Goal: Task Accomplishment & Management: Use online tool/utility

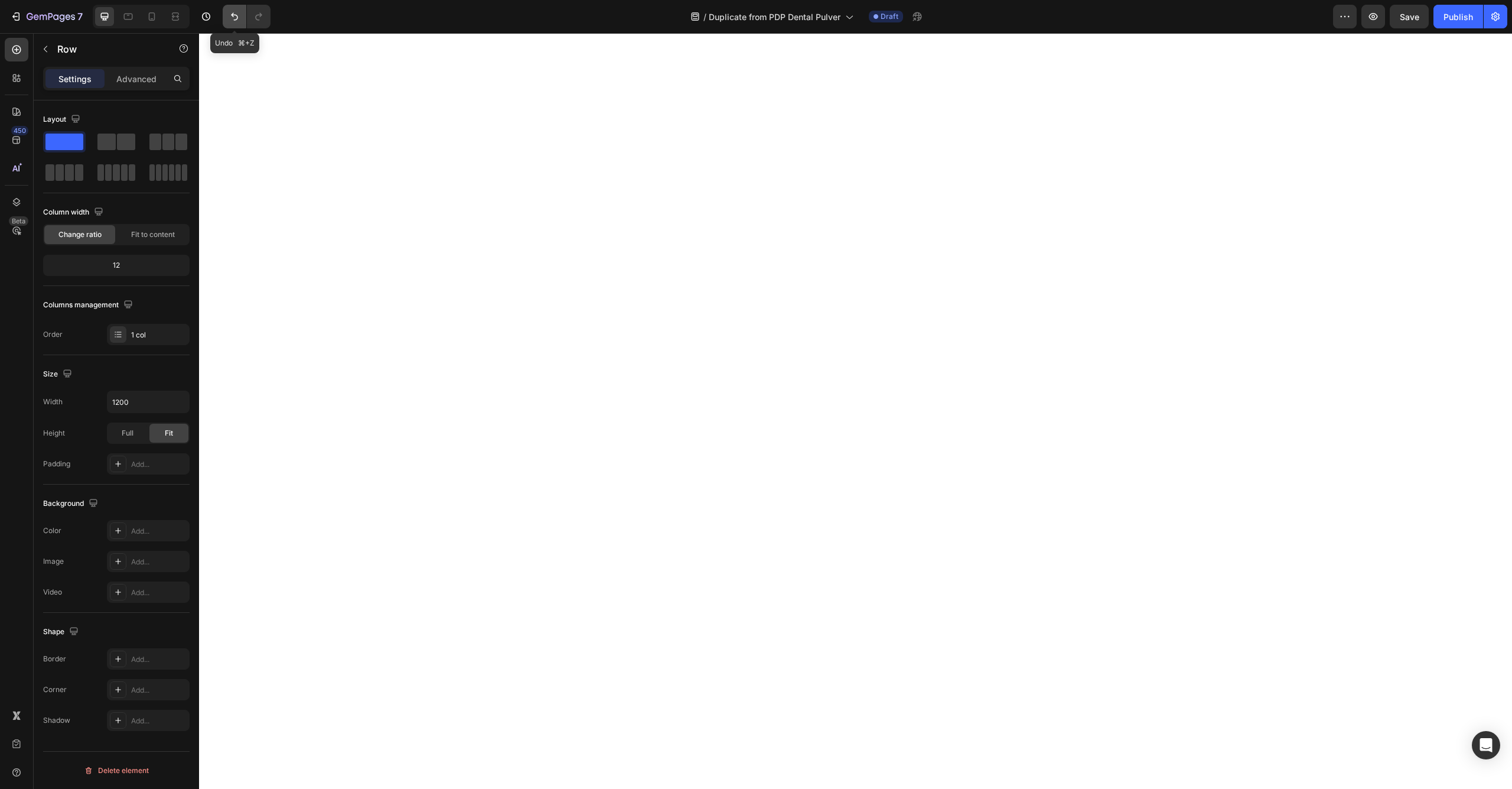
click at [229, 15] on icon "Undo/Redo" at bounding box center [234, 16] width 12 height 12
click at [42, 44] on button "button" at bounding box center [45, 49] width 19 height 19
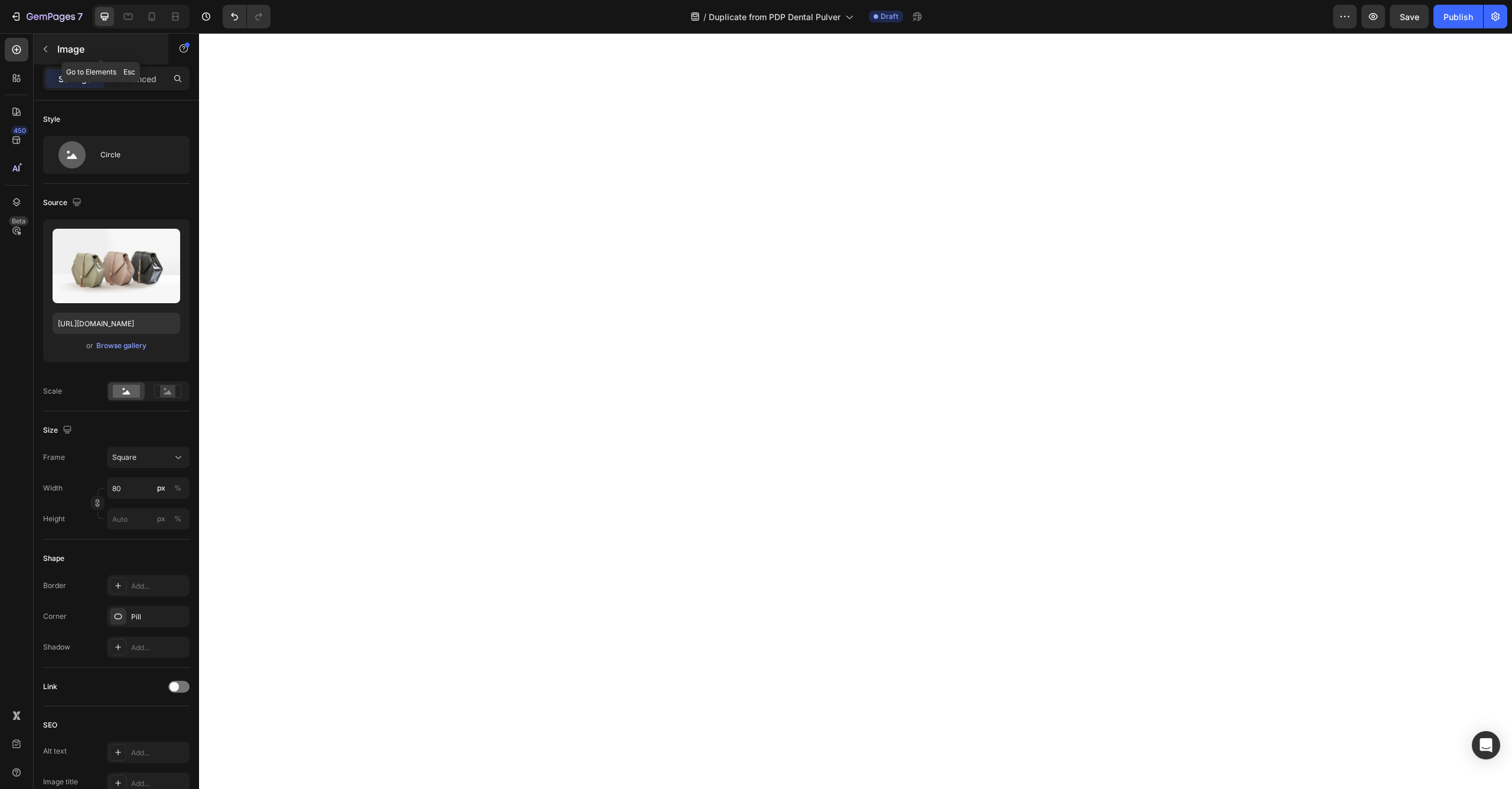
click at [48, 47] on icon "button" at bounding box center [45, 49] width 10 height 10
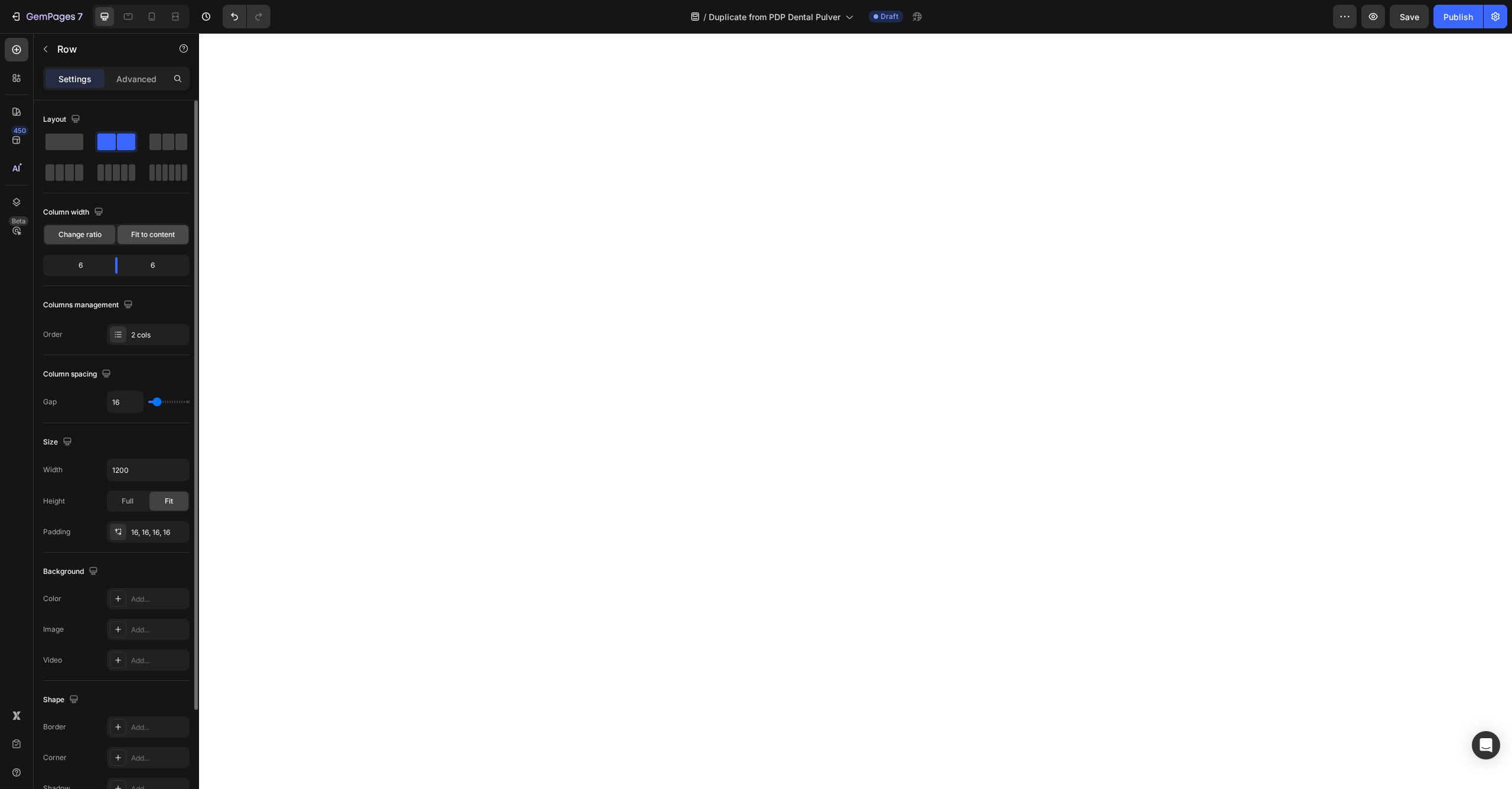
click at [138, 232] on span "Fit to content" at bounding box center [152, 234] width 44 height 10
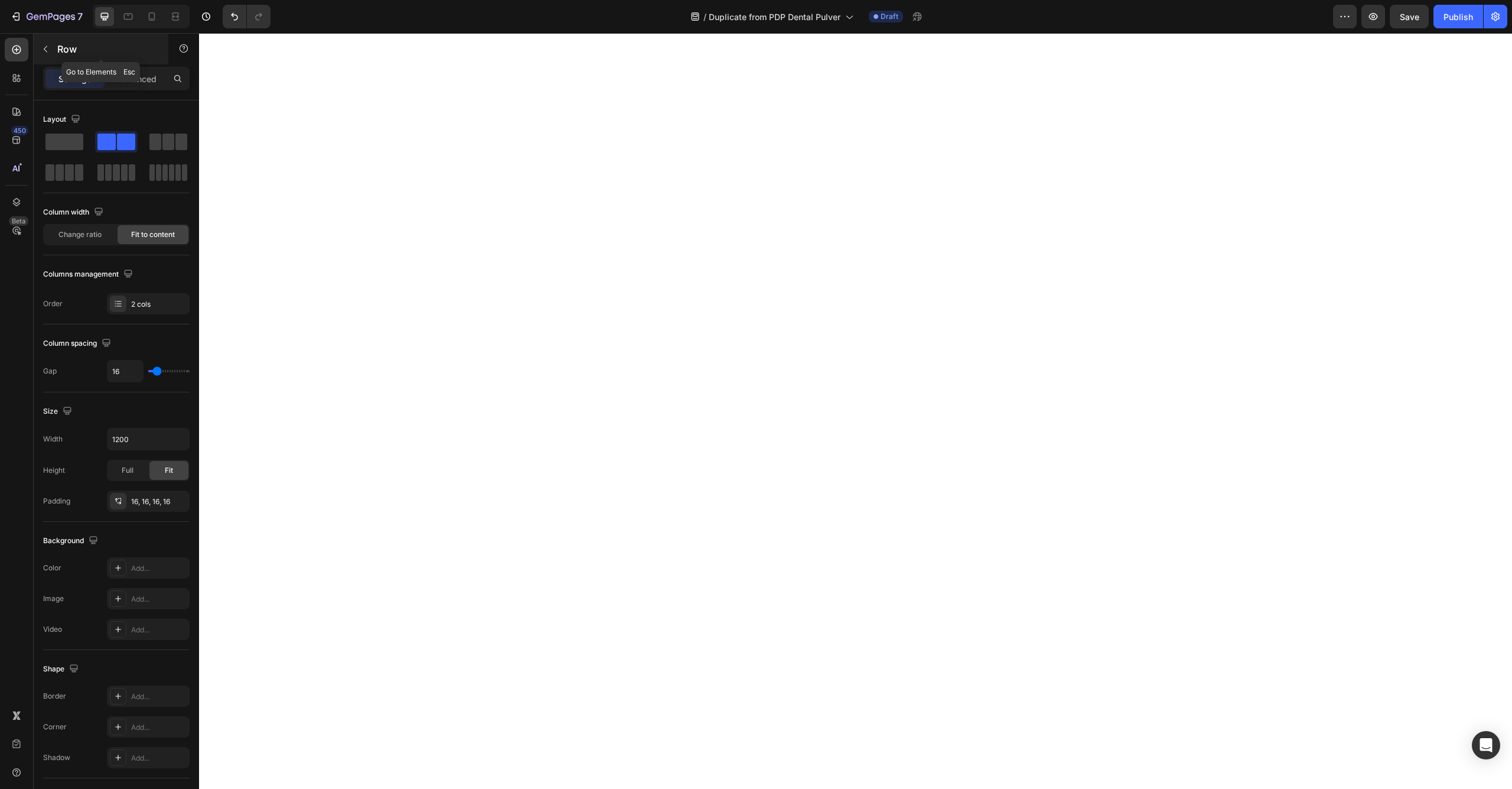
click at [53, 53] on button "button" at bounding box center [45, 49] width 19 height 19
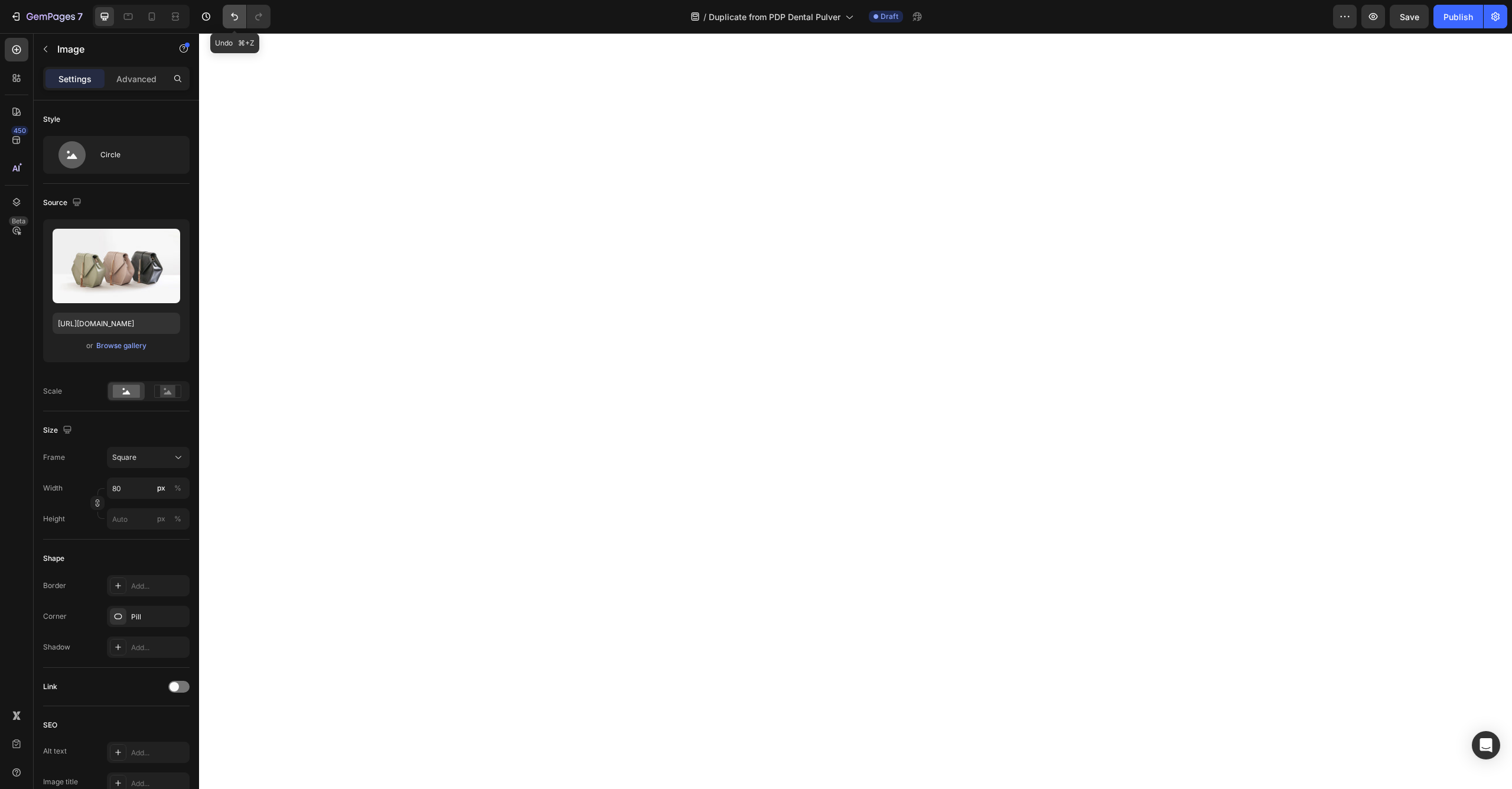
click at [233, 14] on icon "Undo/Redo" at bounding box center [234, 17] width 7 height 8
click at [45, 50] on icon "button" at bounding box center [45, 49] width 3 height 6
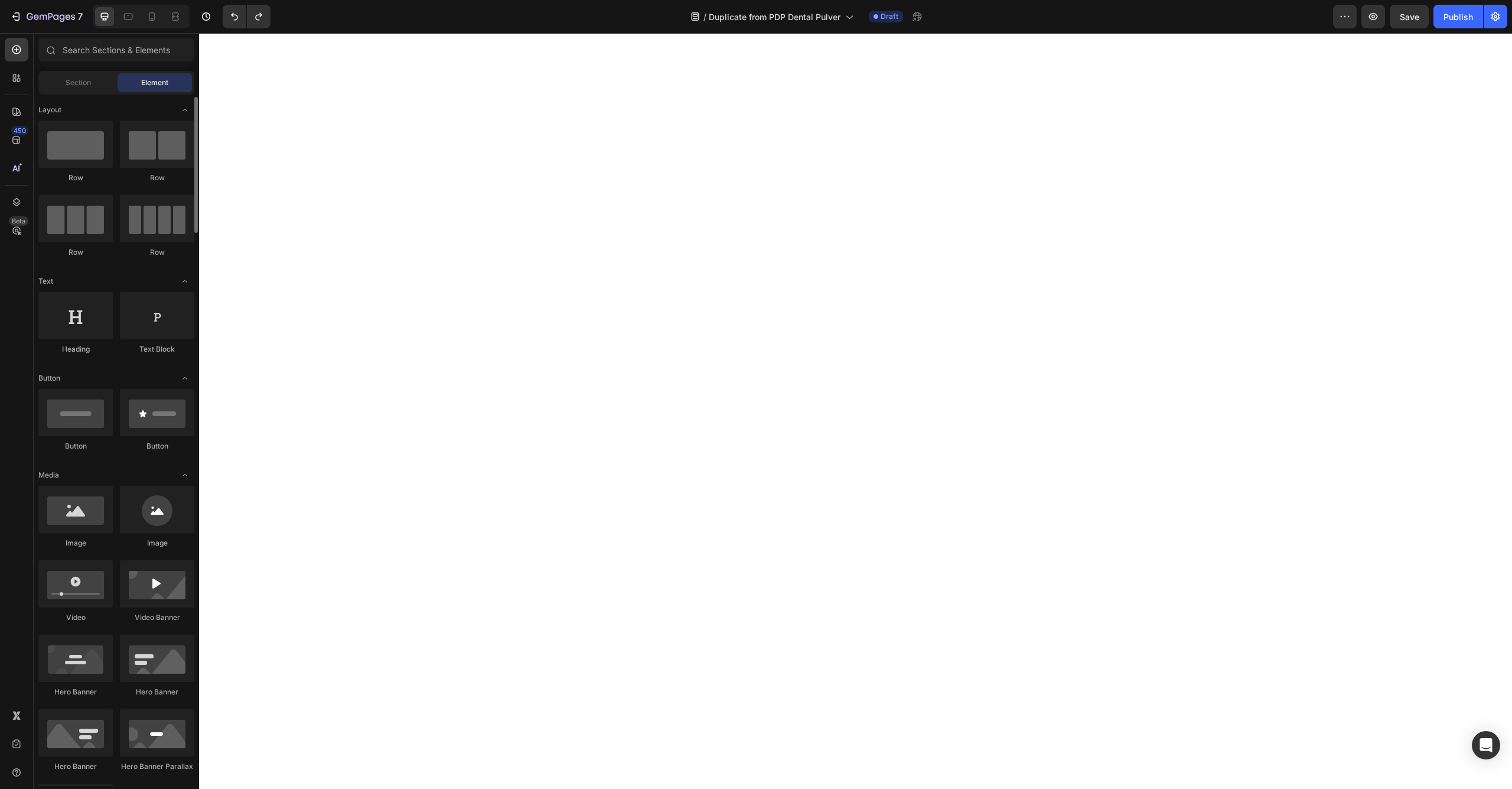
scroll to position [328, 0]
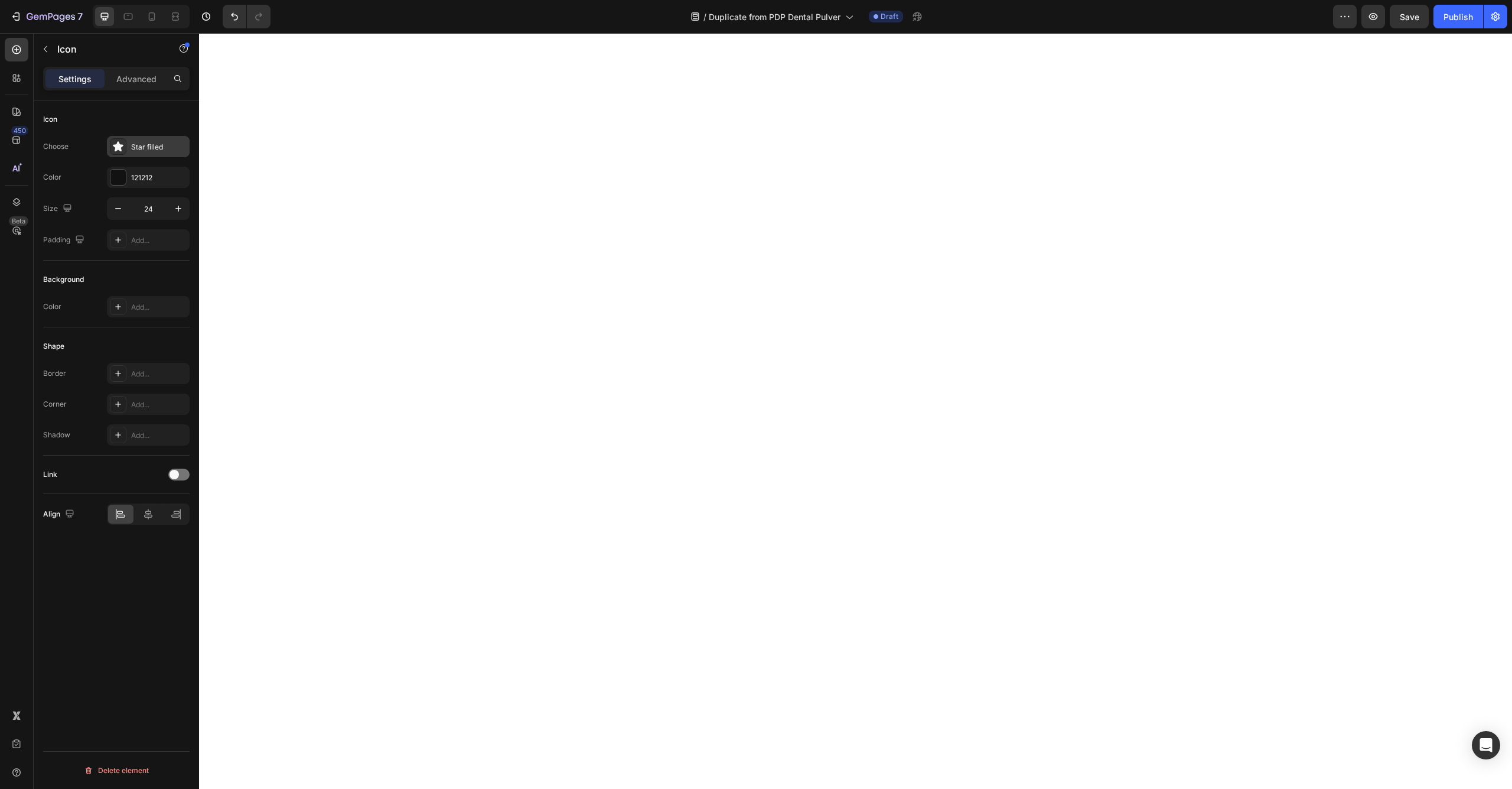
click at [140, 147] on div "Star filled" at bounding box center [159, 147] width 56 height 10
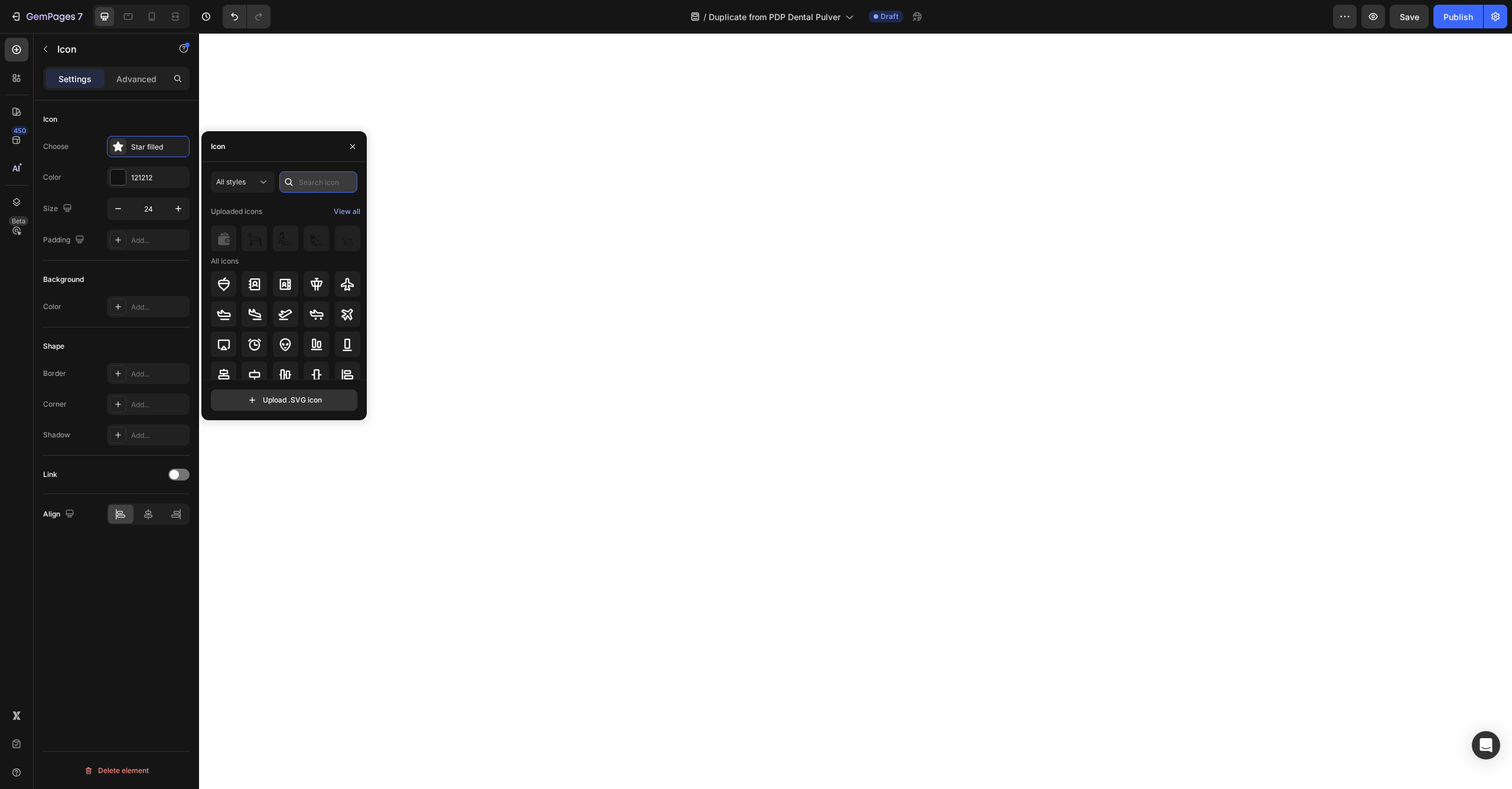
click at [333, 181] on input "text" at bounding box center [318, 182] width 78 height 22
type input "check"
click at [343, 339] on icon at bounding box center [347, 337] width 12 height 12
click at [144, 174] on div "121212" at bounding box center [148, 177] width 34 height 10
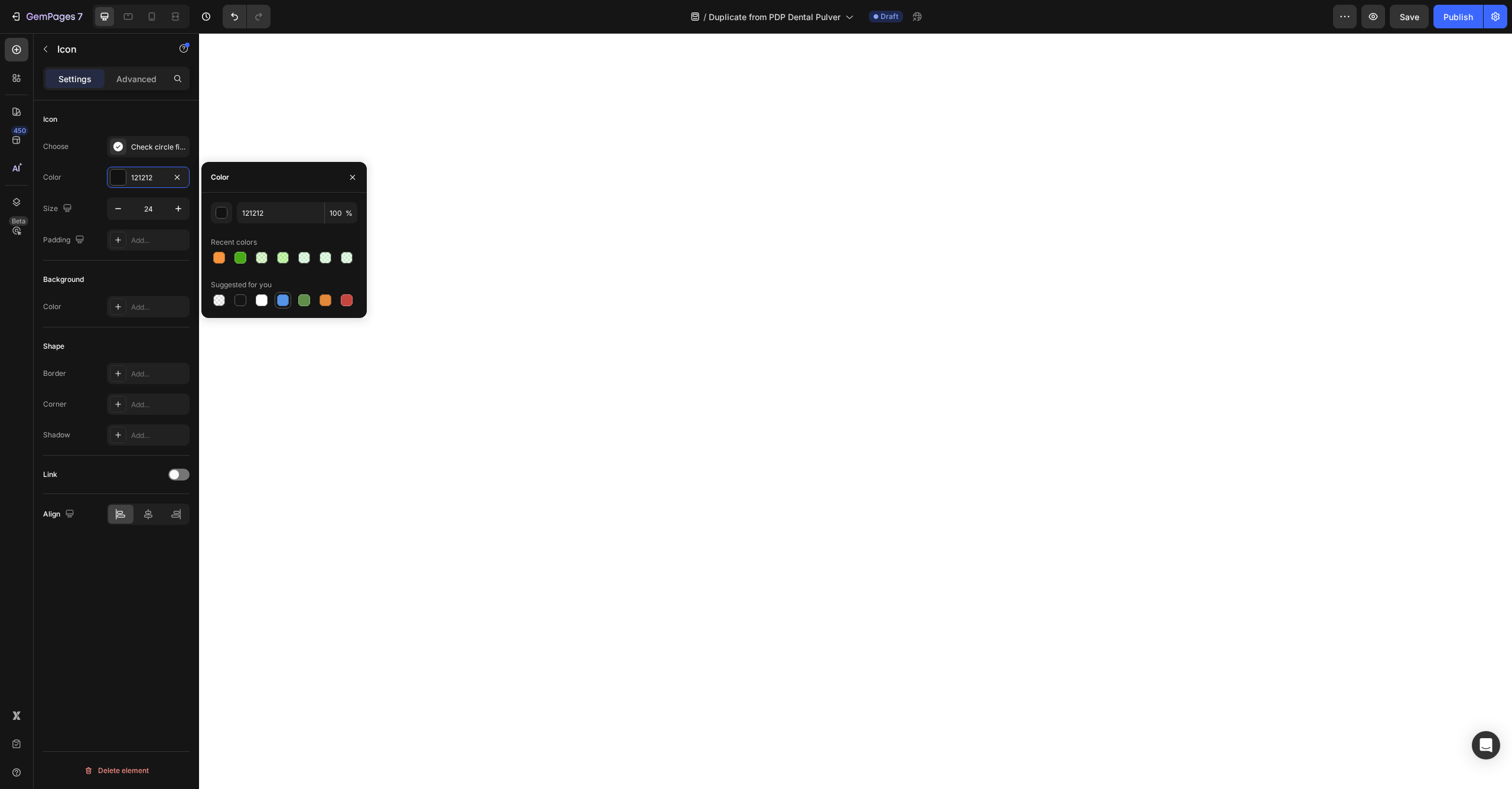
click at [286, 300] on div at bounding box center [282, 300] width 12 height 12
click at [230, 223] on div "5594E7 100 % Recent colors Suggested for you" at bounding box center [284, 254] width 147 height 106
click at [222, 215] on div "button" at bounding box center [222, 213] width 12 height 12
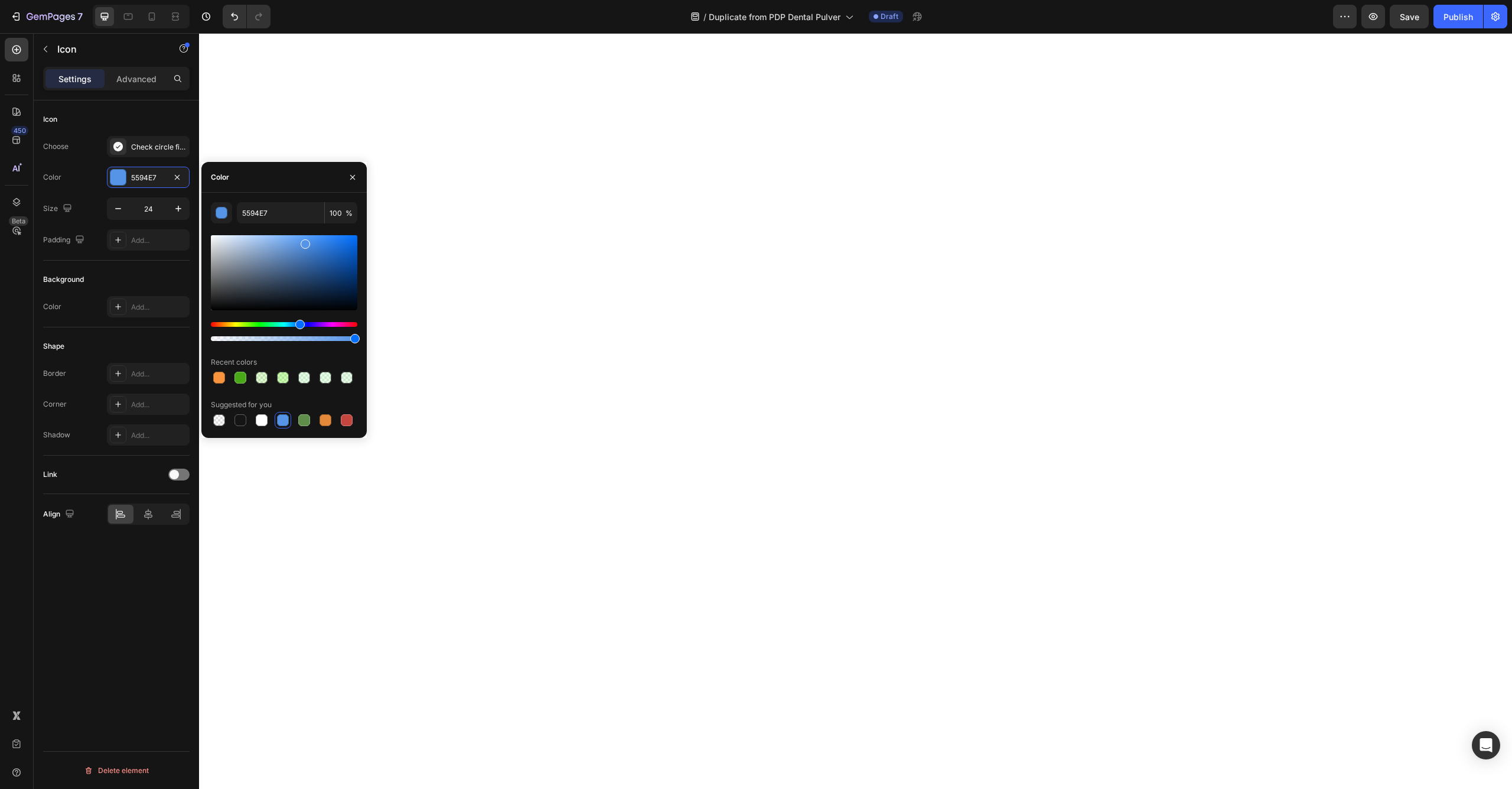
click at [290, 243] on div at bounding box center [284, 273] width 147 height 75
click at [306, 325] on div "Hue" at bounding box center [284, 325] width 147 height 5
click at [302, 325] on div "Hue" at bounding box center [305, 325] width 10 height 10
drag, startPoint x: 305, startPoint y: 324, endPoint x: 296, endPoint y: 324, distance: 9.0
click at [296, 324] on div "Hue" at bounding box center [297, 325] width 10 height 10
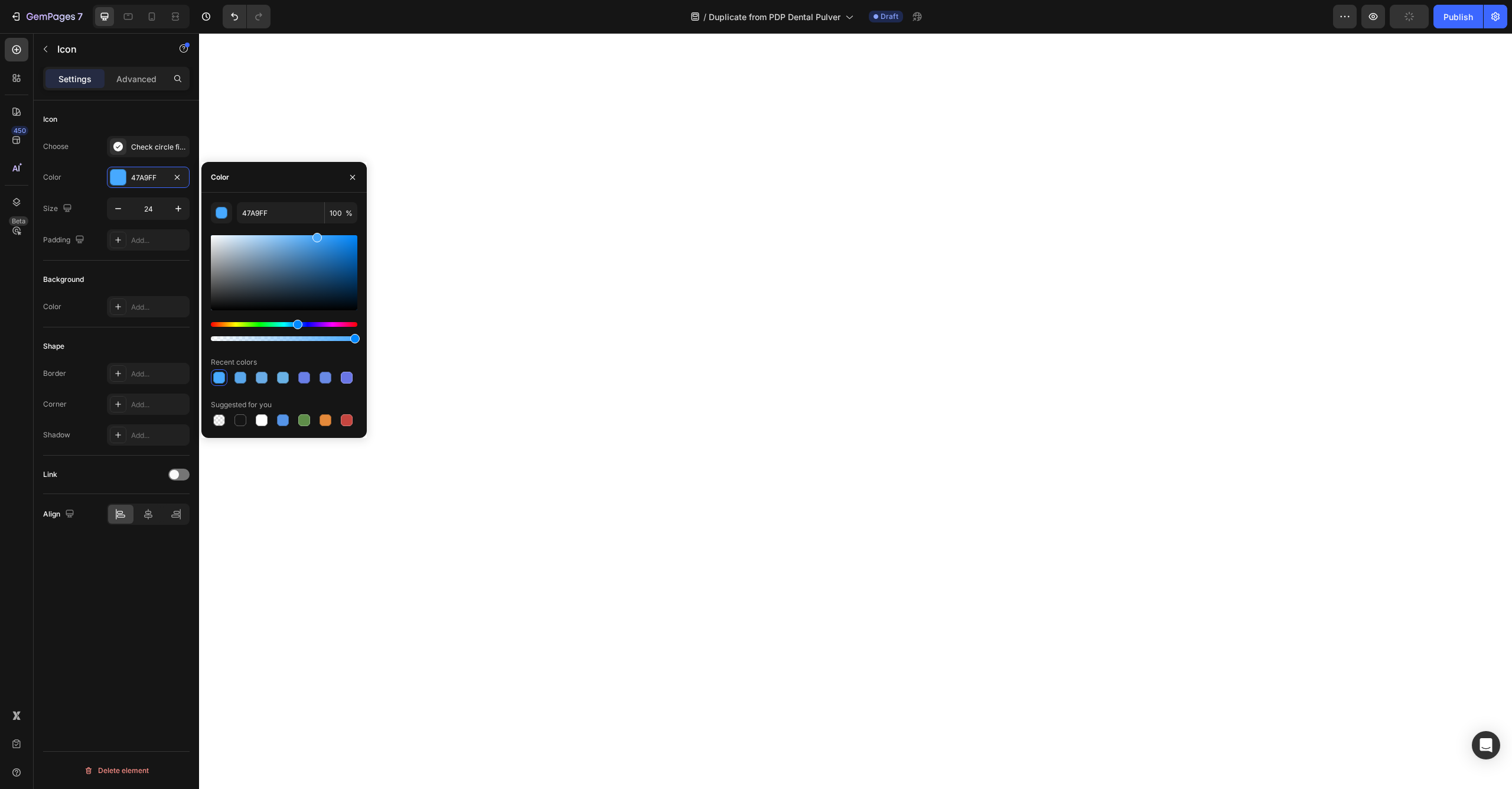
drag, startPoint x: 303, startPoint y: 240, endPoint x: 316, endPoint y: 231, distance: 15.8
click at [316, 231] on div "47A9FF 100 % Recent colors Suggested for you" at bounding box center [284, 315] width 147 height 227
type input "49AAFF"
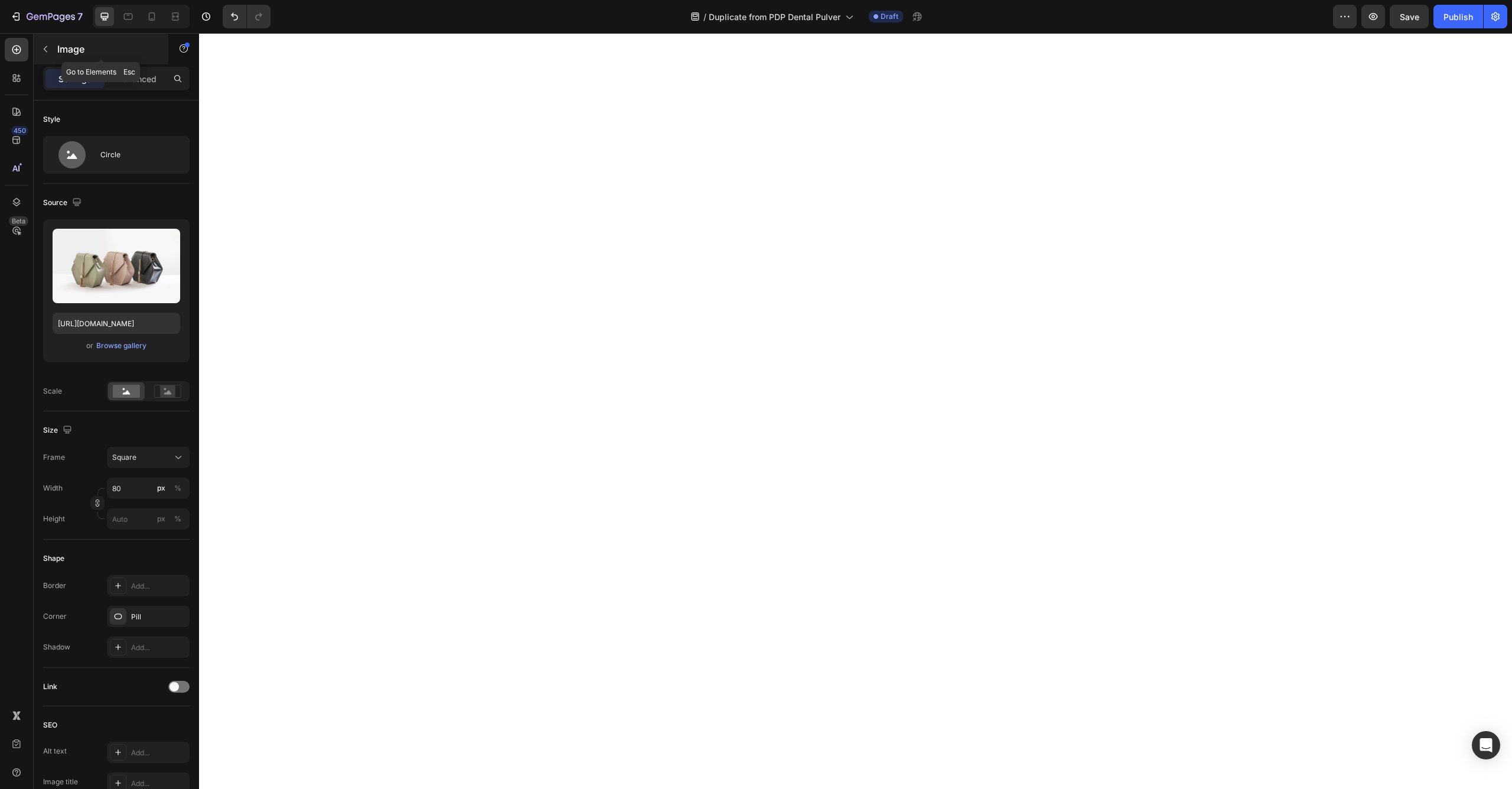
click at [57, 53] on p "Image" at bounding box center [108, 49] width 100 height 14
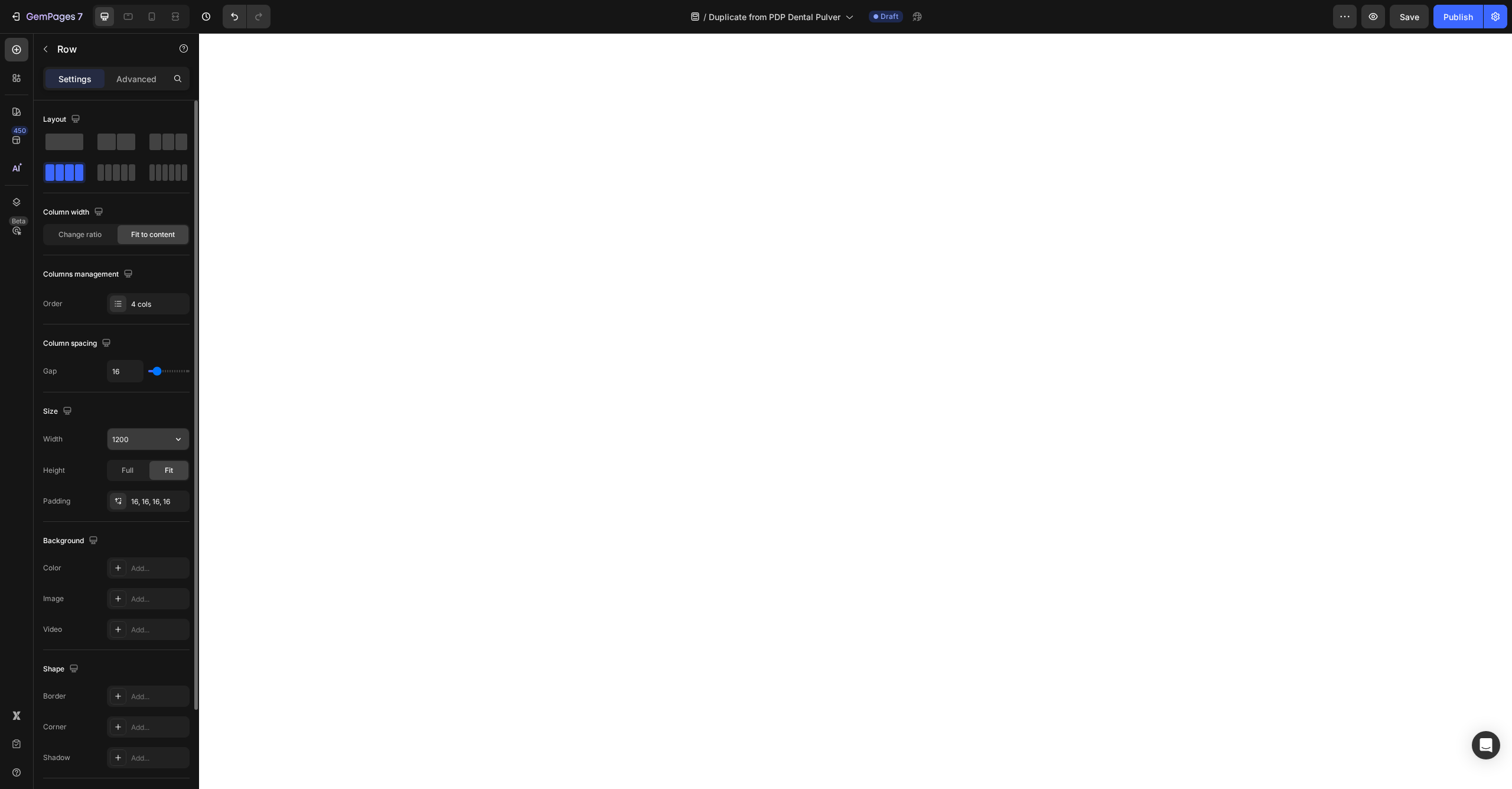
click at [144, 432] on input "1200" at bounding box center [148, 439] width 81 height 22
type input "100%"
click at [177, 502] on icon "button" at bounding box center [177, 501] width 10 height 10
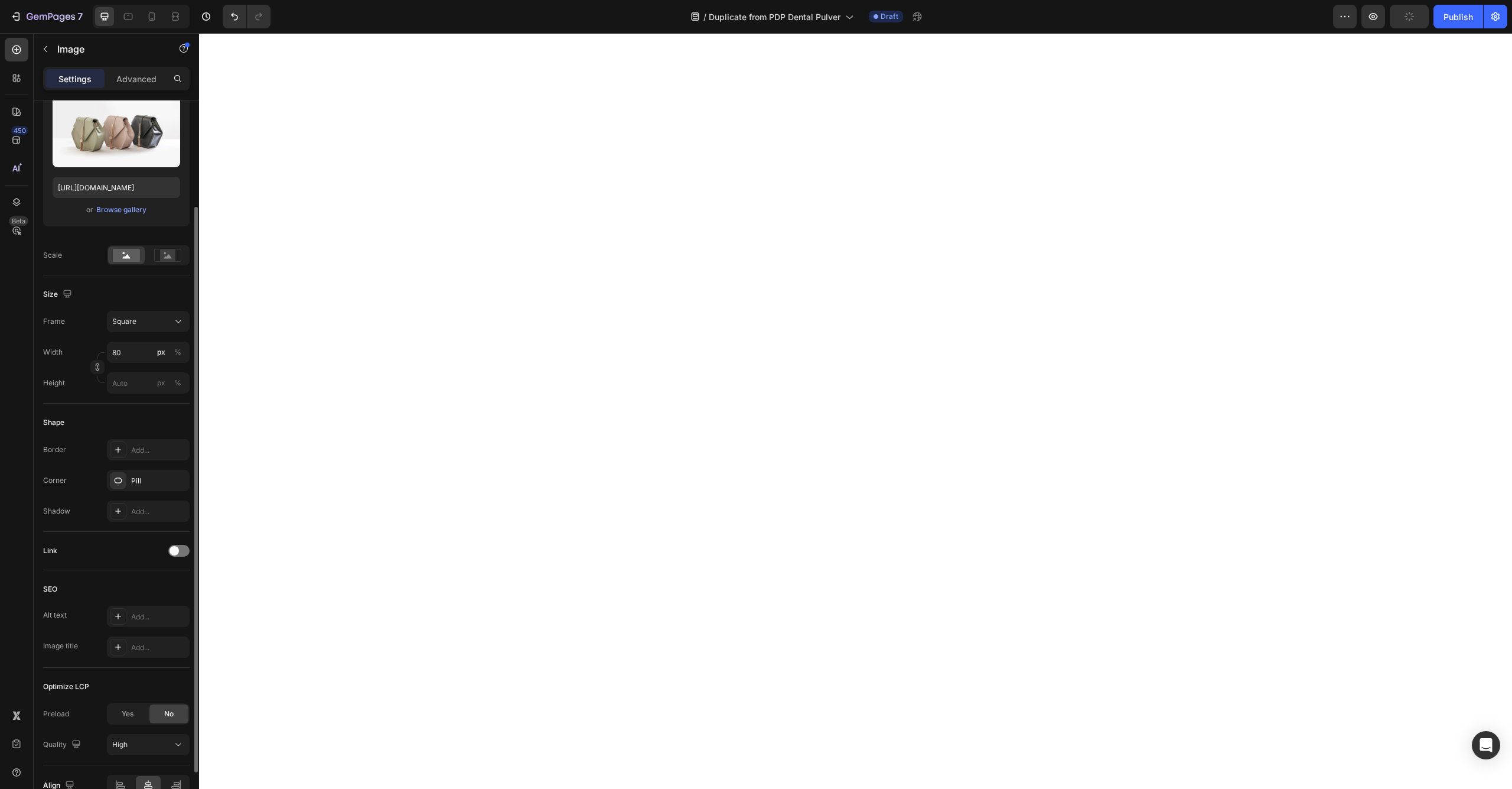
scroll to position [199, 0]
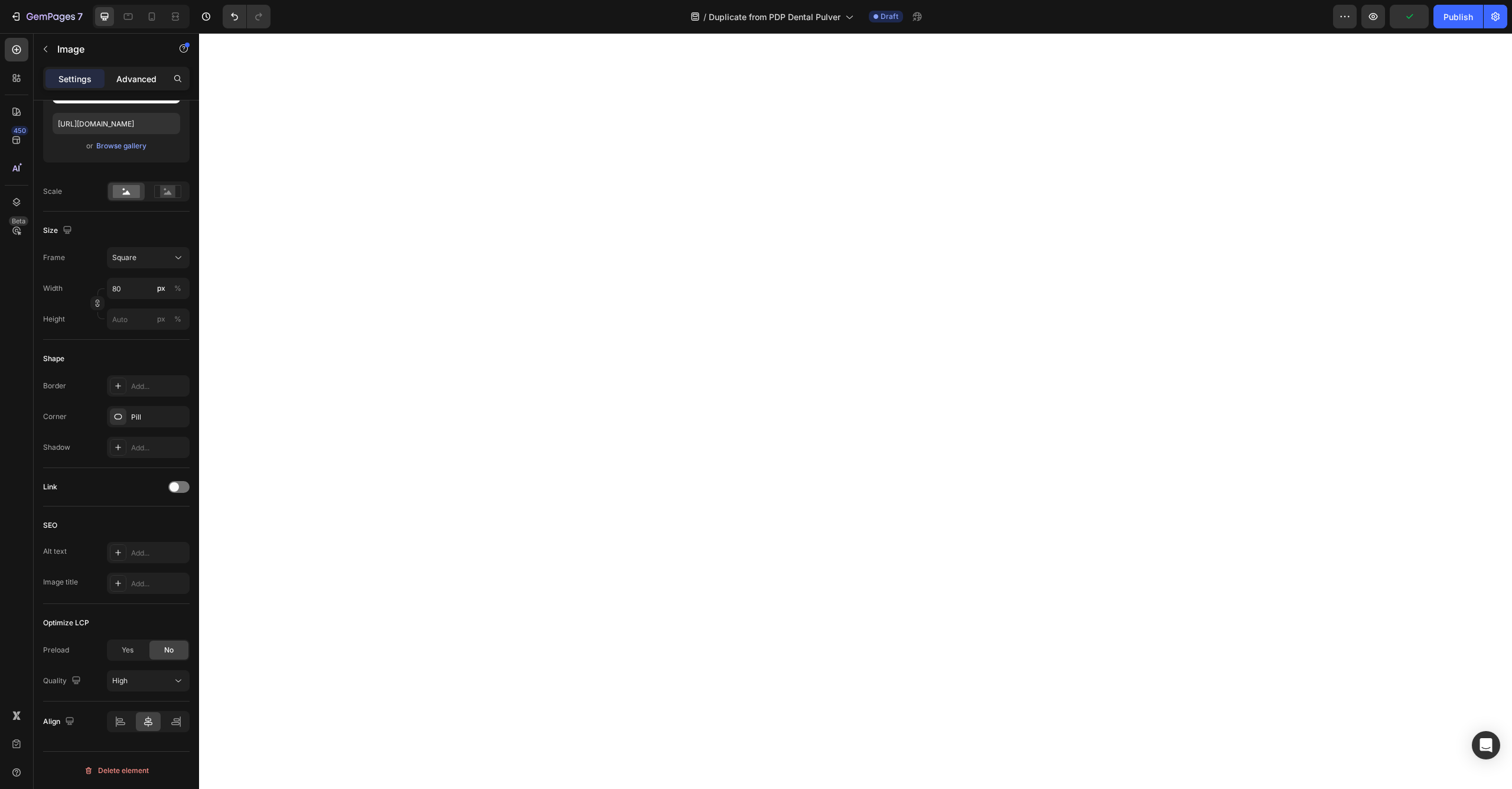
click at [140, 77] on p "Advanced" at bounding box center [136, 79] width 40 height 13
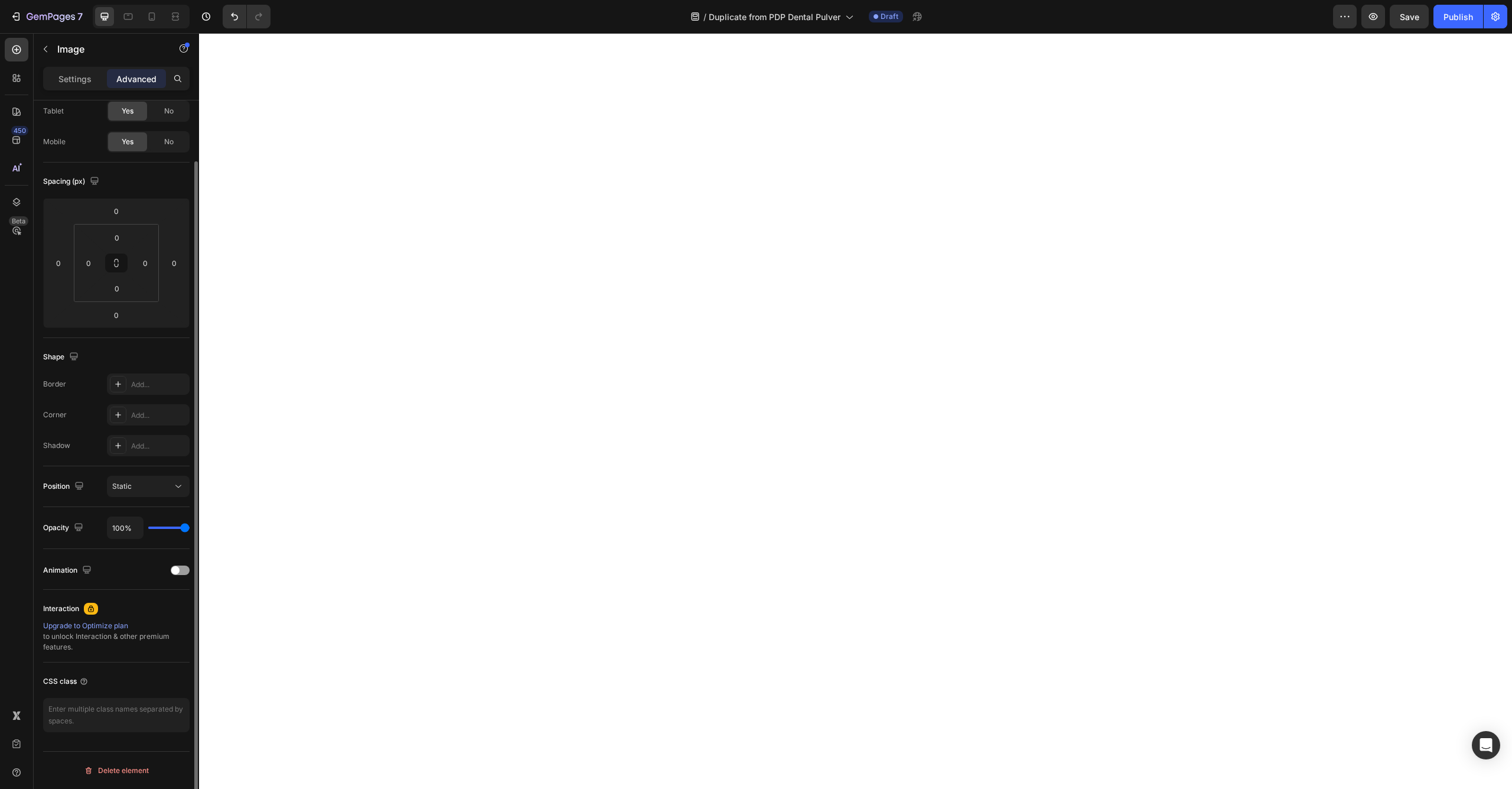
scroll to position [66, 0]
drag, startPoint x: 69, startPoint y: 274, endPoint x: 65, endPoint y: 296, distance: 22.4
click at [65, 0] on html "7 Version history / Duplicate from PDP Dental Pulver Draft Preview Save Publish…" at bounding box center [756, 0] width 1512 height 0
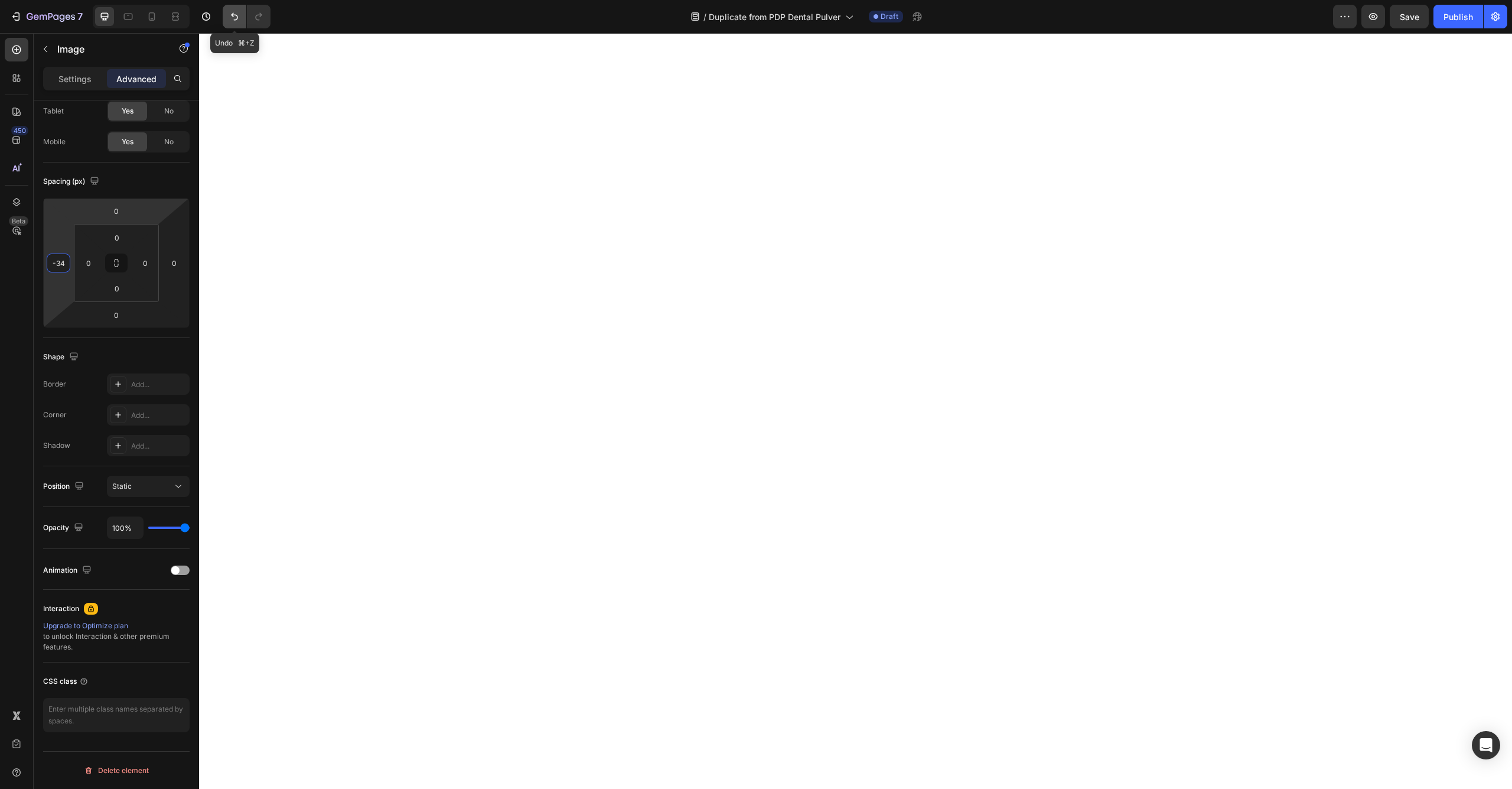
click at [238, 22] on icon "Undo/Redo" at bounding box center [234, 16] width 12 height 12
click at [61, 262] on input "-34" at bounding box center [58, 262] width 18 height 18
type input "0"
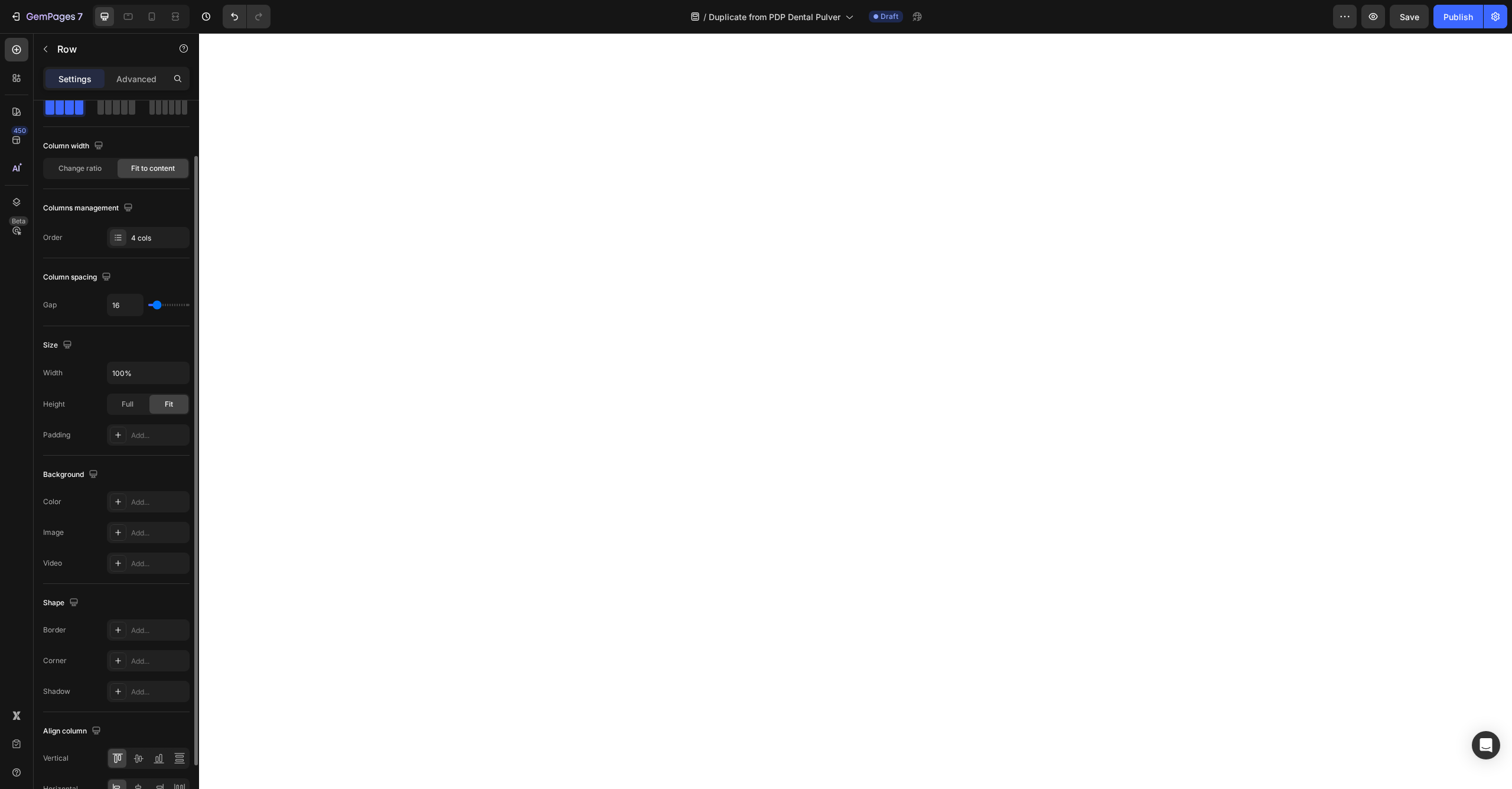
scroll to position [0, 0]
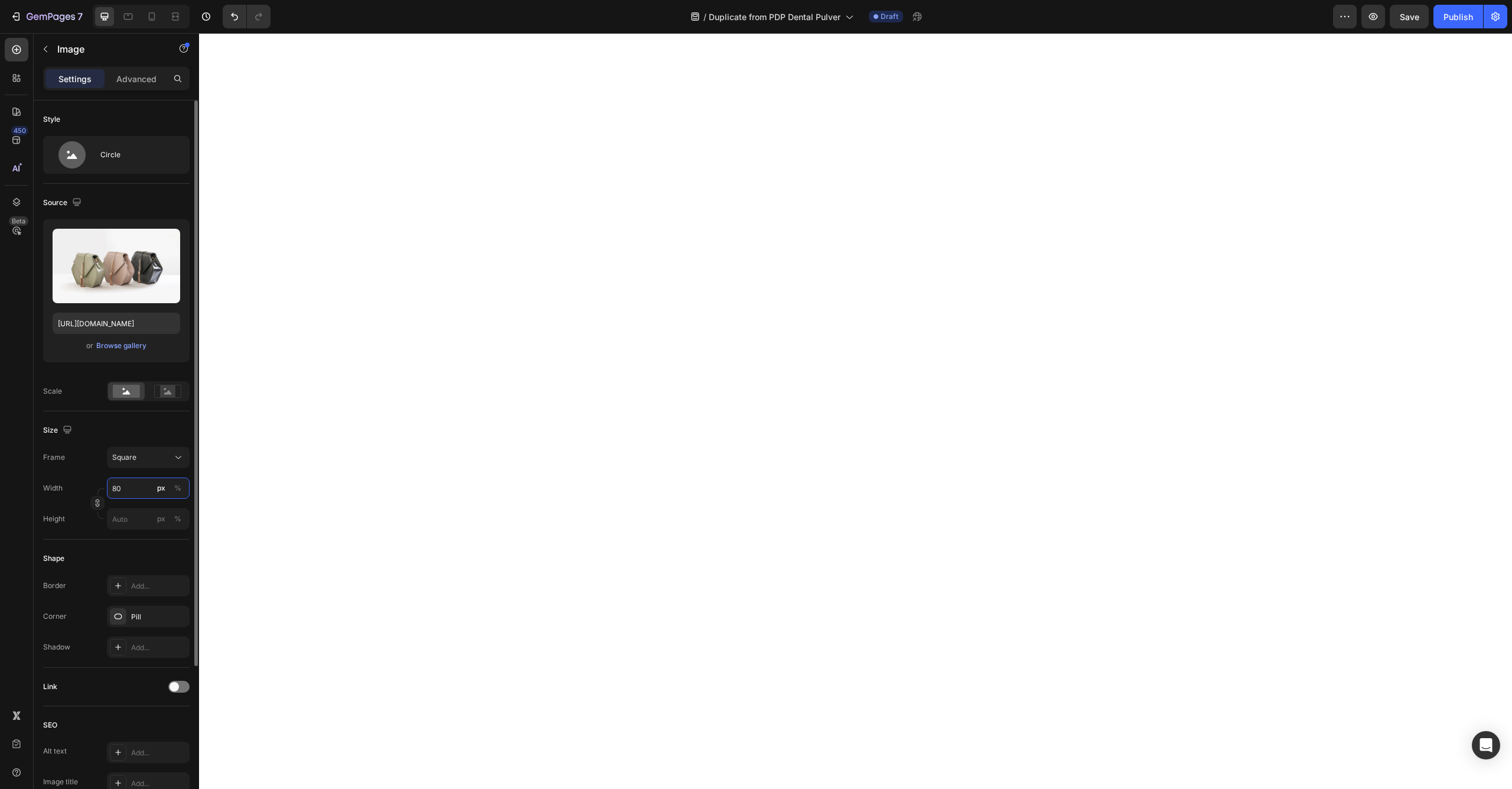
click at [140, 491] on input "80" at bounding box center [148, 487] width 83 height 22
type input "1"
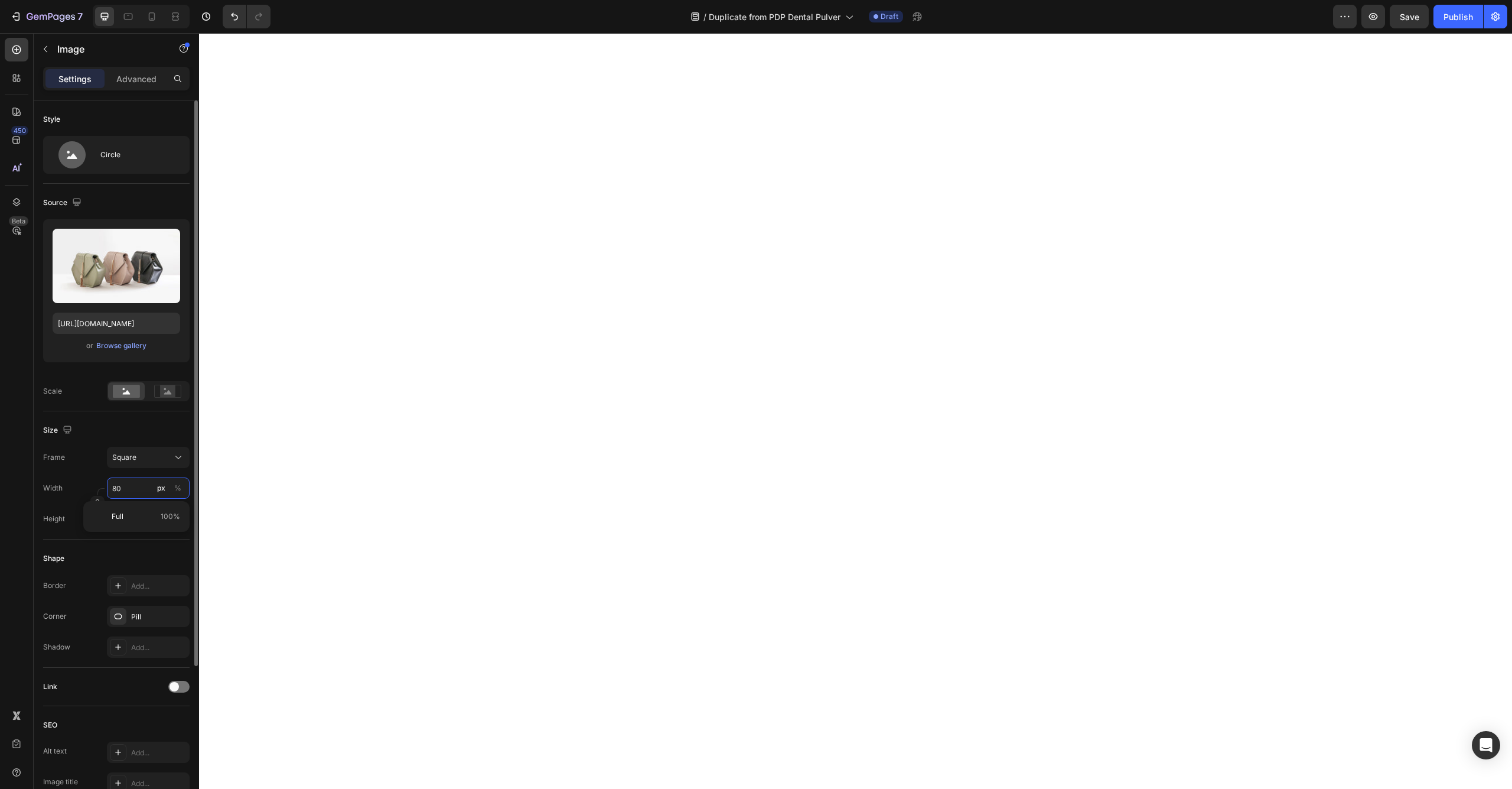
type input "1"
type input "10"
type input "20"
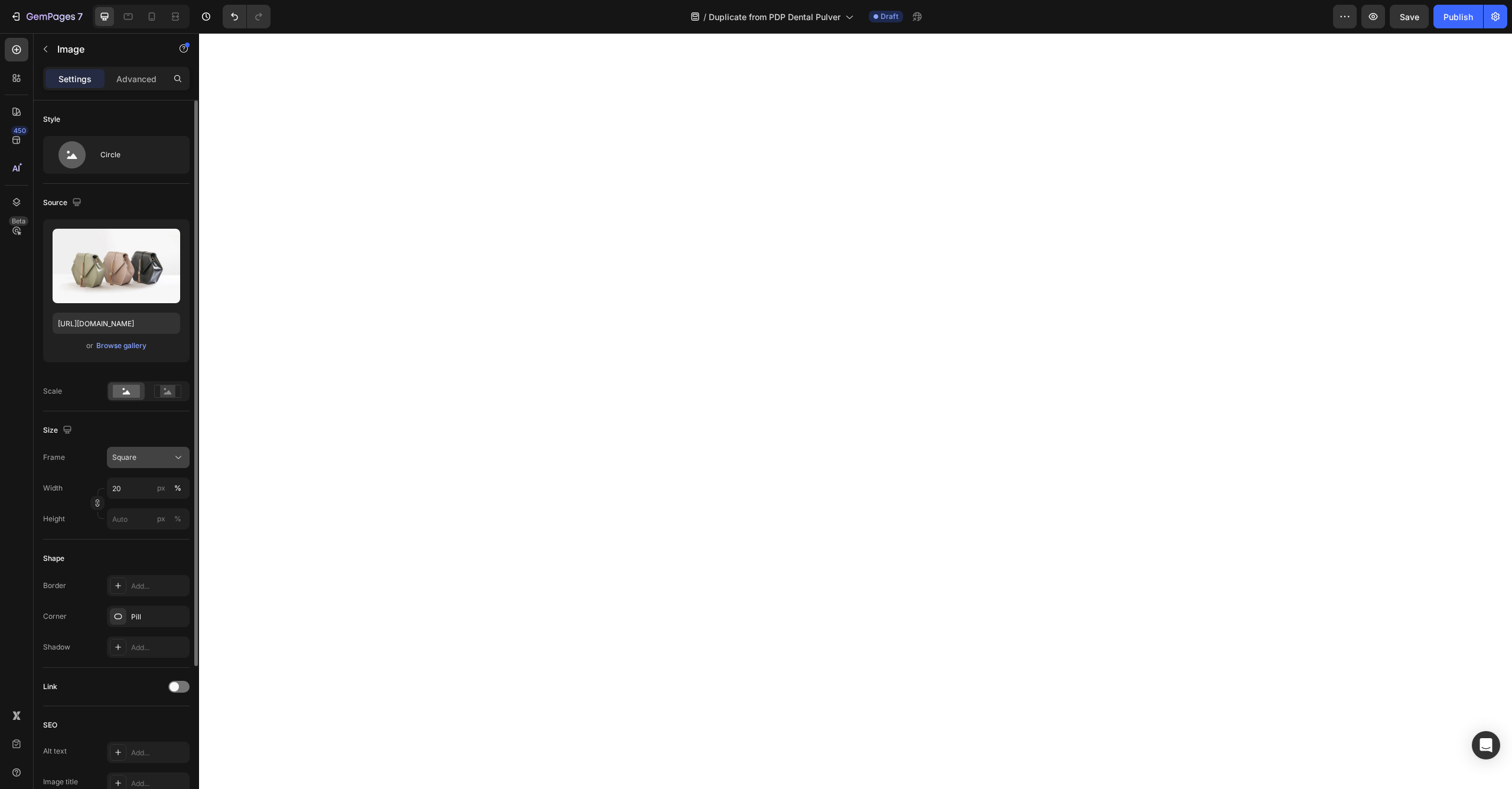
click at [175, 461] on icon at bounding box center [178, 457] width 12 height 12
click at [117, 549] on span "Original" at bounding box center [124, 553] width 26 height 10
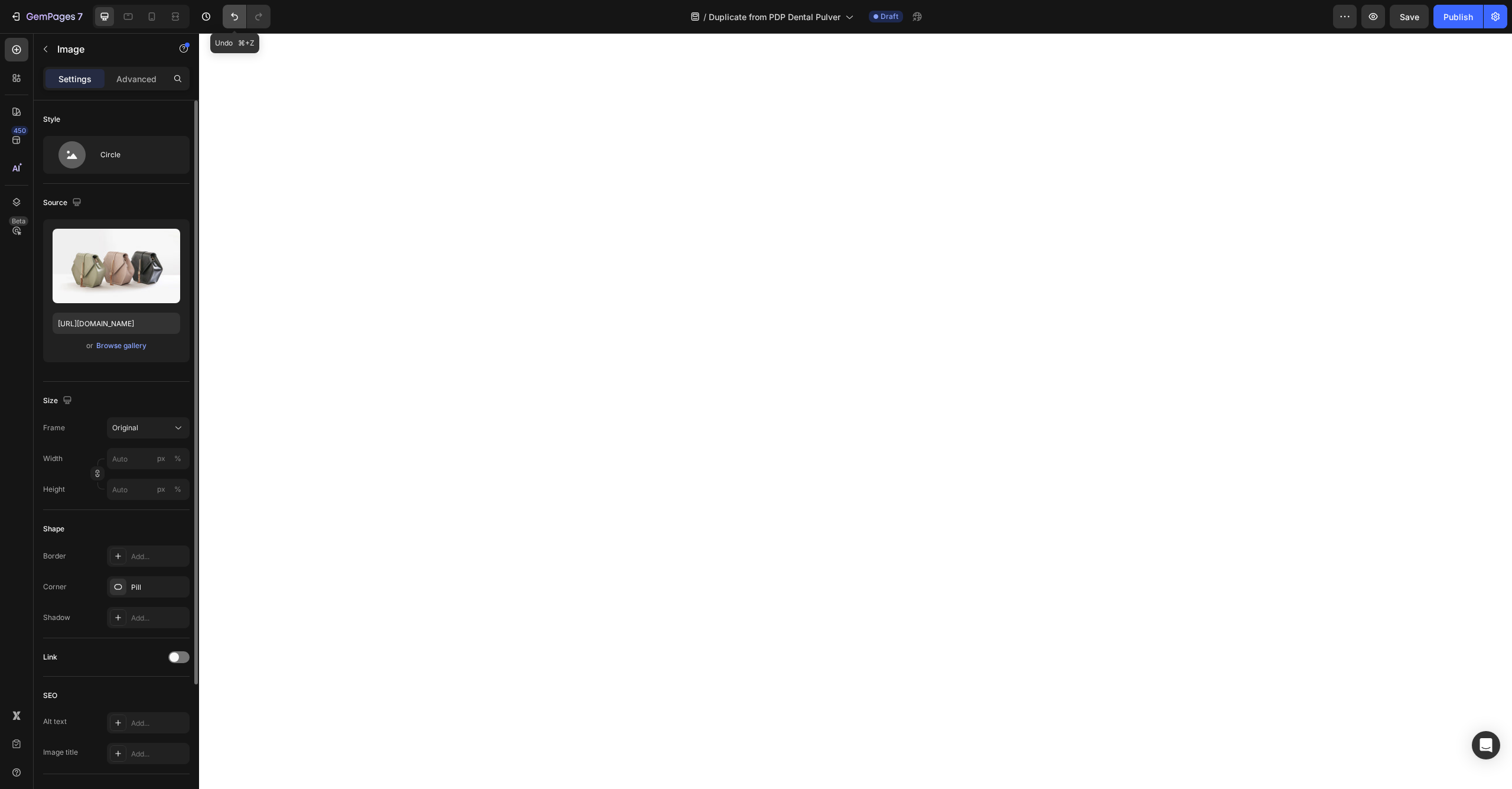
click at [234, 11] on icon "Undo/Redo" at bounding box center [234, 16] width 12 height 12
type input "20"
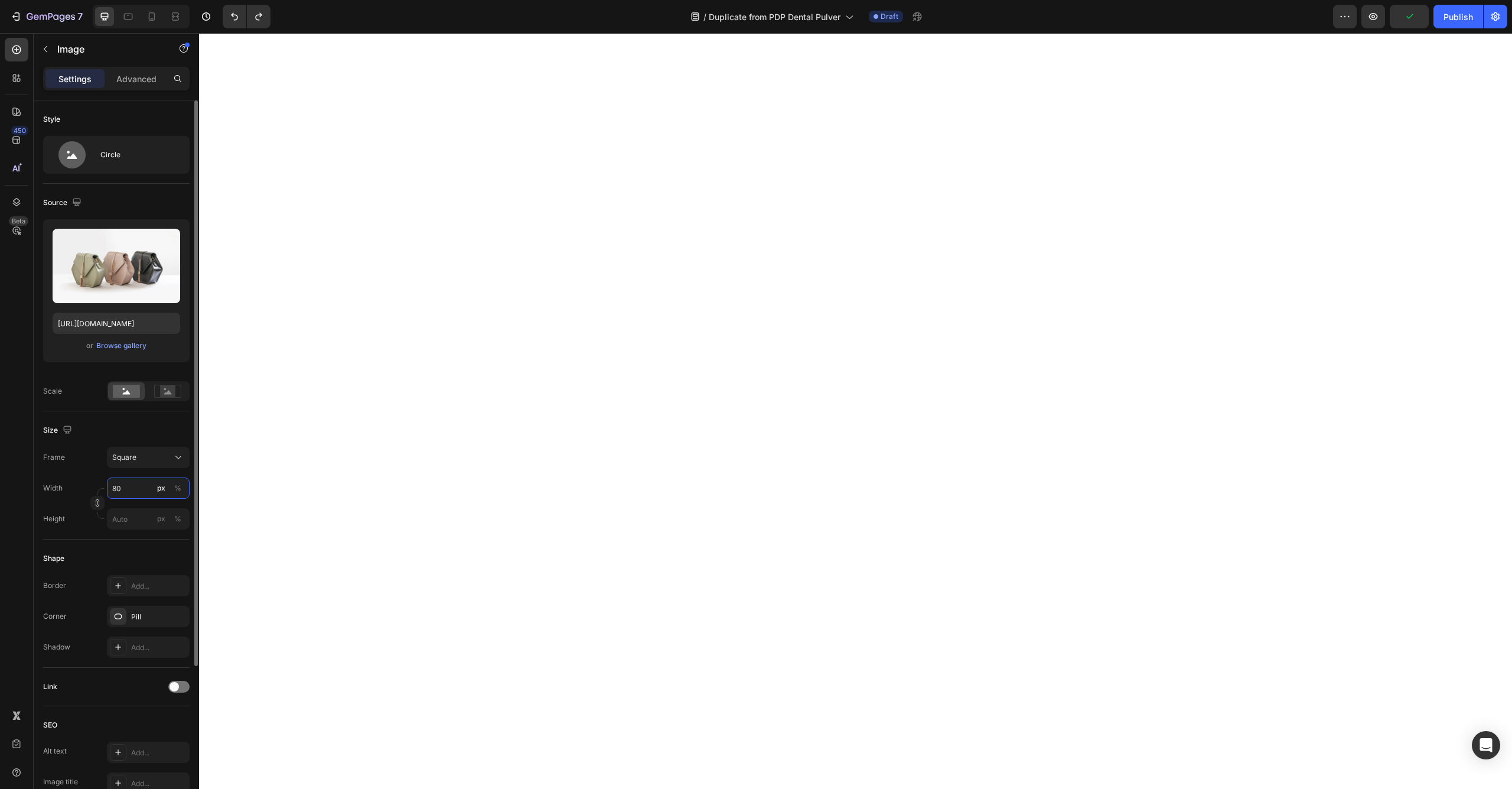
click at [124, 491] on input "80" at bounding box center [148, 487] width 83 height 22
type input "2"
type input "20"
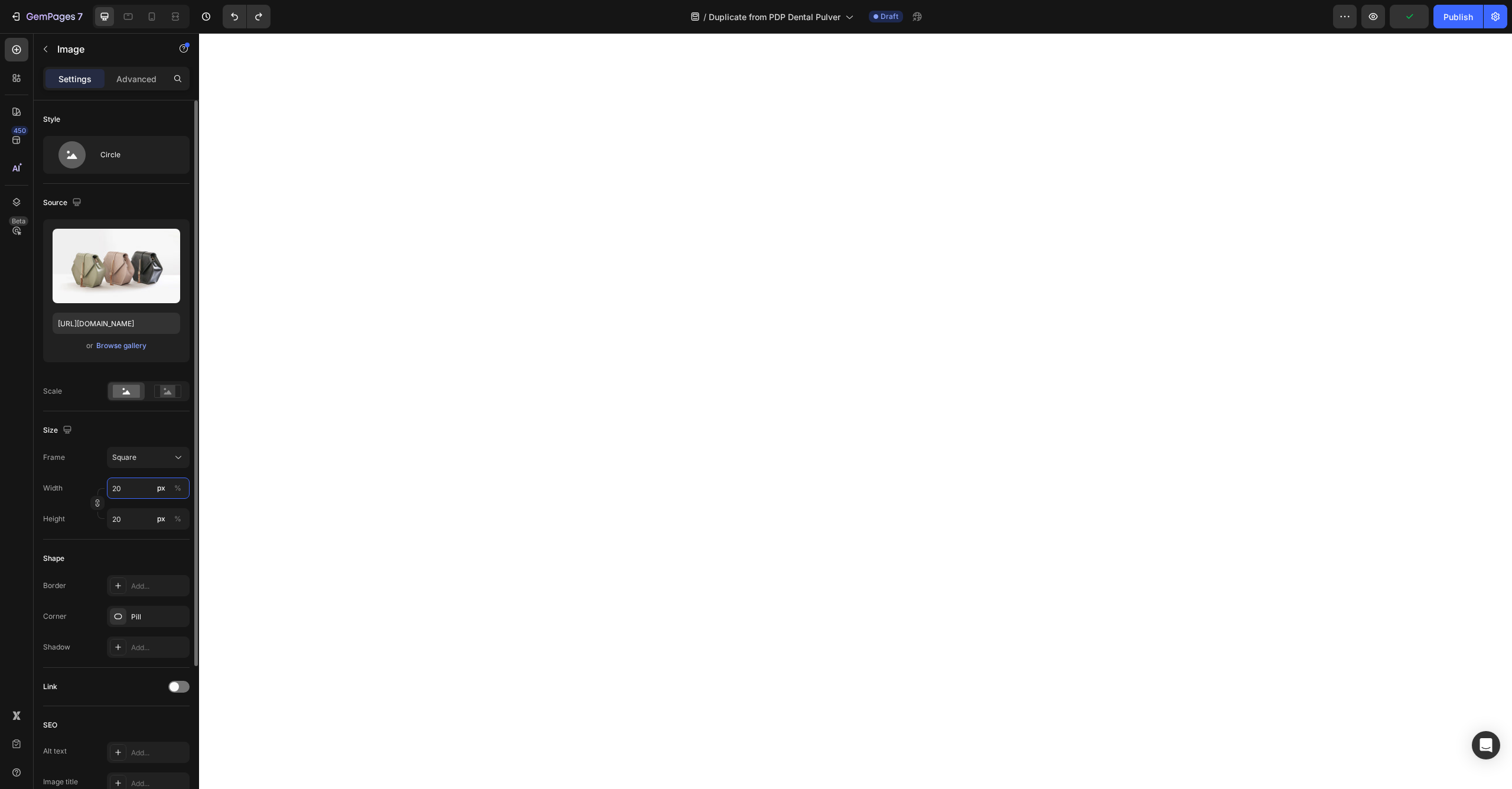
type input "20"
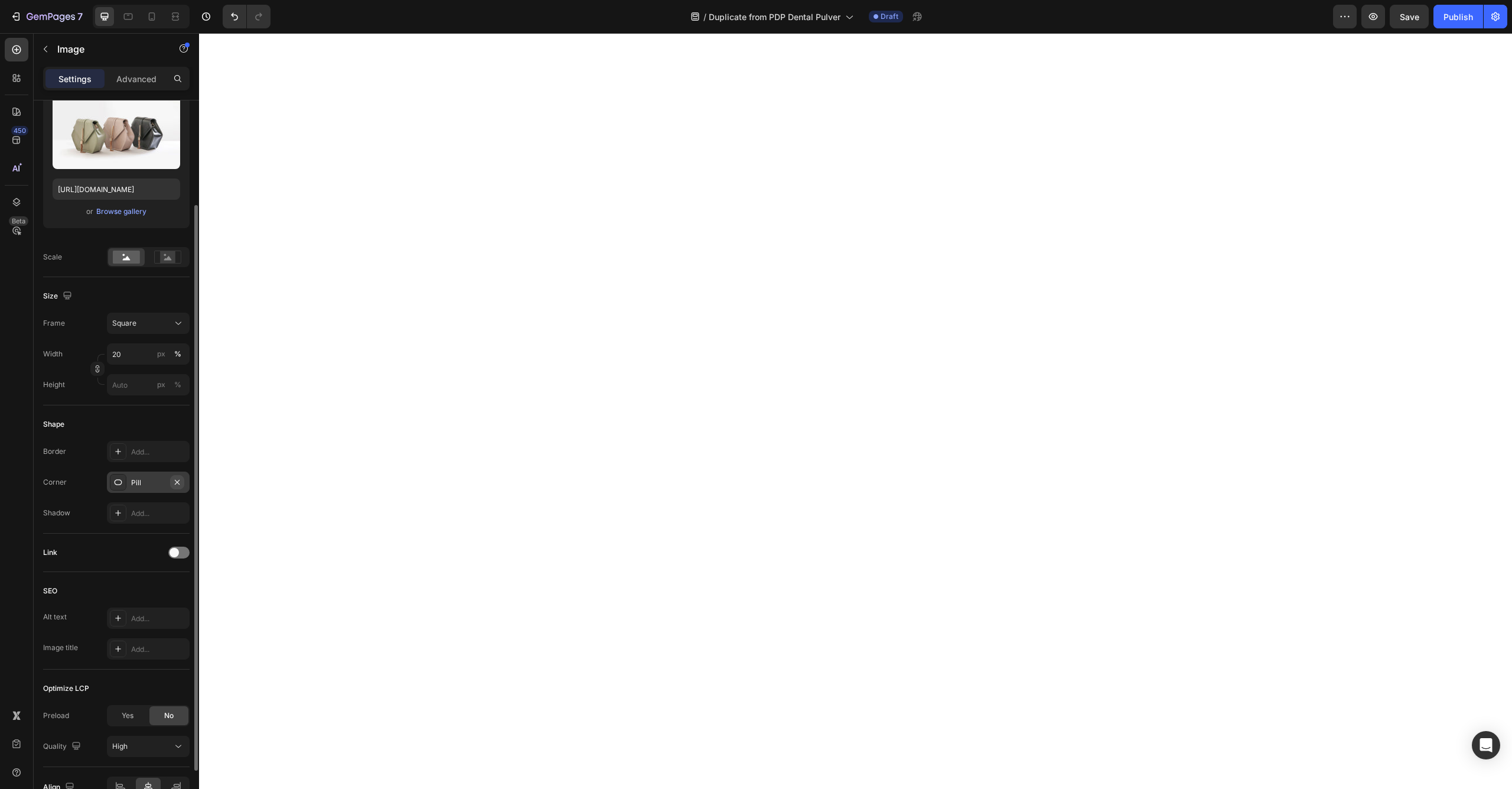
click at [179, 484] on icon "button" at bounding box center [177, 482] width 5 height 5
click at [234, 19] on icon "Undo/Redo" at bounding box center [234, 17] width 7 height 8
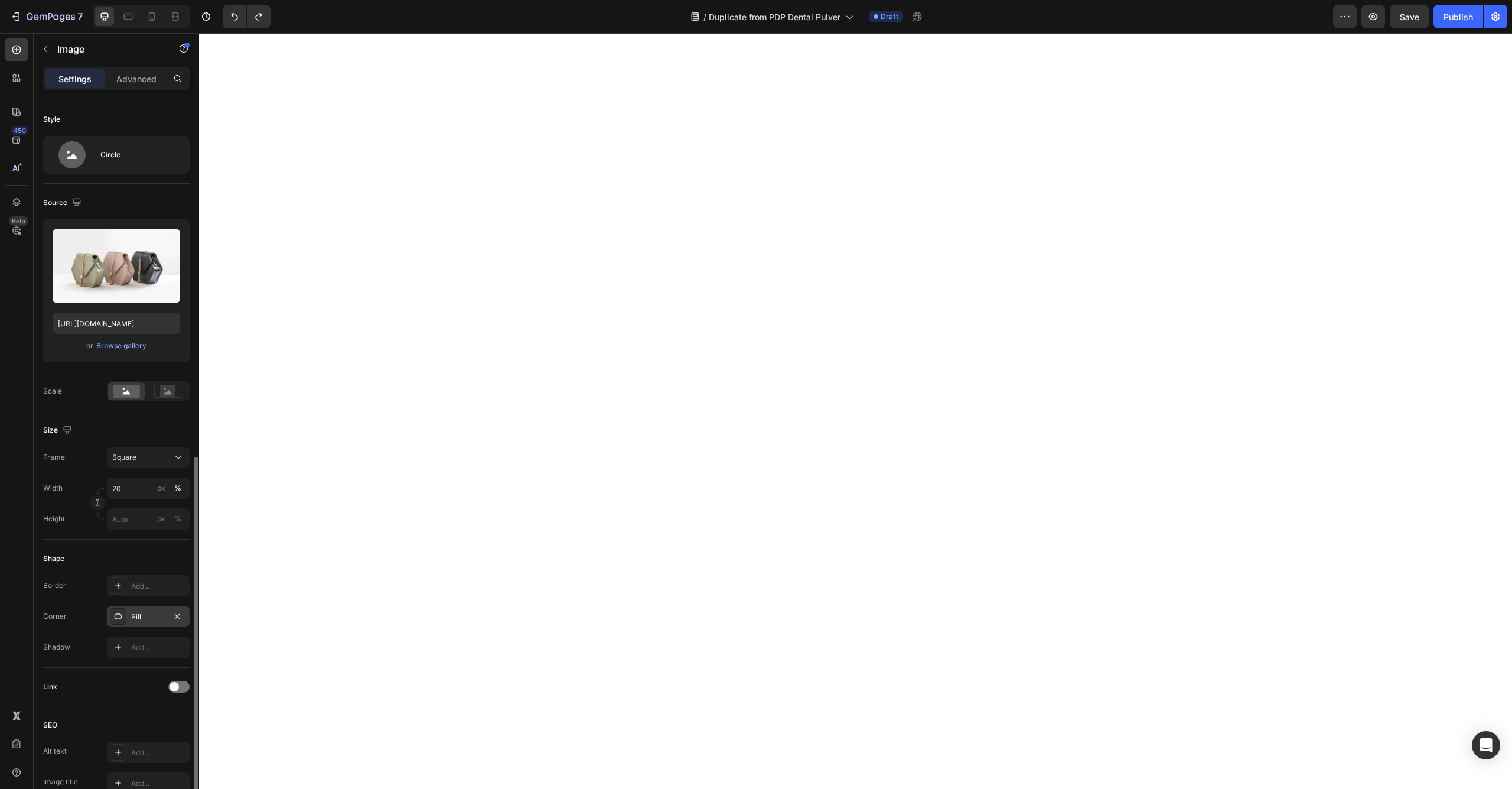
scroll to position [199, 0]
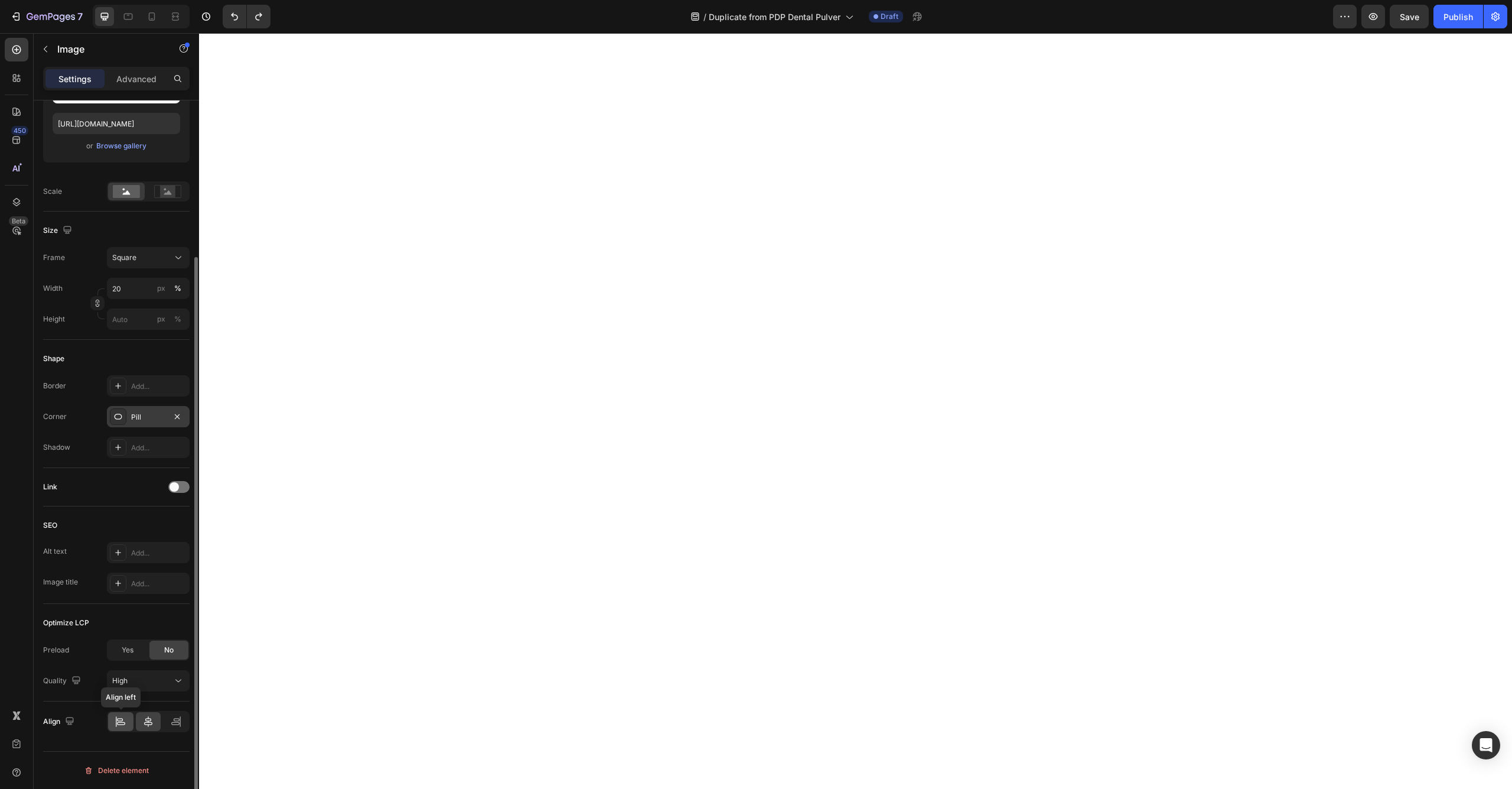
click at [123, 725] on icon at bounding box center [120, 721] width 12 height 12
click at [115, 719] on icon at bounding box center [120, 721] width 12 height 12
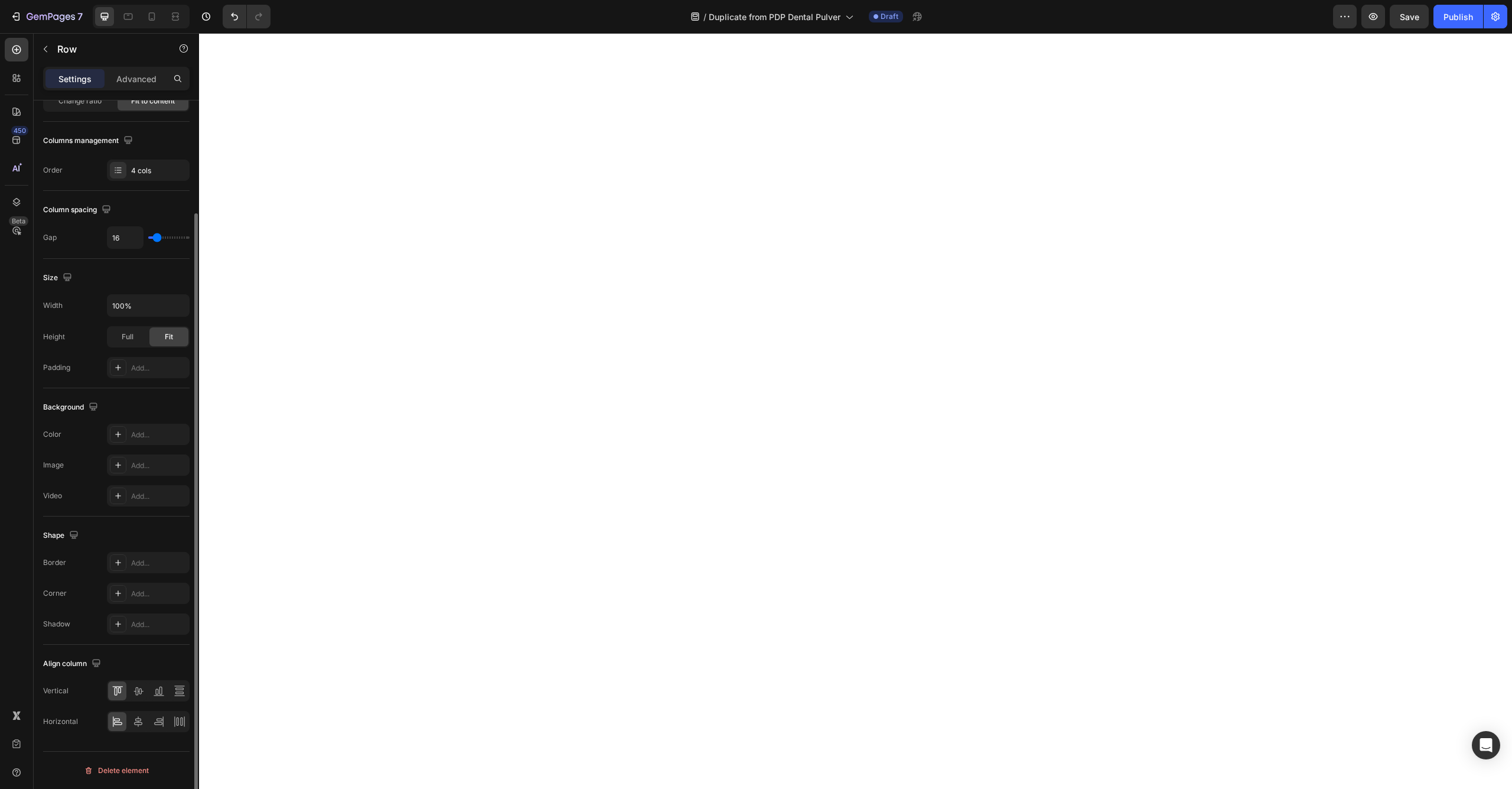
scroll to position [0, 0]
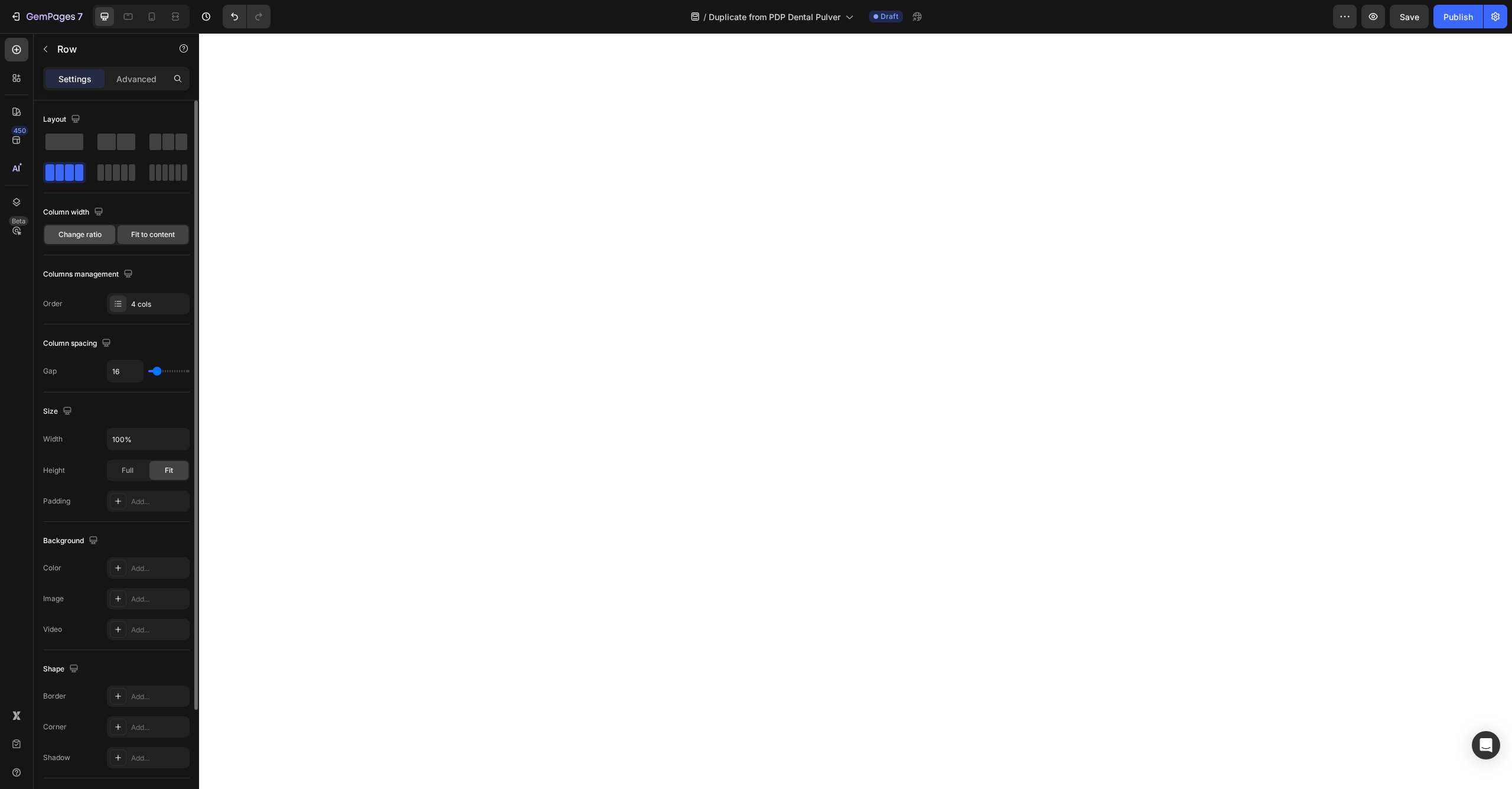
click at [97, 236] on span "Change ratio" at bounding box center [80, 234] width 43 height 10
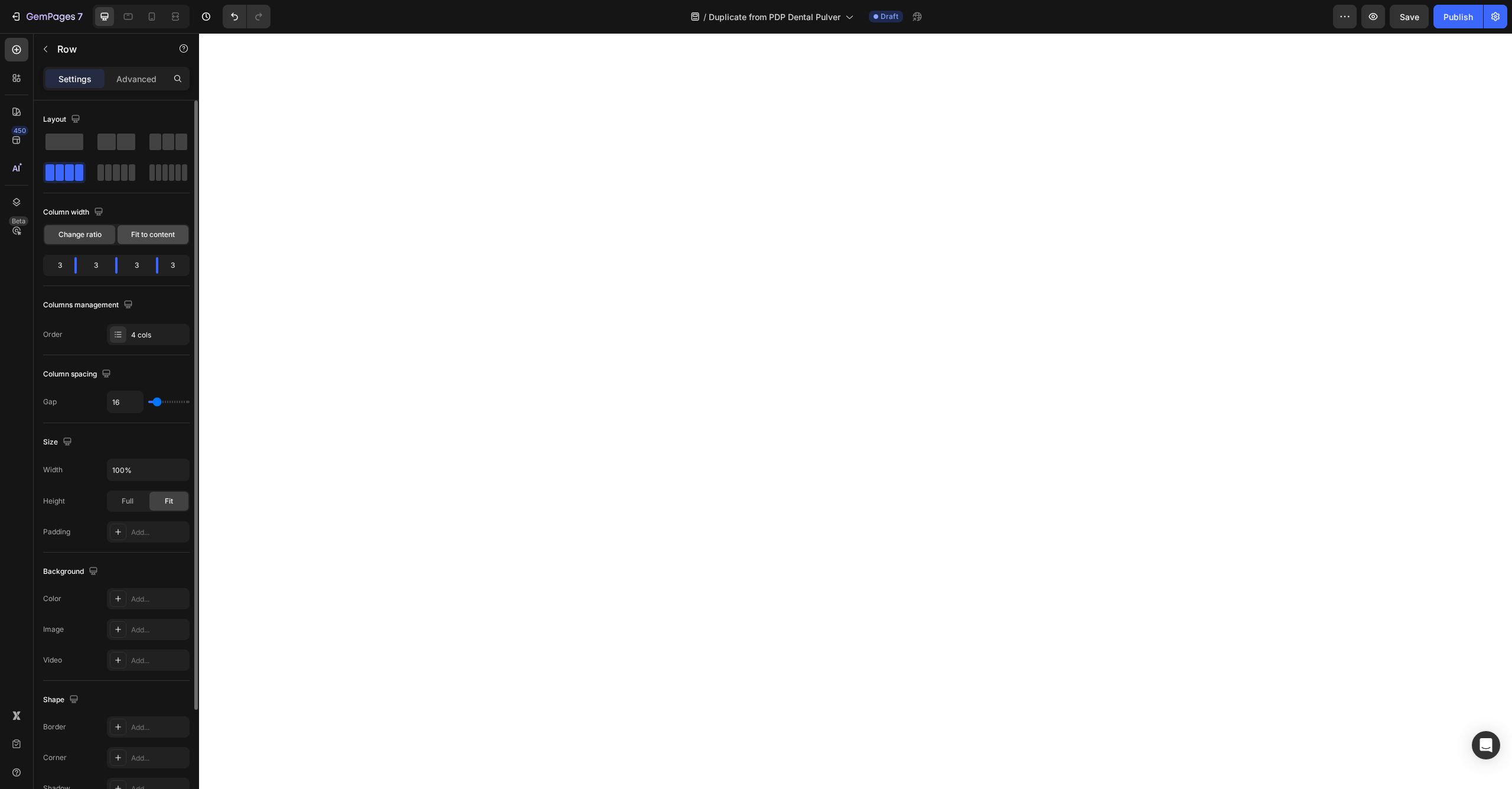
click at [143, 240] on div "Fit to content" at bounding box center [152, 235] width 71 height 19
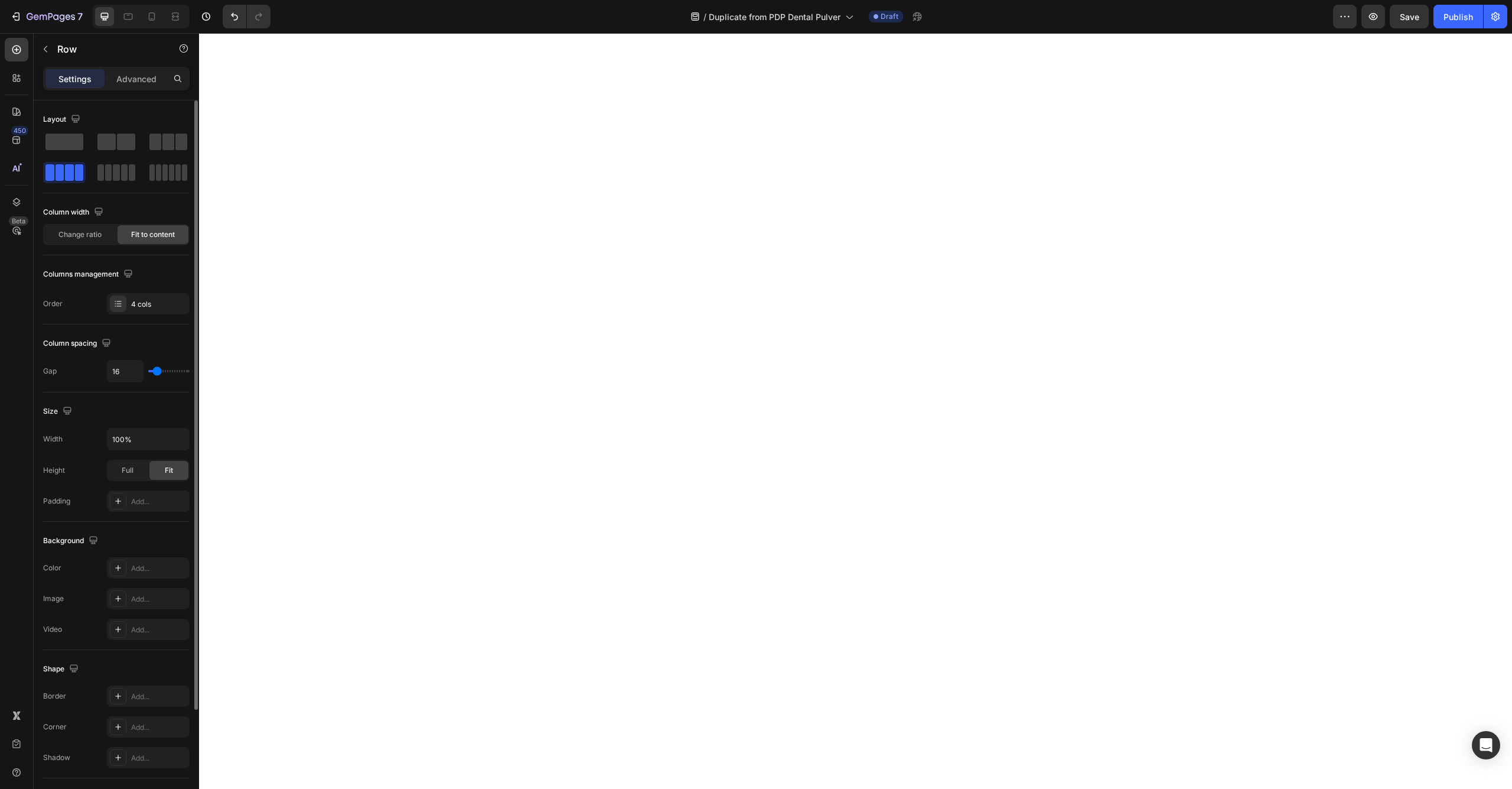
click at [81, 247] on div "Column width Change ratio Fit to content" at bounding box center [116, 229] width 147 height 53
click at [83, 239] on span "Change ratio" at bounding box center [80, 234] width 43 height 10
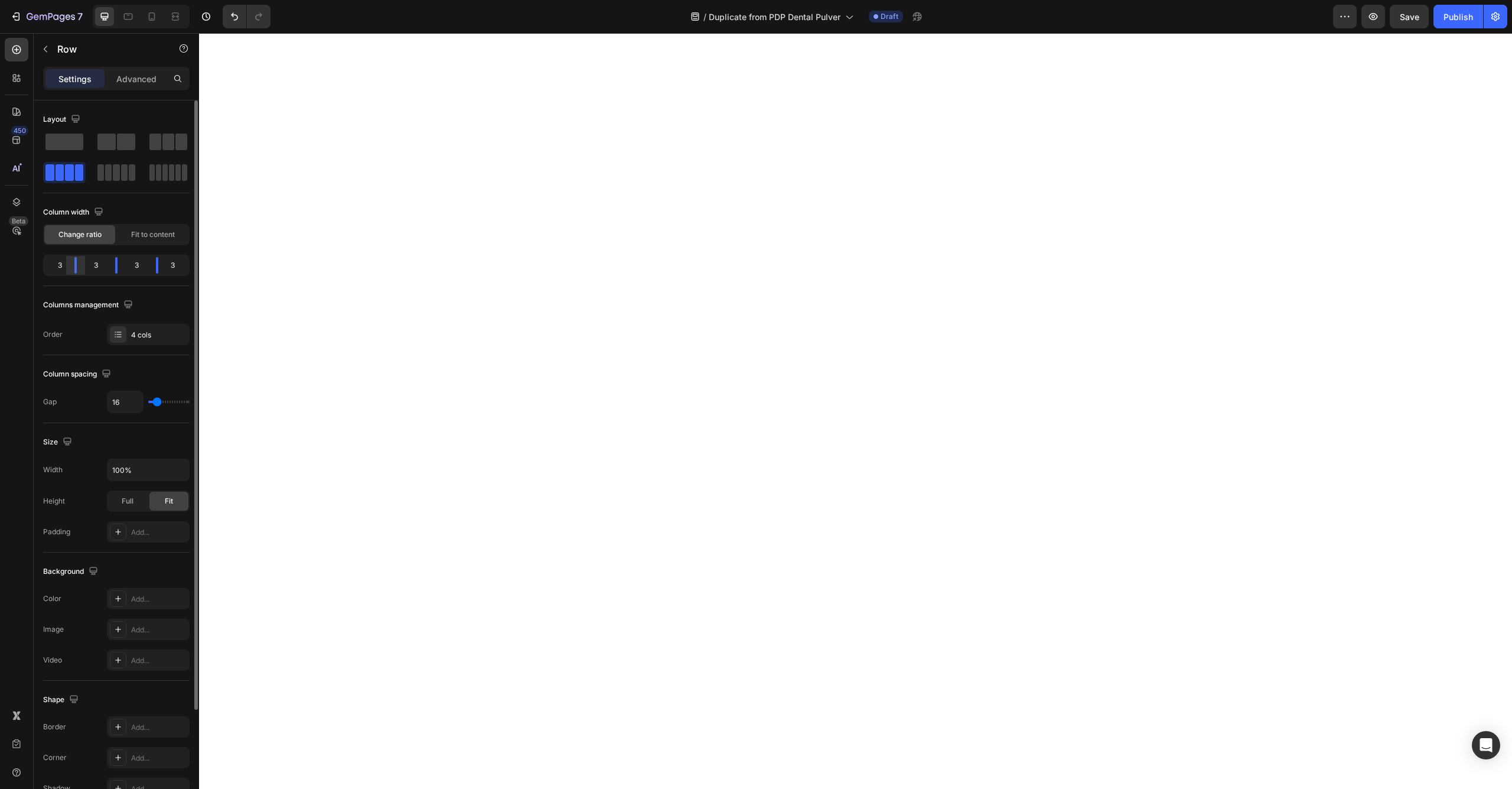
drag, startPoint x: 77, startPoint y: 270, endPoint x: 83, endPoint y: 270, distance: 6.0
click at [106, 270] on div at bounding box center [116, 265] width 22 height 17
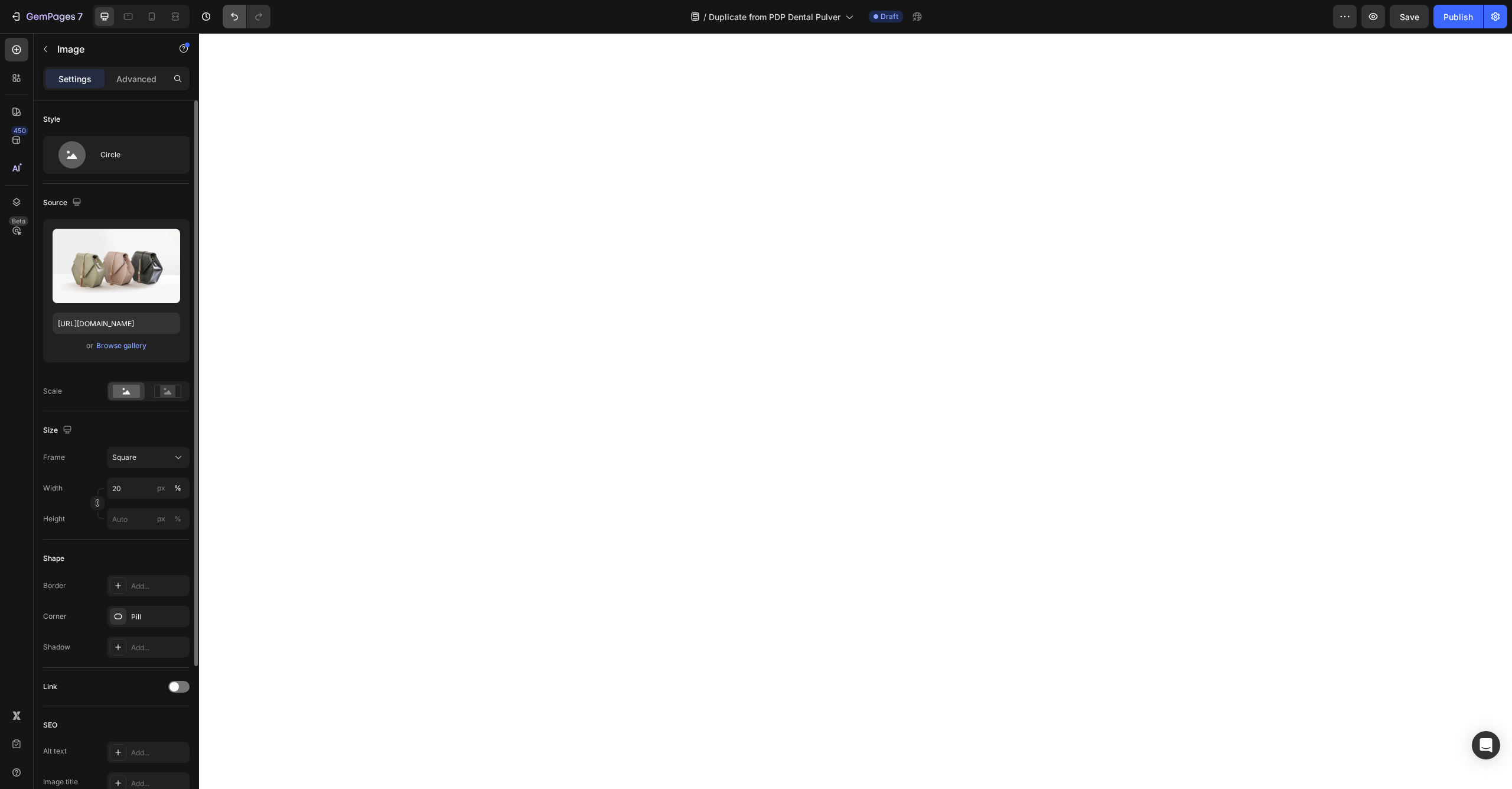
click at [233, 15] on icon "Undo/Redo" at bounding box center [234, 17] width 7 height 8
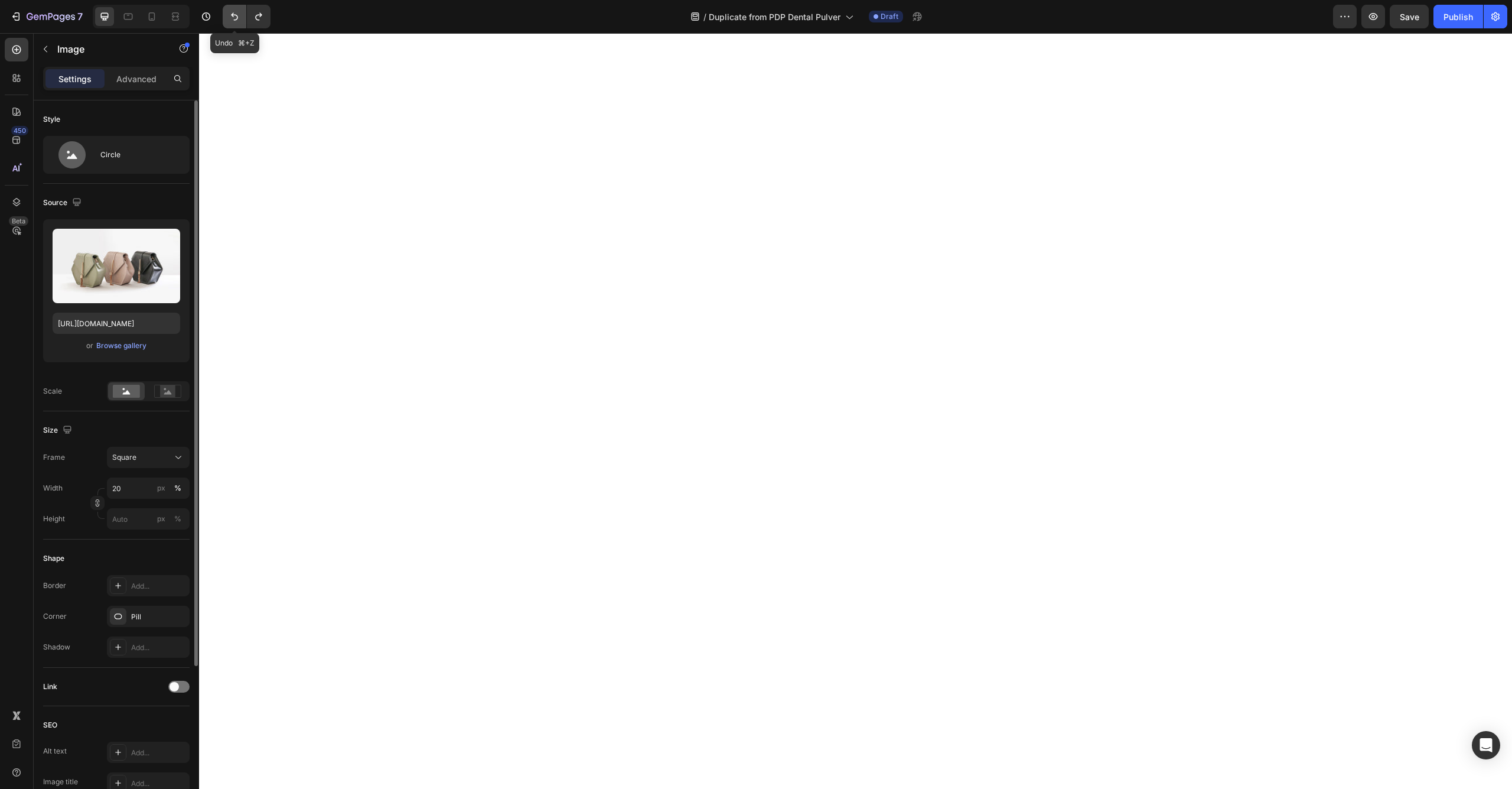
click at [233, 15] on icon "Undo/Redo" at bounding box center [234, 17] width 7 height 8
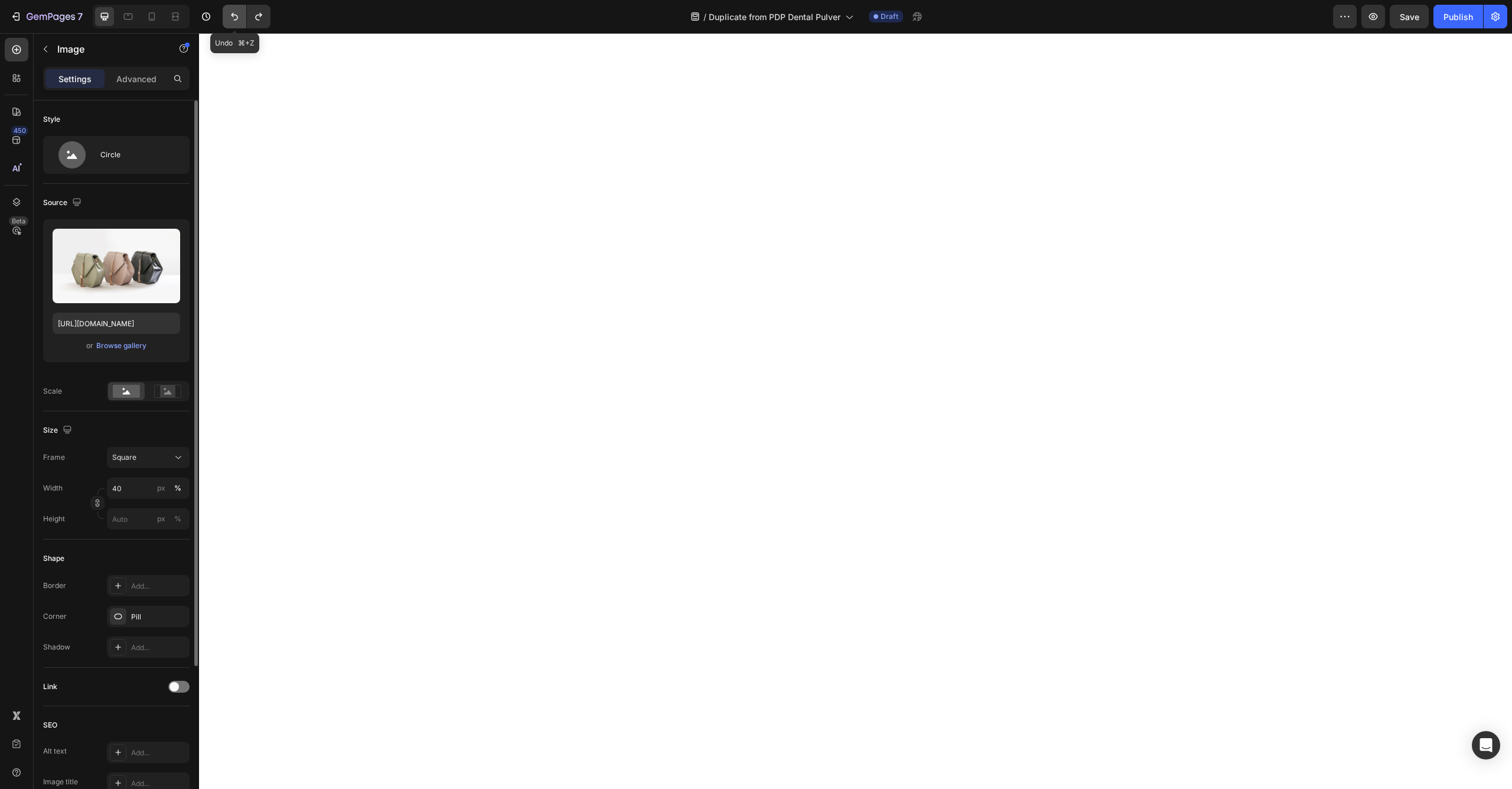
click at [233, 15] on icon "Undo/Redo" at bounding box center [234, 17] width 7 height 8
click at [240, 15] on icon "Undo/Redo" at bounding box center [234, 16] width 12 height 12
type input "80"
click at [162, 74] on div "Advanced" at bounding box center [136, 79] width 59 height 19
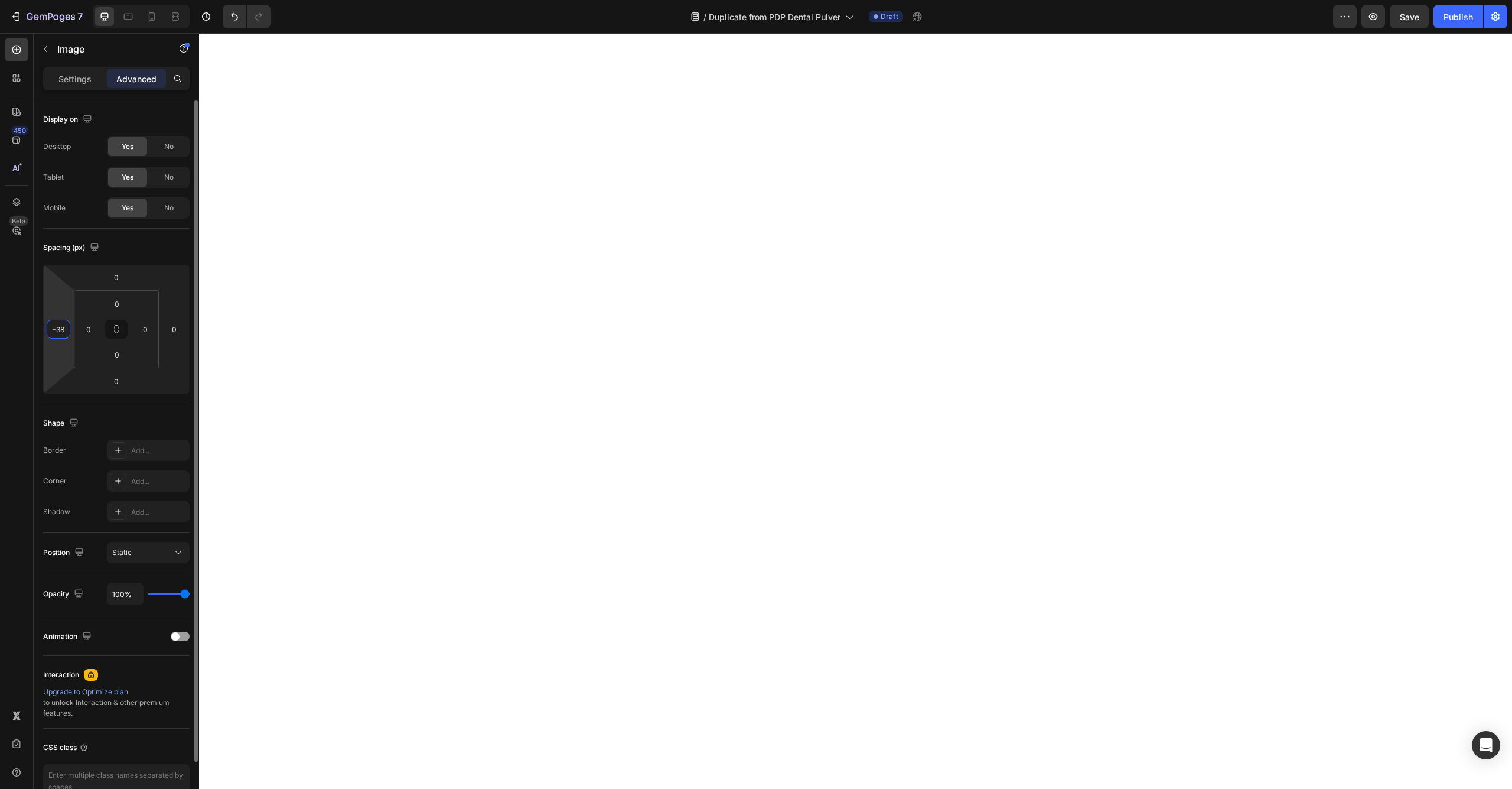
drag, startPoint x: 51, startPoint y: 355, endPoint x: 49, endPoint y: 368, distance: 13.2
click at [49, 0] on html "7 Version history / Duplicate from PDP Dental Pulver Draft Preview Save Publish…" at bounding box center [756, 0] width 1512 height 0
click at [232, 14] on icon "Undo/Redo" at bounding box center [234, 17] width 7 height 8
click at [227, 14] on button "Undo/Redo" at bounding box center [234, 17] width 24 height 24
type input "0"
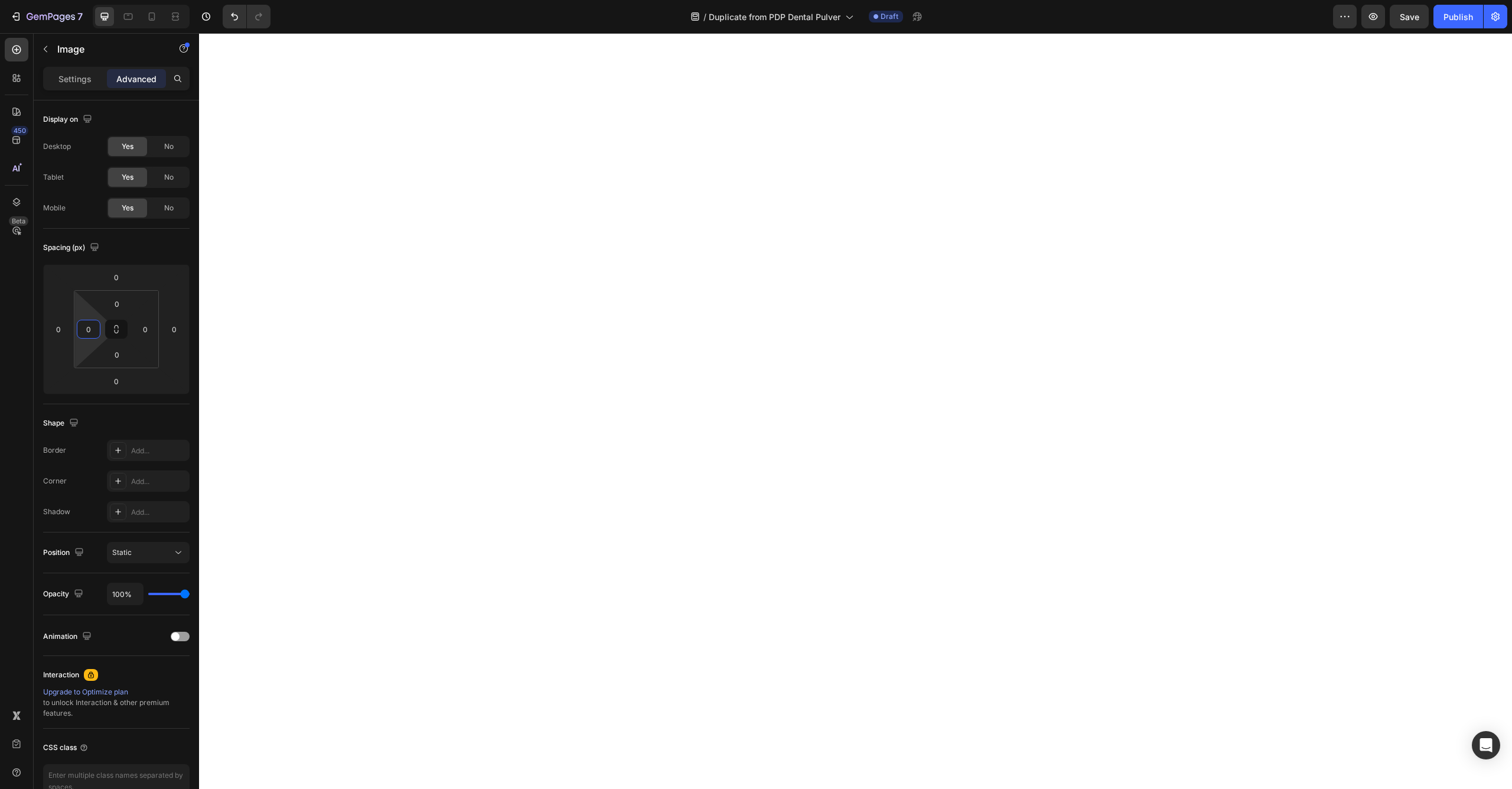
drag, startPoint x: 93, startPoint y: 346, endPoint x: 74, endPoint y: 352, distance: 19.9
click at [74, 0] on html "7 Version history / Duplicate from PDP Dental Pulver Draft Preview Save Publish…" at bounding box center [756, 0] width 1512 height 0
drag, startPoint x: 83, startPoint y: 365, endPoint x: 81, endPoint y: 410, distance: 45.0
click at [81, 0] on html "7 Version history / Duplicate from PDP Dental Pulver Draft Preview Publish 450 …" at bounding box center [756, 0] width 1512 height 0
type input "0"
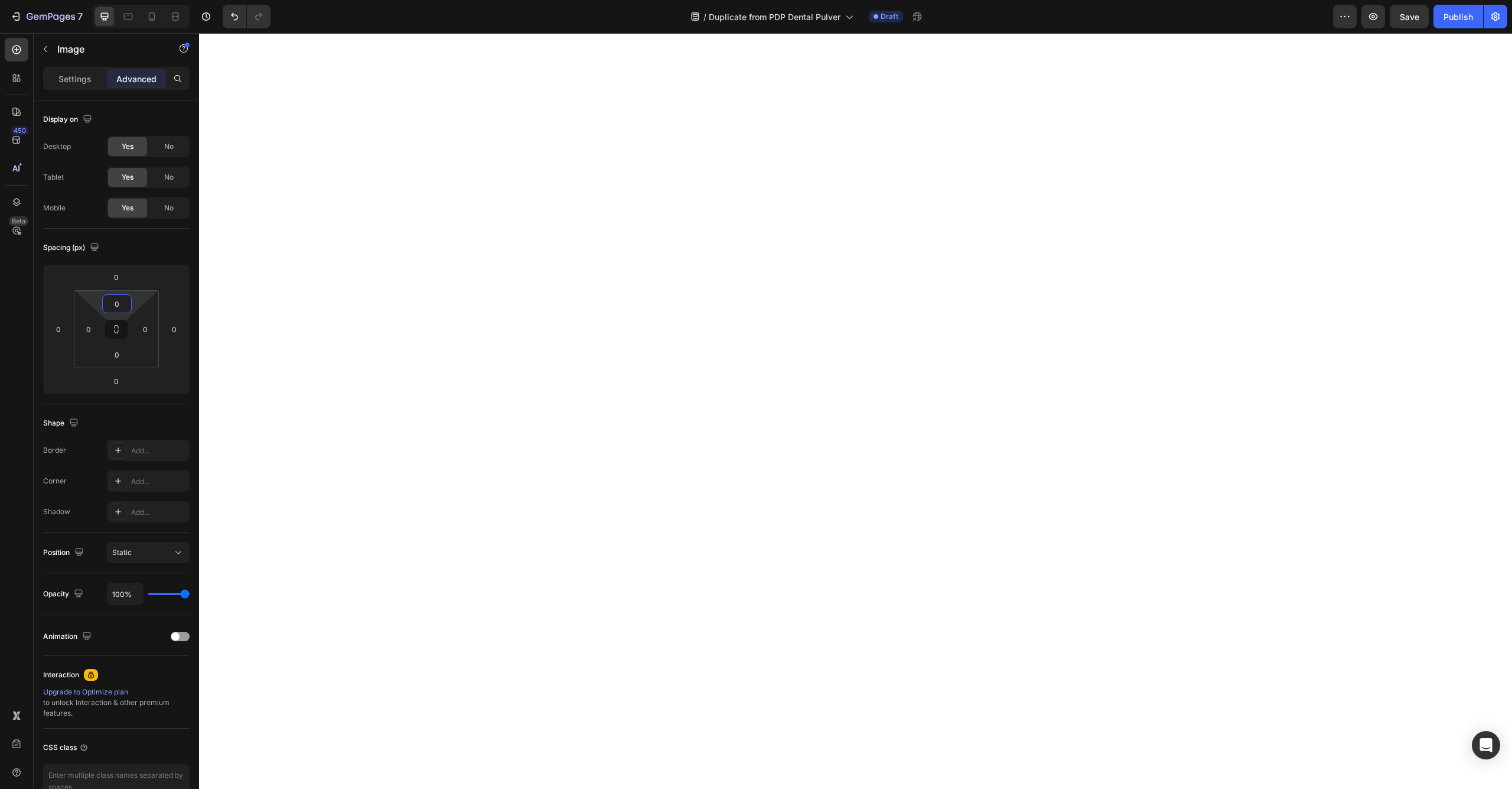
drag, startPoint x: 90, startPoint y: 304, endPoint x: 85, endPoint y: 373, distance: 69.2
click at [85, 0] on html "7 Version history / Duplicate from PDP Dental Pulver Draft Preview Save Publish…" at bounding box center [756, 0] width 1512 height 0
drag, startPoint x: 80, startPoint y: 317, endPoint x: 81, endPoint y: 306, distance: 11.0
click at [81, 306] on div "0 0 0 0" at bounding box center [116, 329] width 85 height 78
drag, startPoint x: 79, startPoint y: 314, endPoint x: 108, endPoint y: 361, distance: 55.2
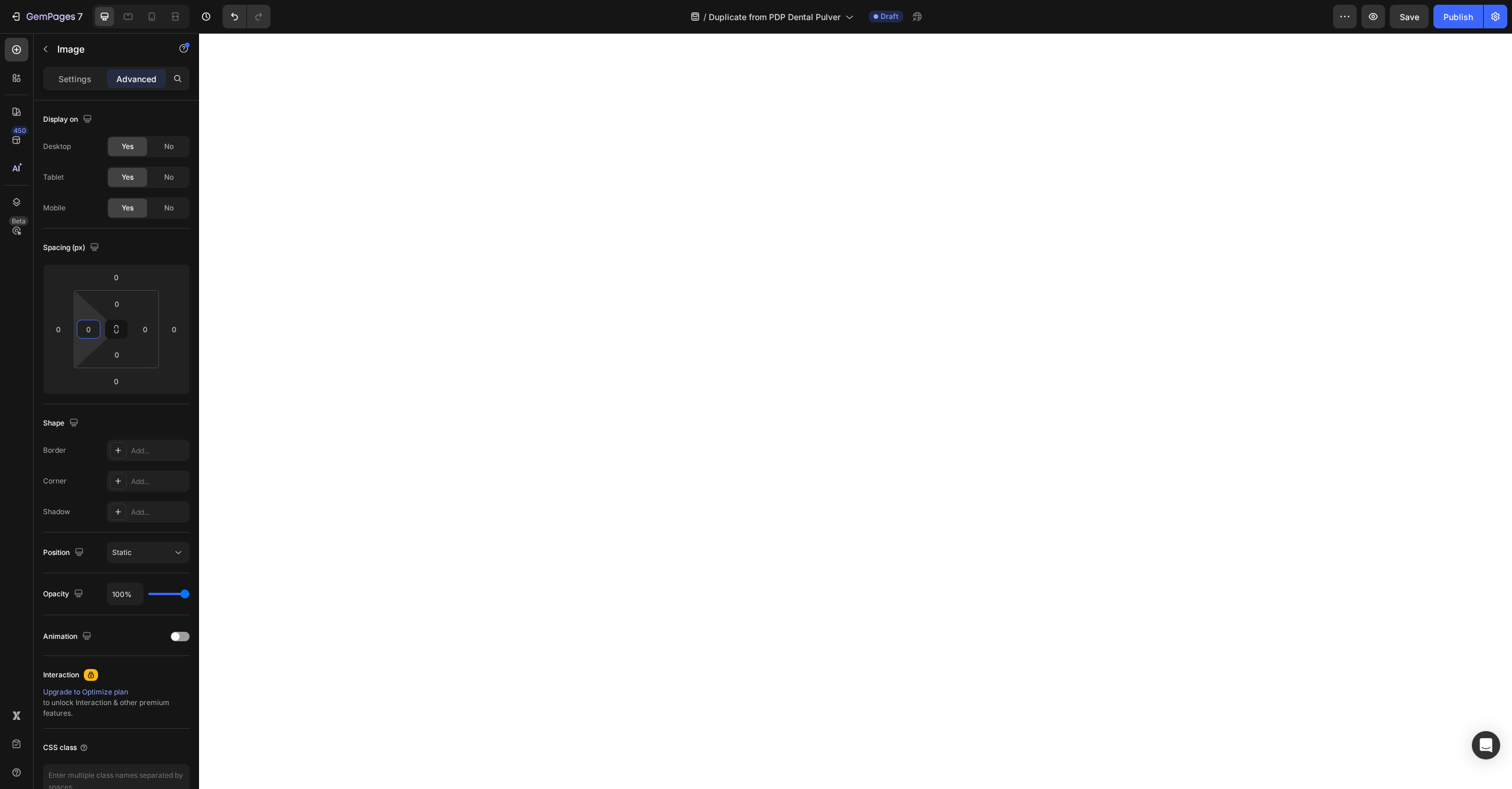
click at [108, 0] on html "7 Version history / Duplicate from PDP Dental Pulver Draft Preview Save Publish…" at bounding box center [756, 0] width 1512 height 0
click at [73, 84] on p "Settings" at bounding box center [74, 79] width 33 height 13
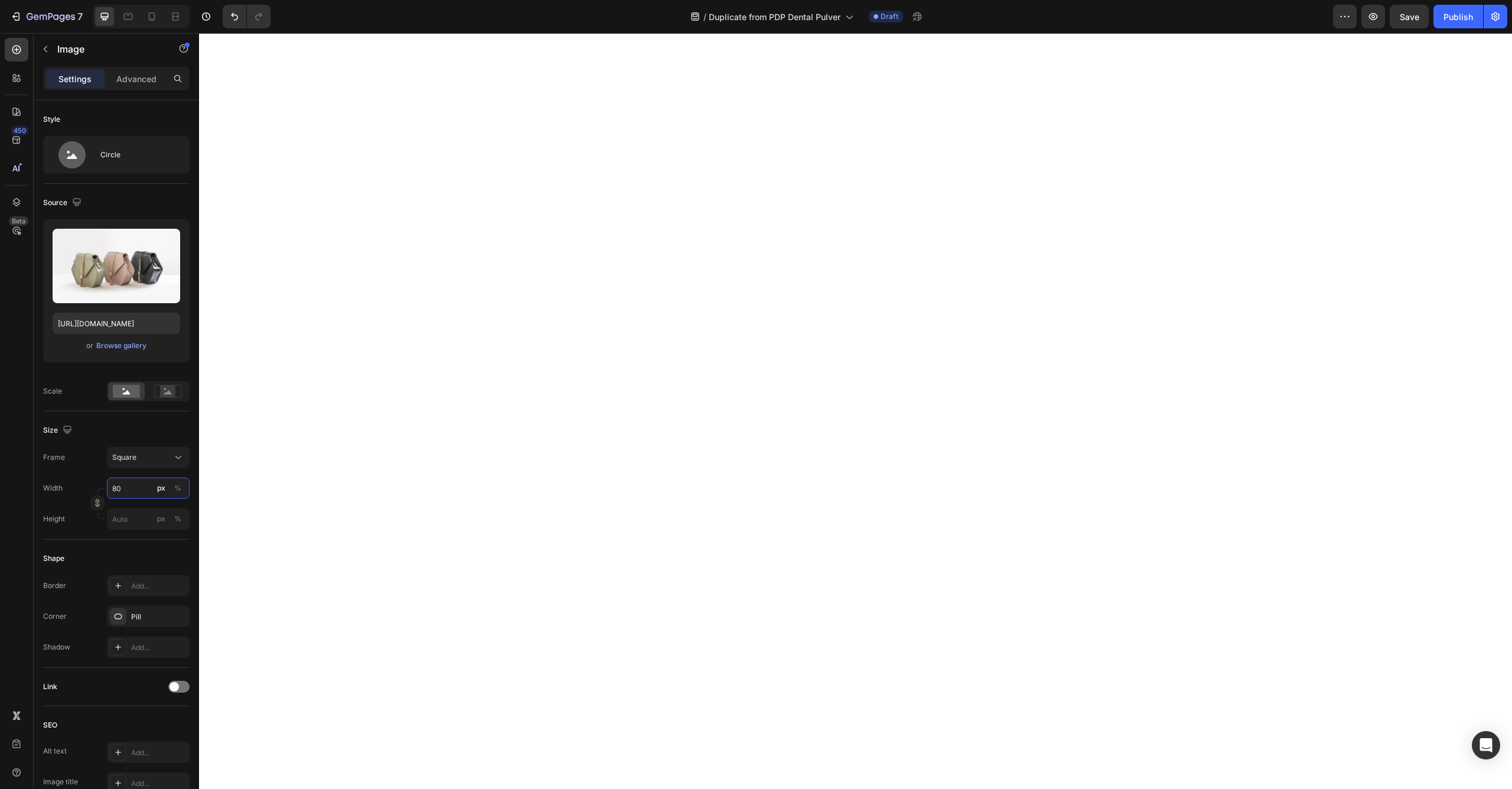
click at [143, 490] on input "80" at bounding box center [148, 487] width 83 height 22
click at [168, 487] on div "px %" at bounding box center [169, 487] width 31 height 22
click at [168, 487] on input "80" at bounding box center [148, 487] width 83 height 22
click at [174, 487] on div "%" at bounding box center [177, 487] width 7 height 10
type input "100"
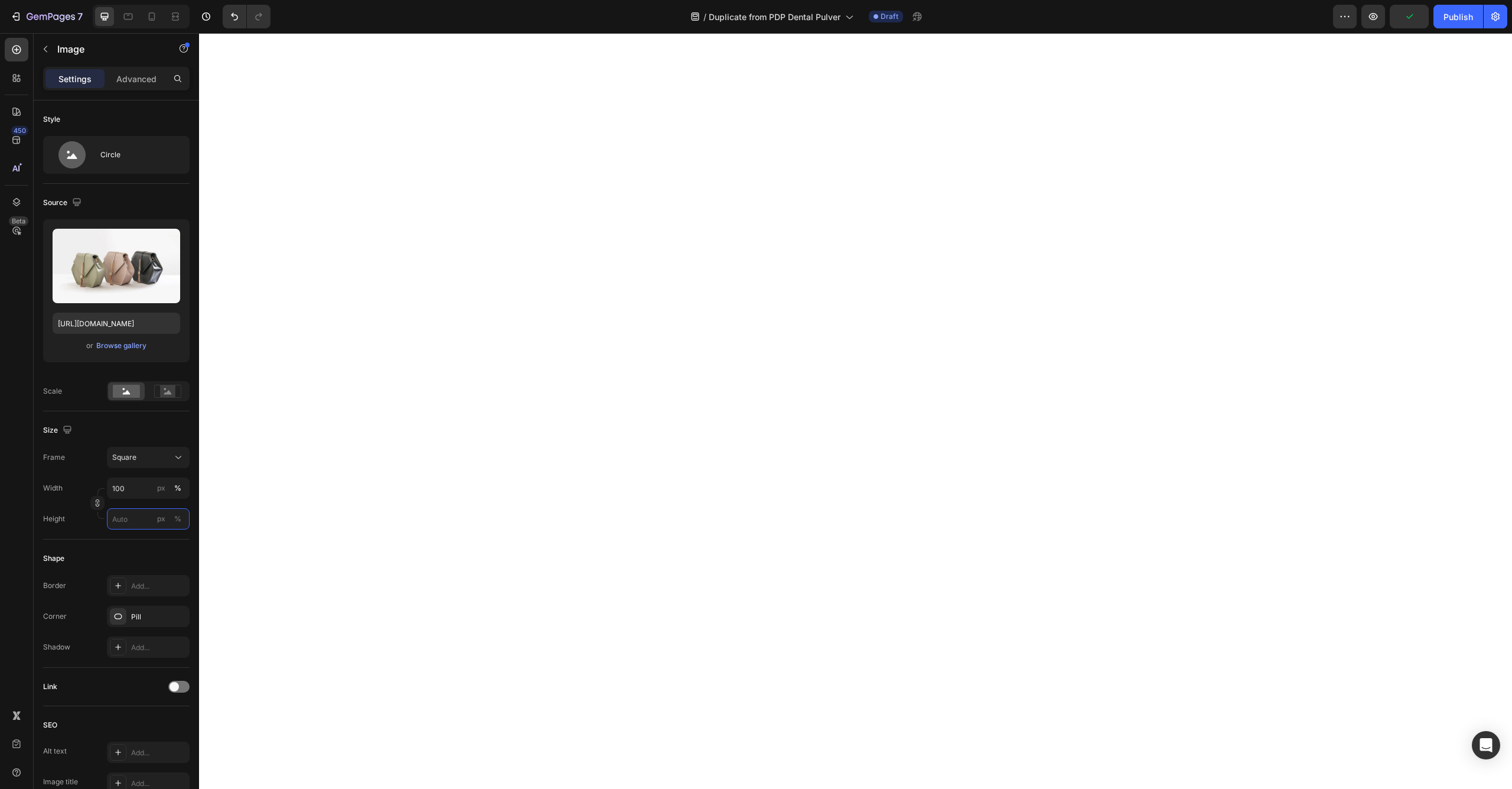
click at [136, 516] on input "px %" at bounding box center [148, 519] width 83 height 22
click at [124, 548] on p "Full 100%" at bounding box center [146, 546] width 69 height 10
type input "100"
click at [238, 22] on button "Undo/Redo" at bounding box center [234, 17] width 24 height 24
click at [171, 487] on button "%" at bounding box center [178, 488] width 14 height 14
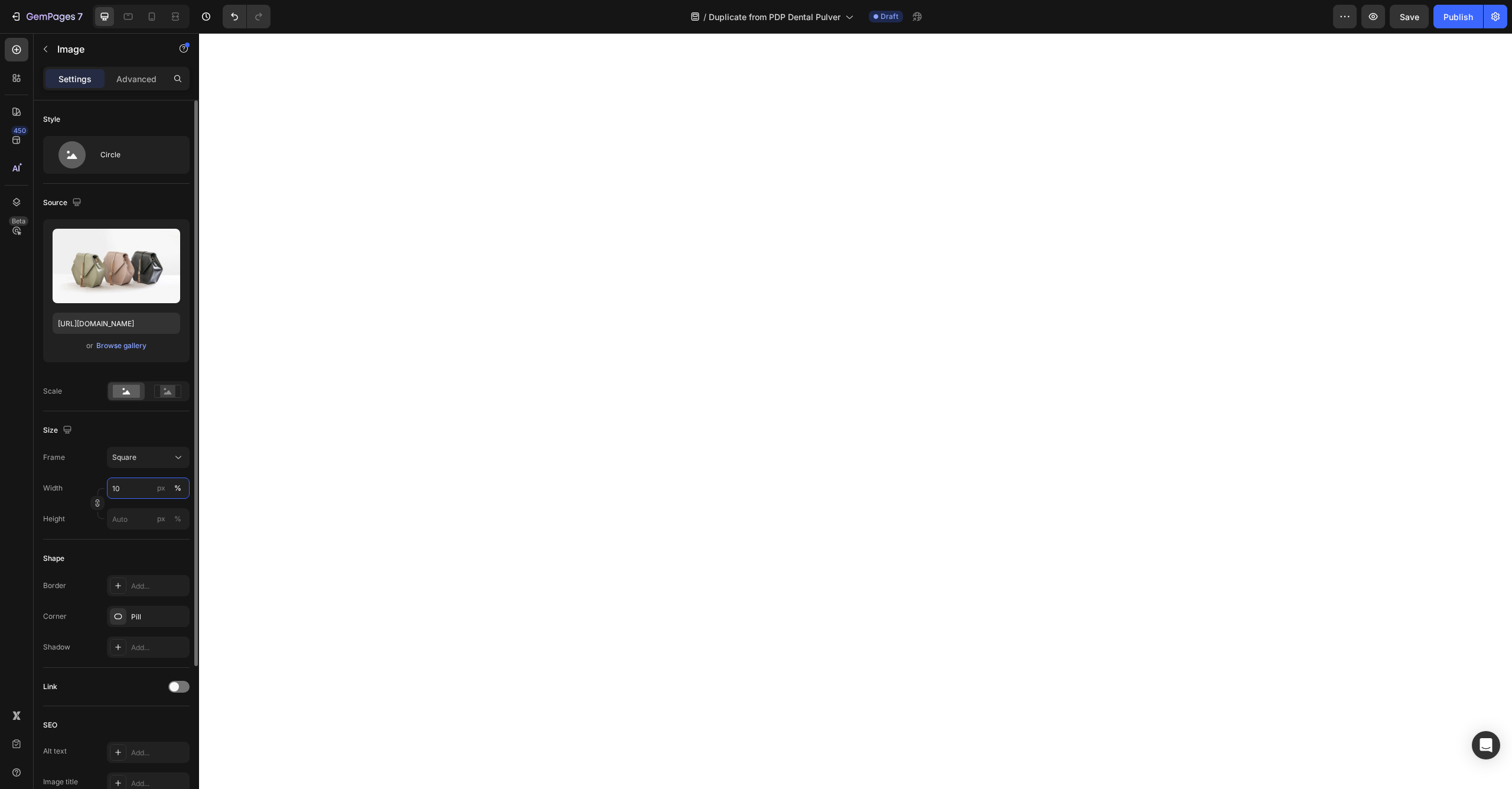
type input "100"
click at [140, 80] on p "Advanced" at bounding box center [136, 79] width 40 height 13
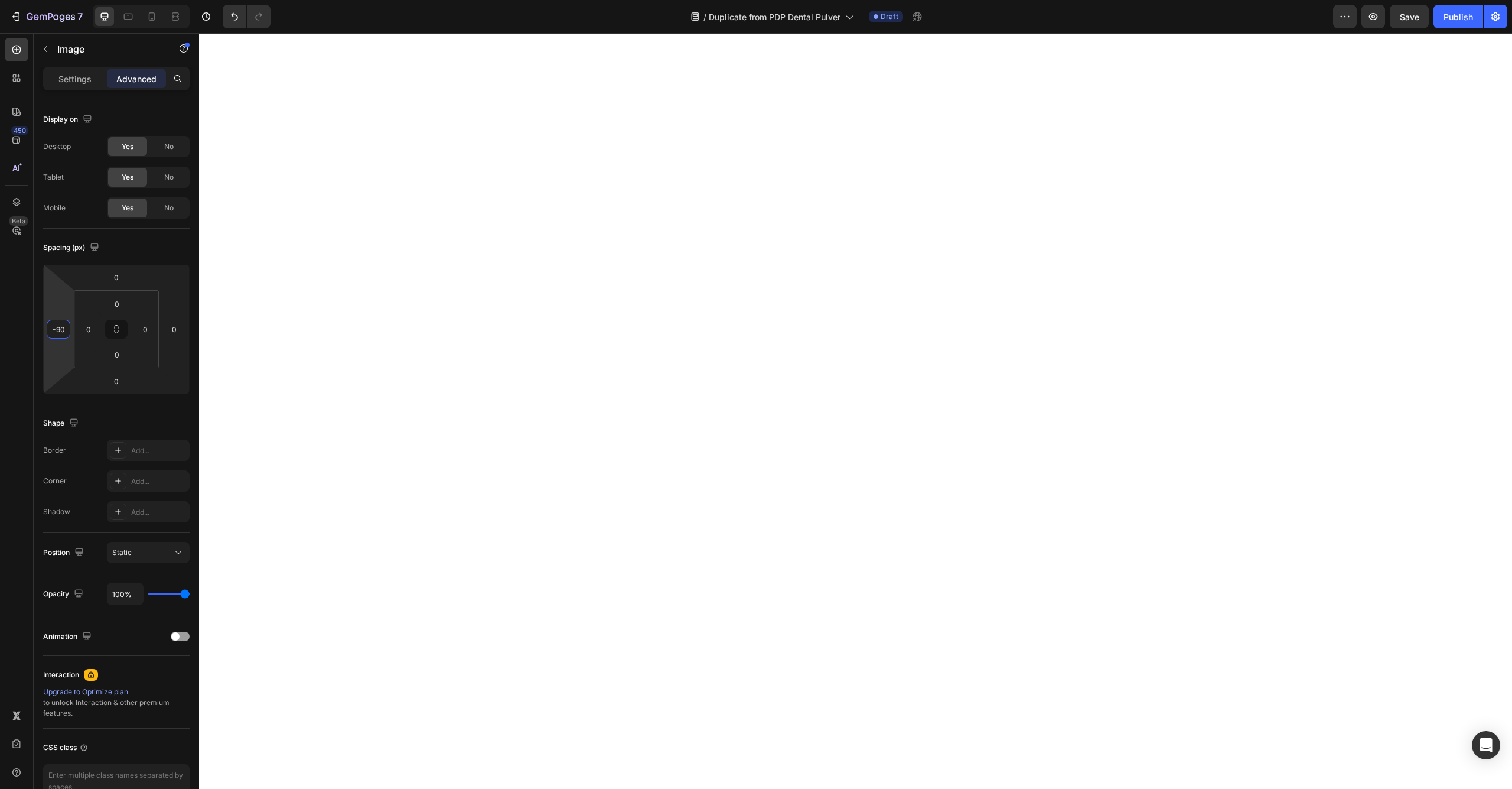
drag, startPoint x: 61, startPoint y: 310, endPoint x: 53, endPoint y: 364, distance: 54.6
click at [53, 0] on html "7 Version history / Duplicate from PDP Dental Pulver Draft Preview Save Publish…" at bounding box center [756, 0] width 1512 height 0
click at [226, 16] on button "Undo/Redo" at bounding box center [234, 17] width 24 height 24
click at [226, 17] on button "Undo/Redo" at bounding box center [234, 17] width 24 height 24
type input "0"
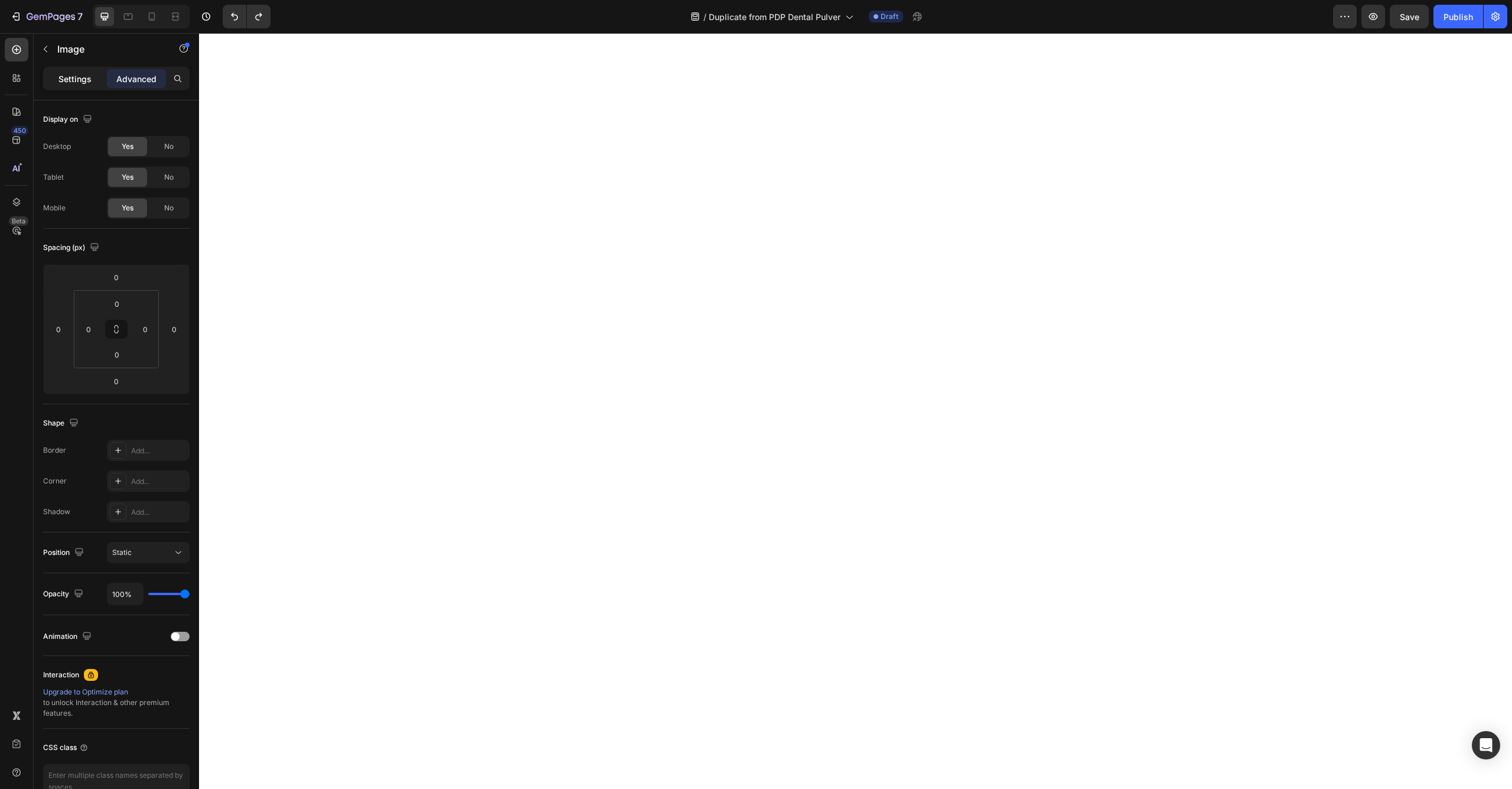
click at [82, 78] on p "Settings" at bounding box center [74, 79] width 33 height 13
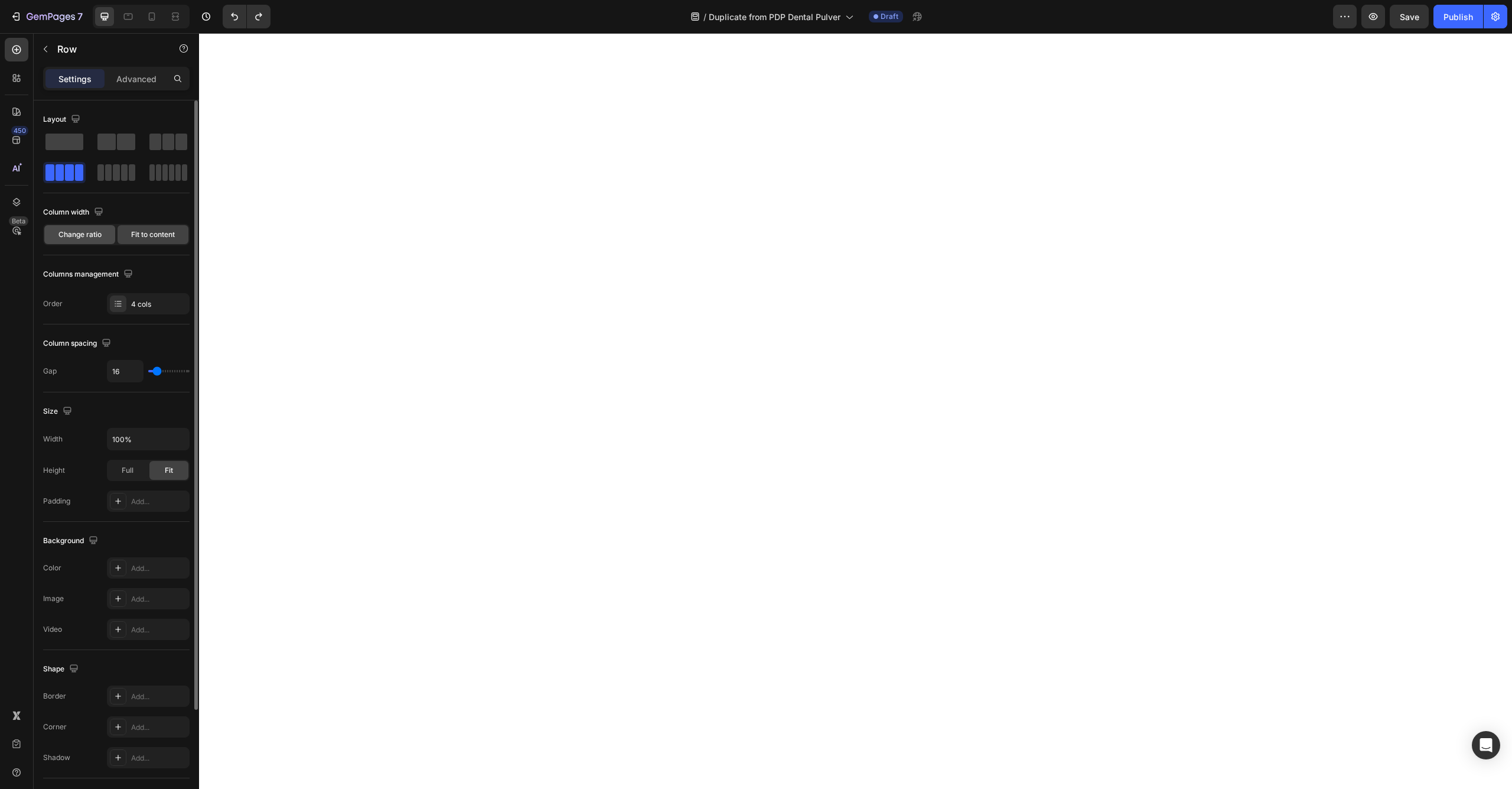
click at [76, 236] on span "Change ratio" at bounding box center [80, 234] width 43 height 10
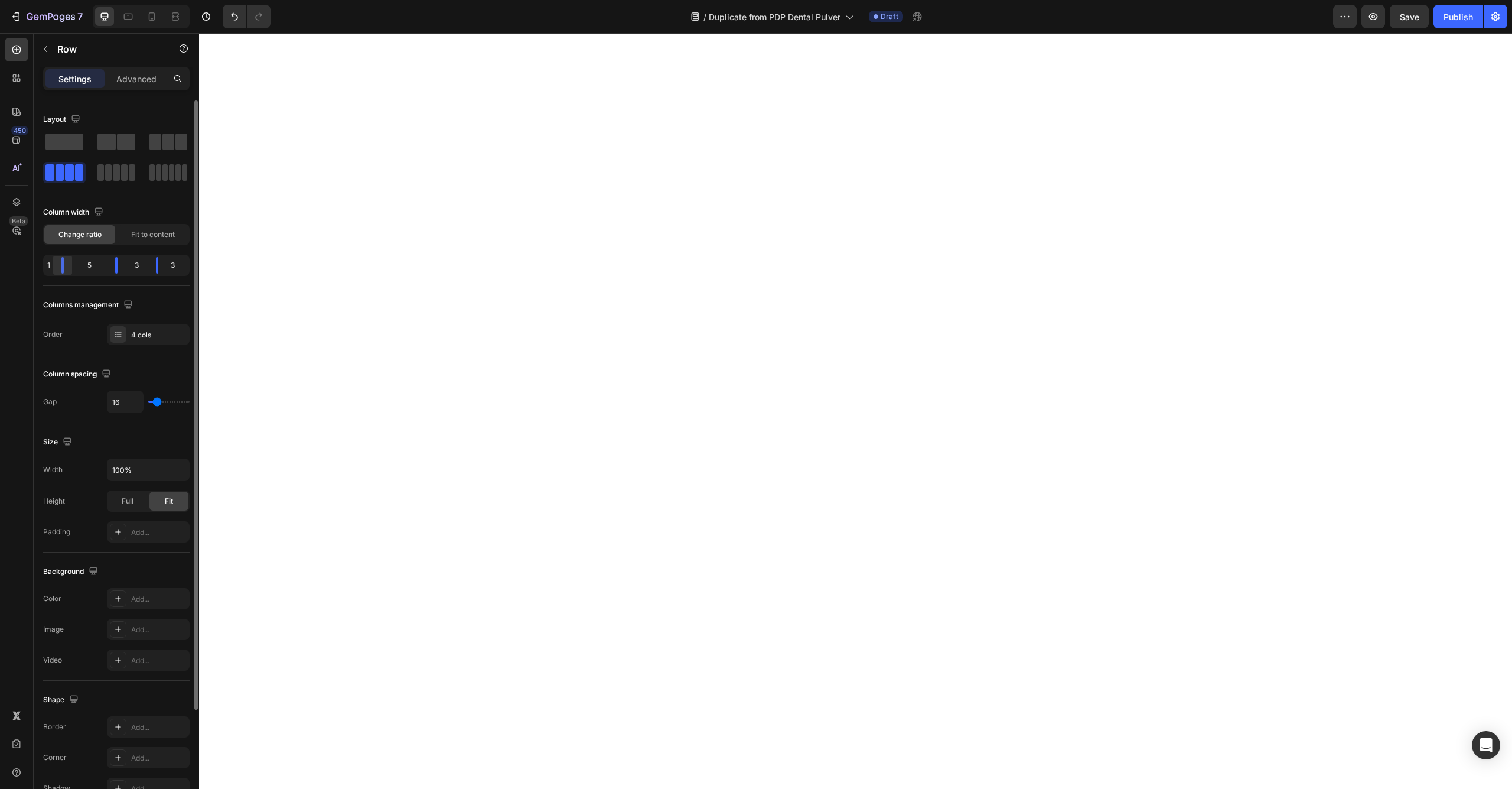
drag, startPoint x: 74, startPoint y: 267, endPoint x: 53, endPoint y: 268, distance: 21.0
click at [106, 268] on div at bounding box center [116, 265] width 22 height 17
drag, startPoint x: 113, startPoint y: 271, endPoint x: 71, endPoint y: 276, distance: 42.3
click at [71, 276] on div "Column width Change ratio Fit to content 1 1 7 3" at bounding box center [116, 244] width 147 height 83
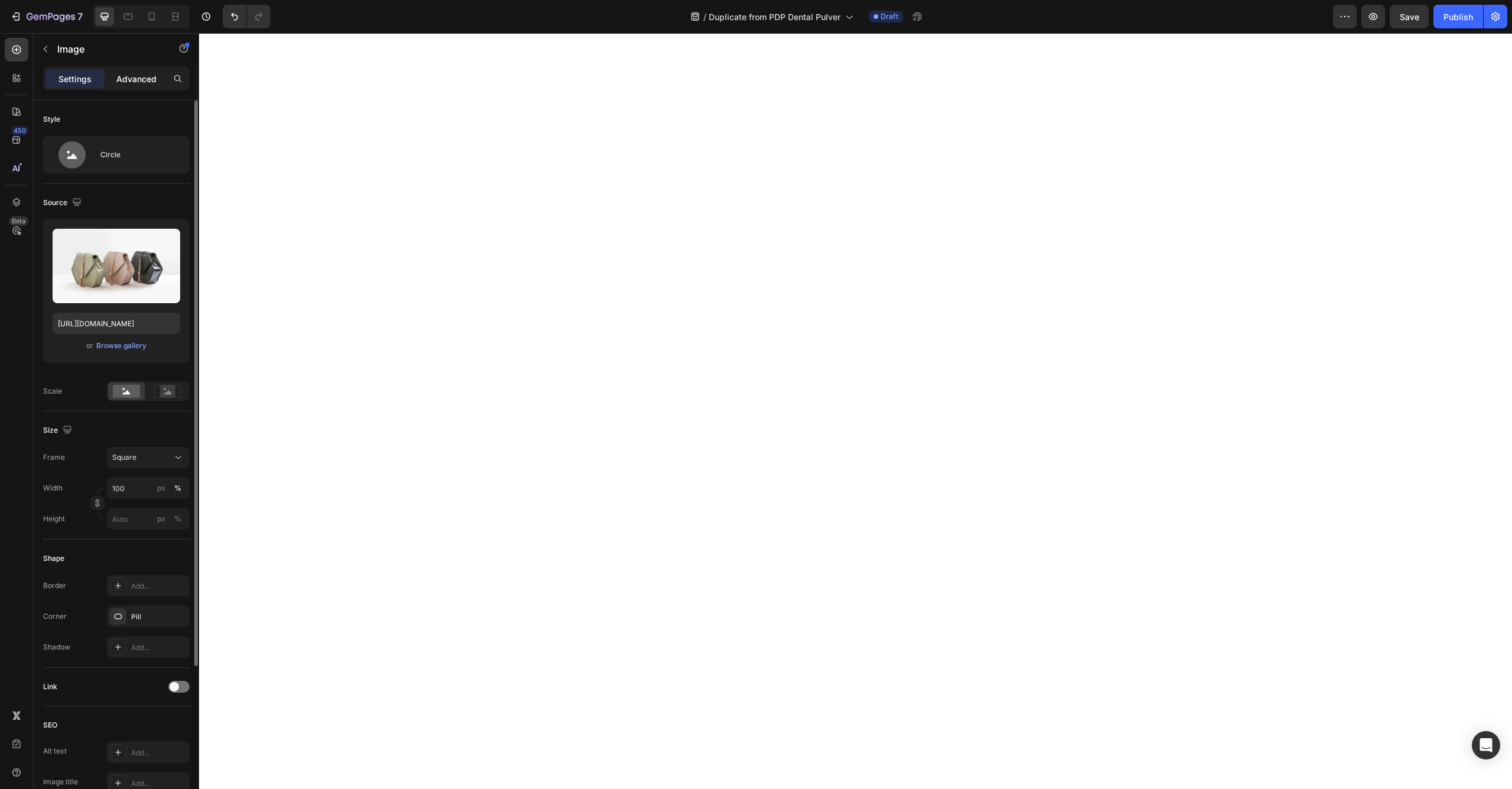
click at [121, 77] on p "Advanced" at bounding box center [136, 79] width 40 height 13
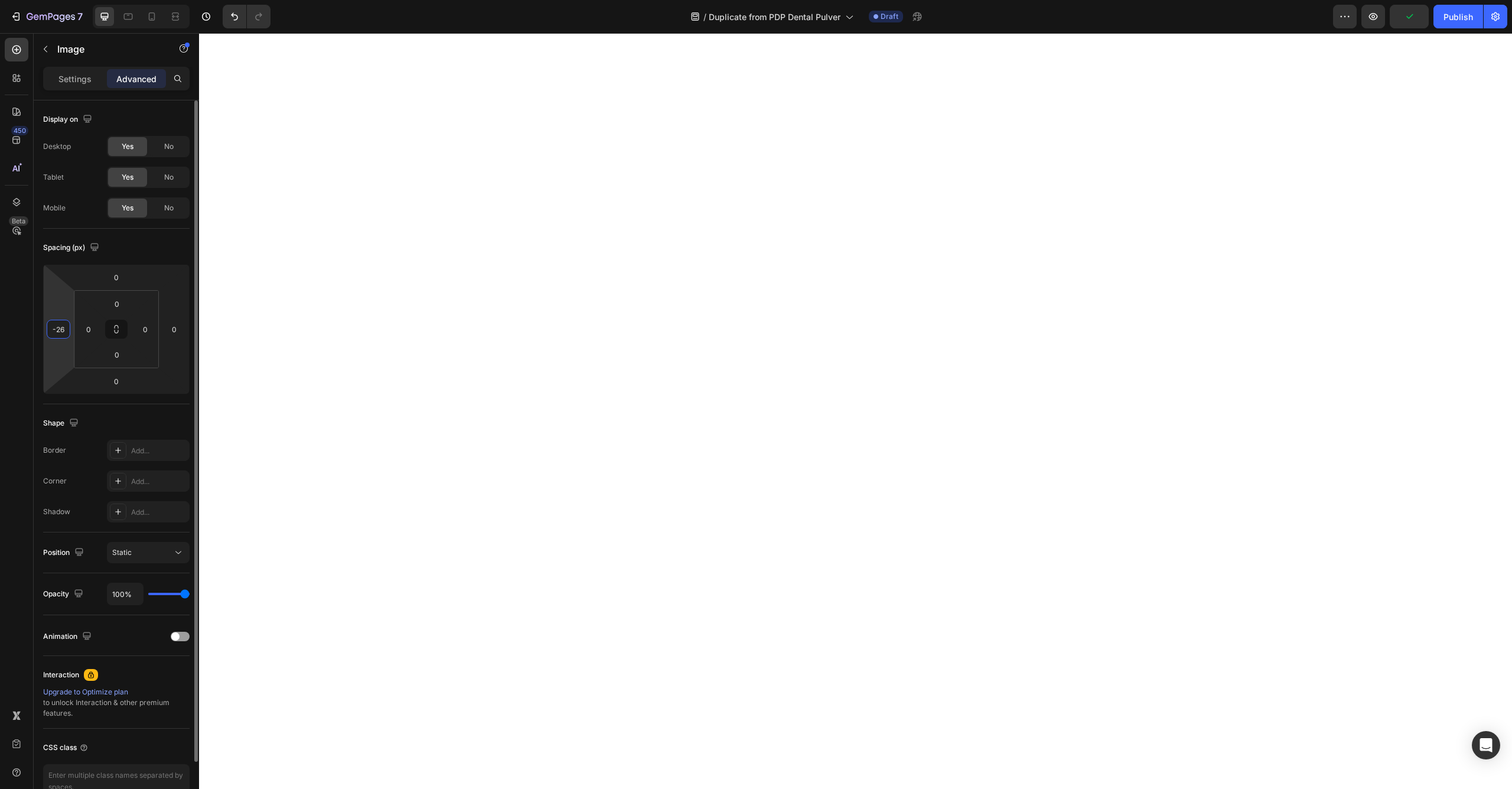
type input "-24"
drag, startPoint x: 61, startPoint y: 310, endPoint x: 61, endPoint y: 318, distance: 8.0
click at [61, 0] on html "7 Version history / Duplicate from PDP Dental Pulver Draft Preview Publish 450 …" at bounding box center [756, 0] width 1512 height 0
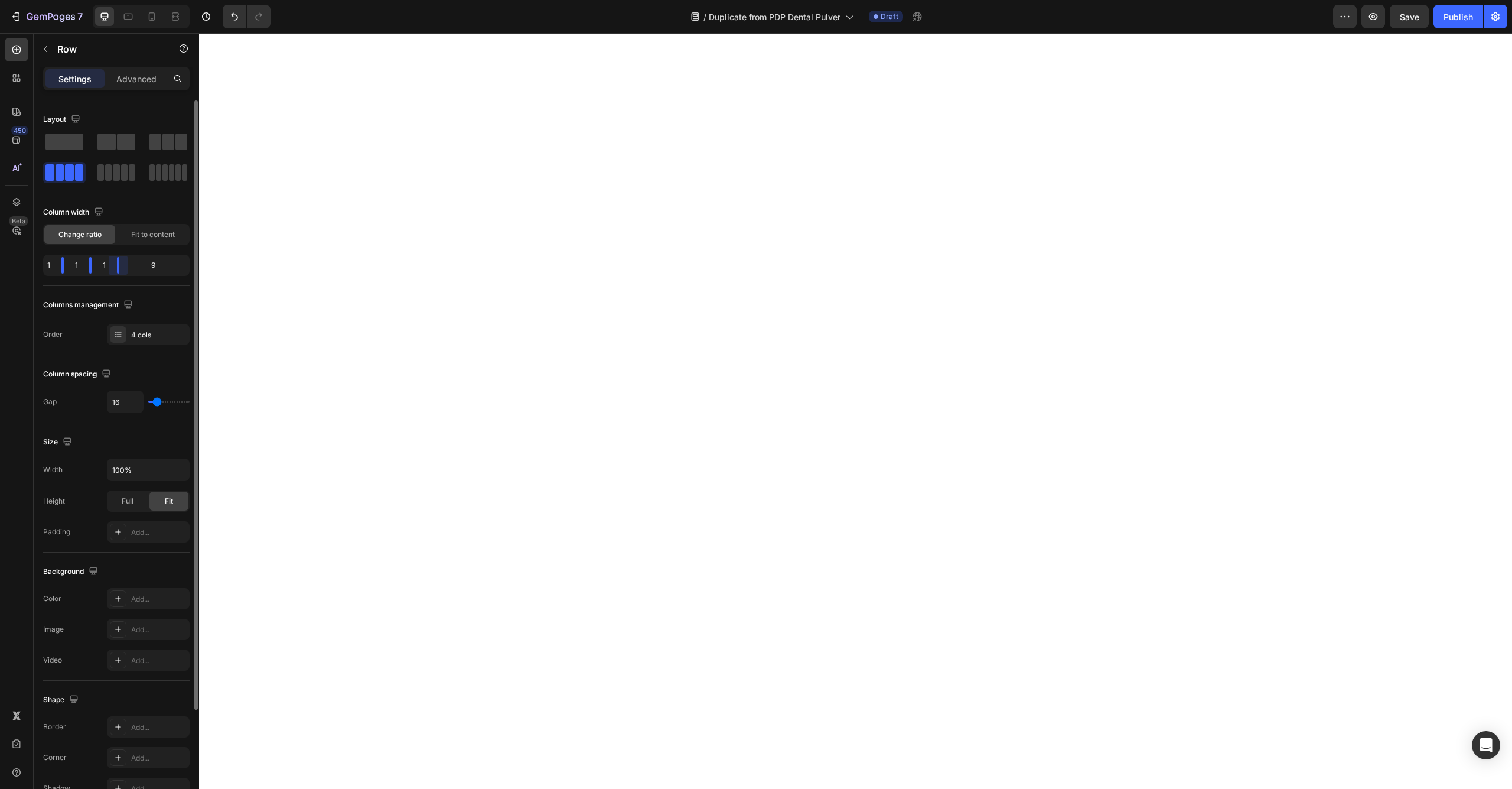
drag, startPoint x: 158, startPoint y: 272, endPoint x: 82, endPoint y: 274, distance: 76.0
click at [82, 274] on div "1 1 1 9" at bounding box center [116, 265] width 147 height 22
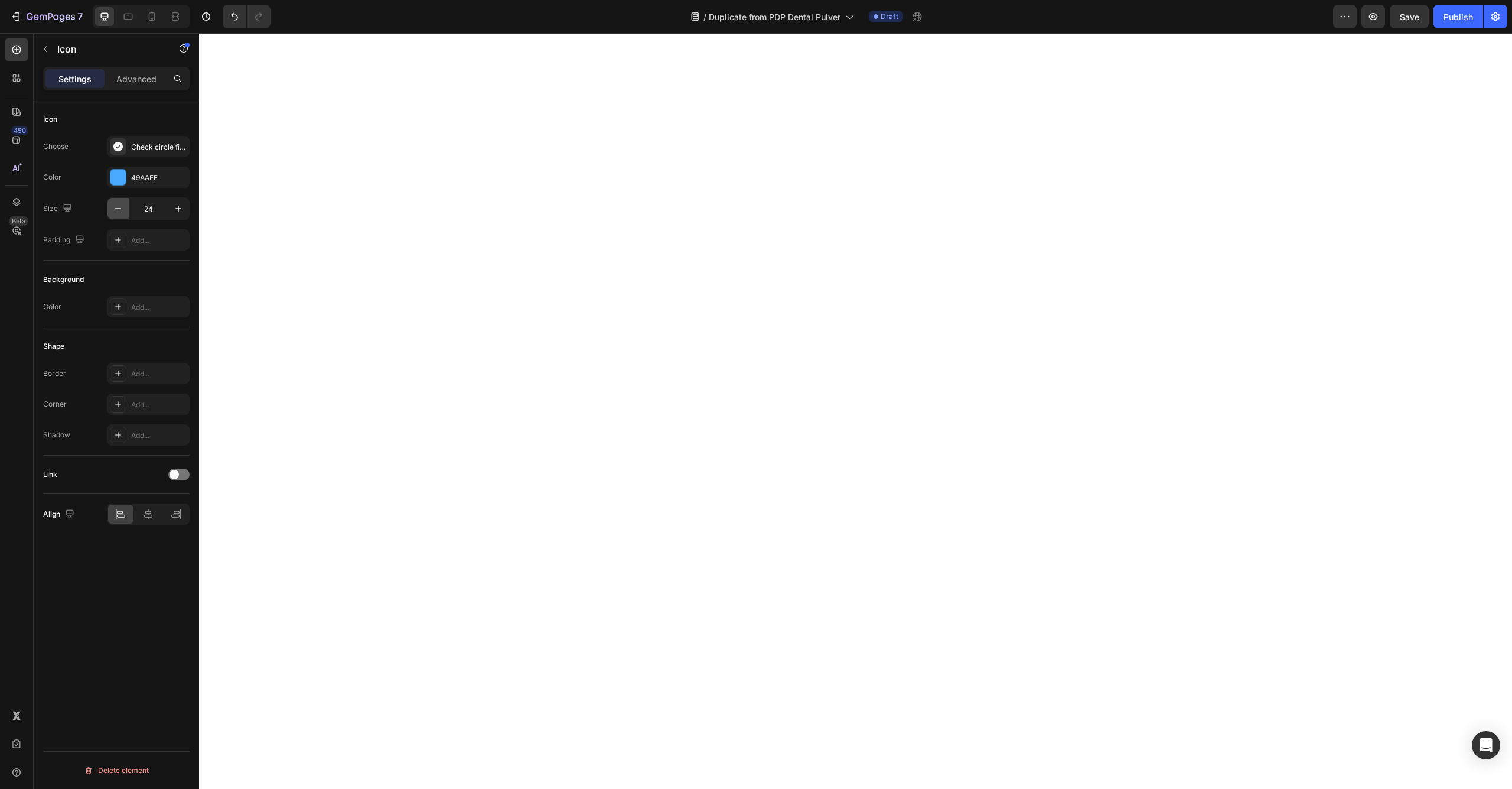
click at [115, 212] on icon "button" at bounding box center [118, 208] width 12 height 12
type input "20"
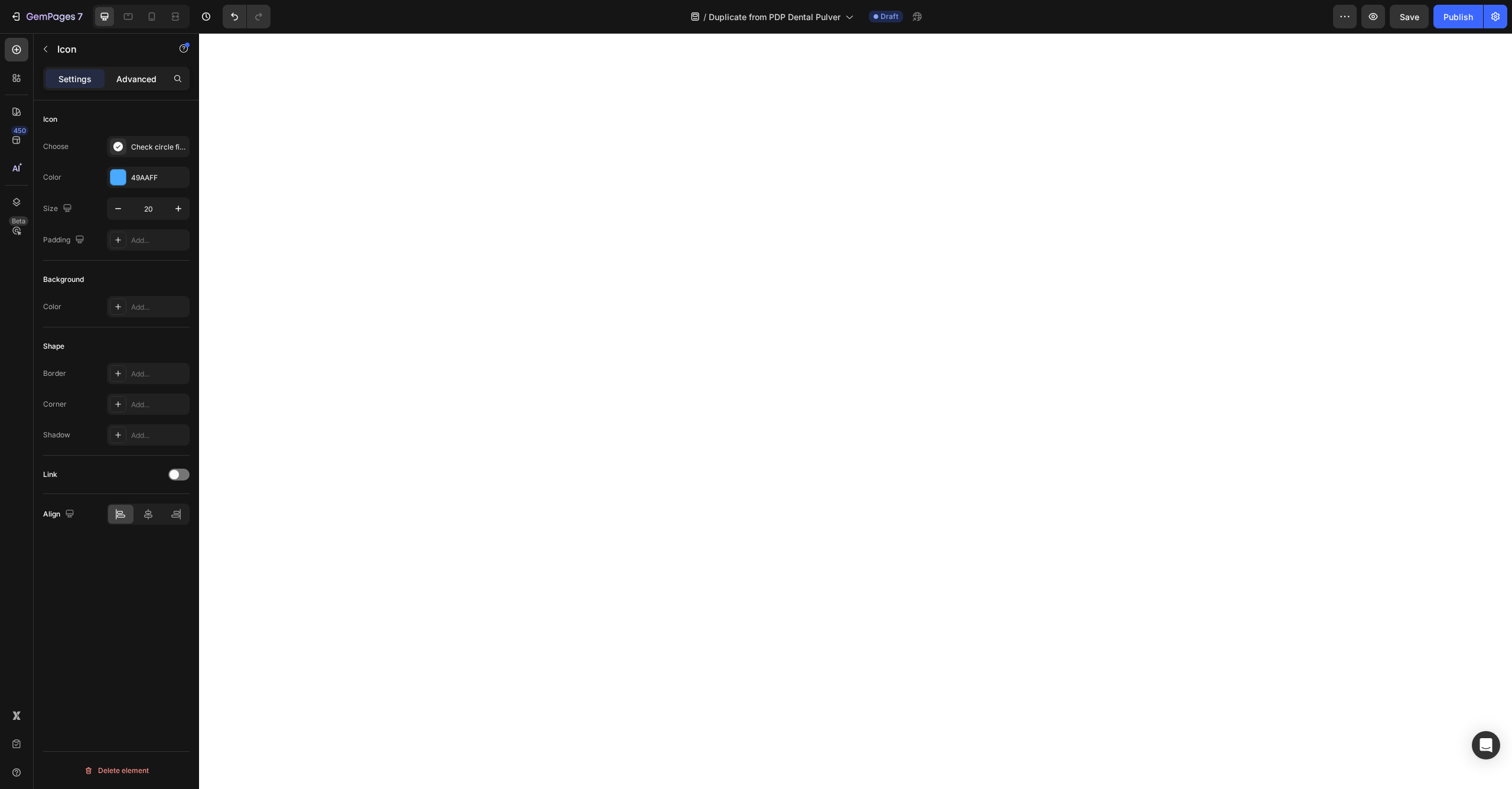
click at [124, 77] on p "Advanced" at bounding box center [136, 79] width 40 height 13
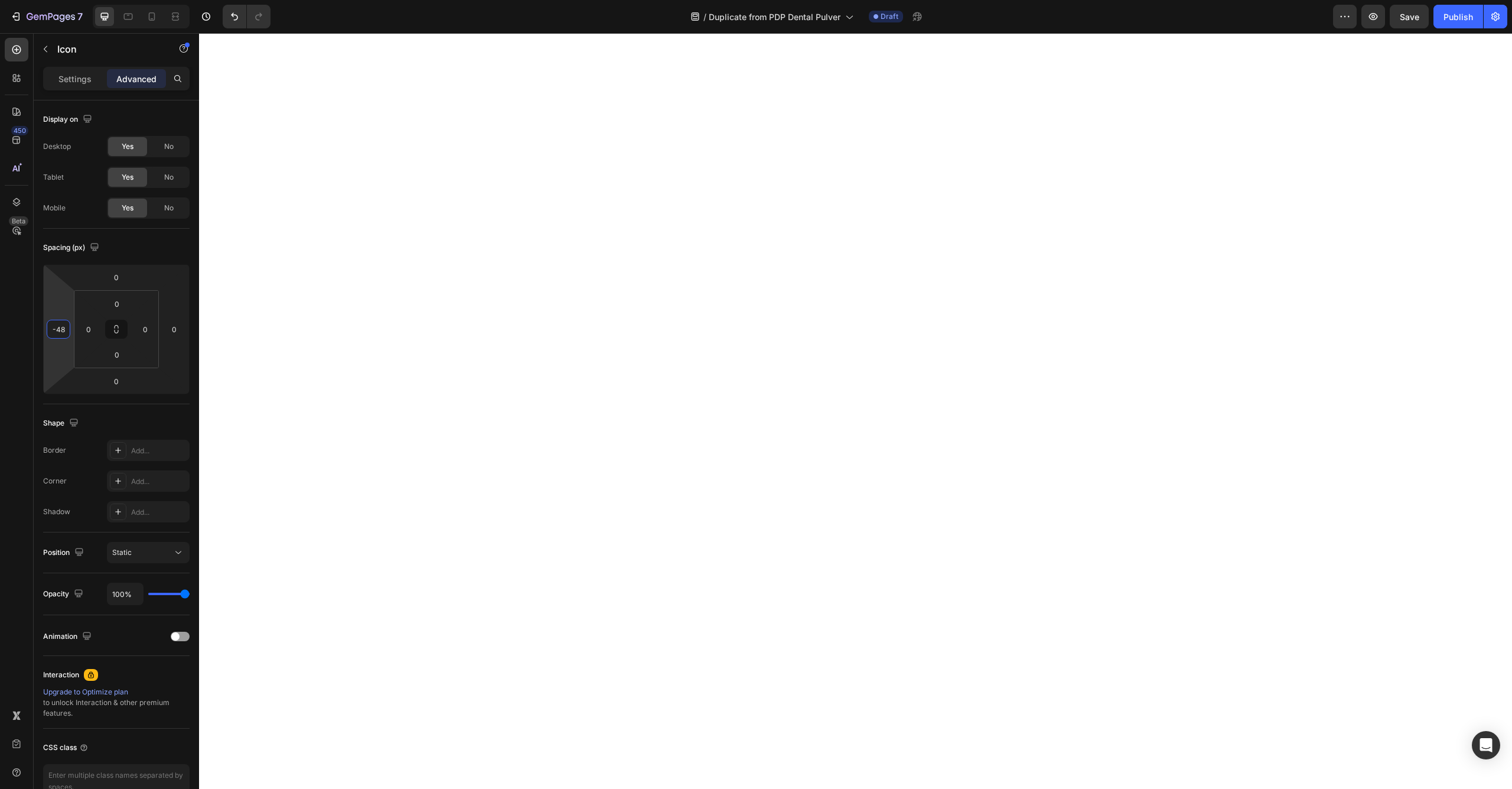
type input "-50"
drag, startPoint x: 61, startPoint y: 288, endPoint x: 60, endPoint y: 314, distance: 26.0
click at [60, 0] on html "7 Version history / Duplicate from PDP Dental Pulver Draft Preview Save Publish…" at bounding box center [756, 0] width 1512 height 0
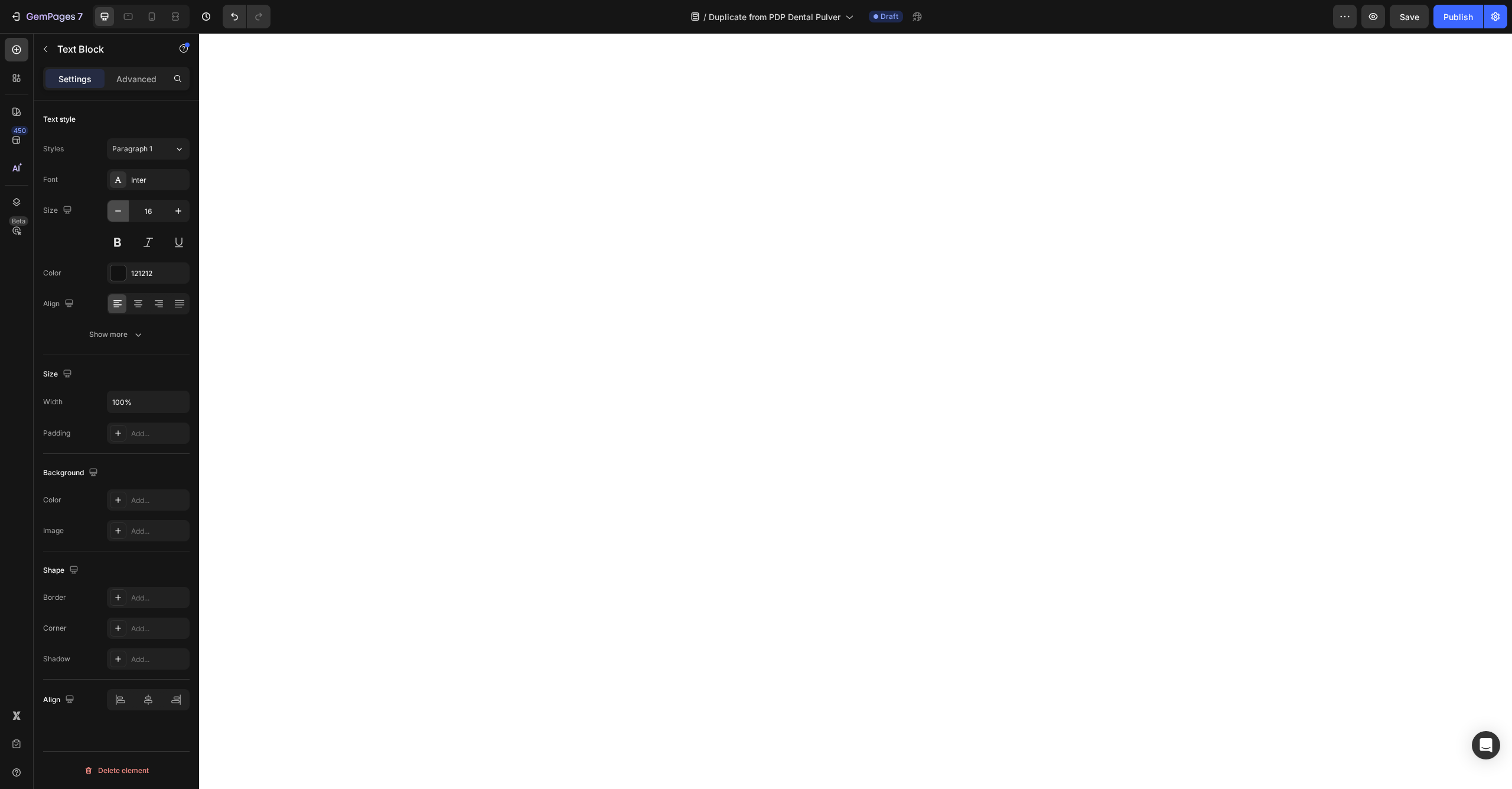
click at [118, 213] on icon "button" at bounding box center [118, 211] width 12 height 12
type input "13"
click at [1418, 20] on span "Save" at bounding box center [1409, 17] width 19 height 10
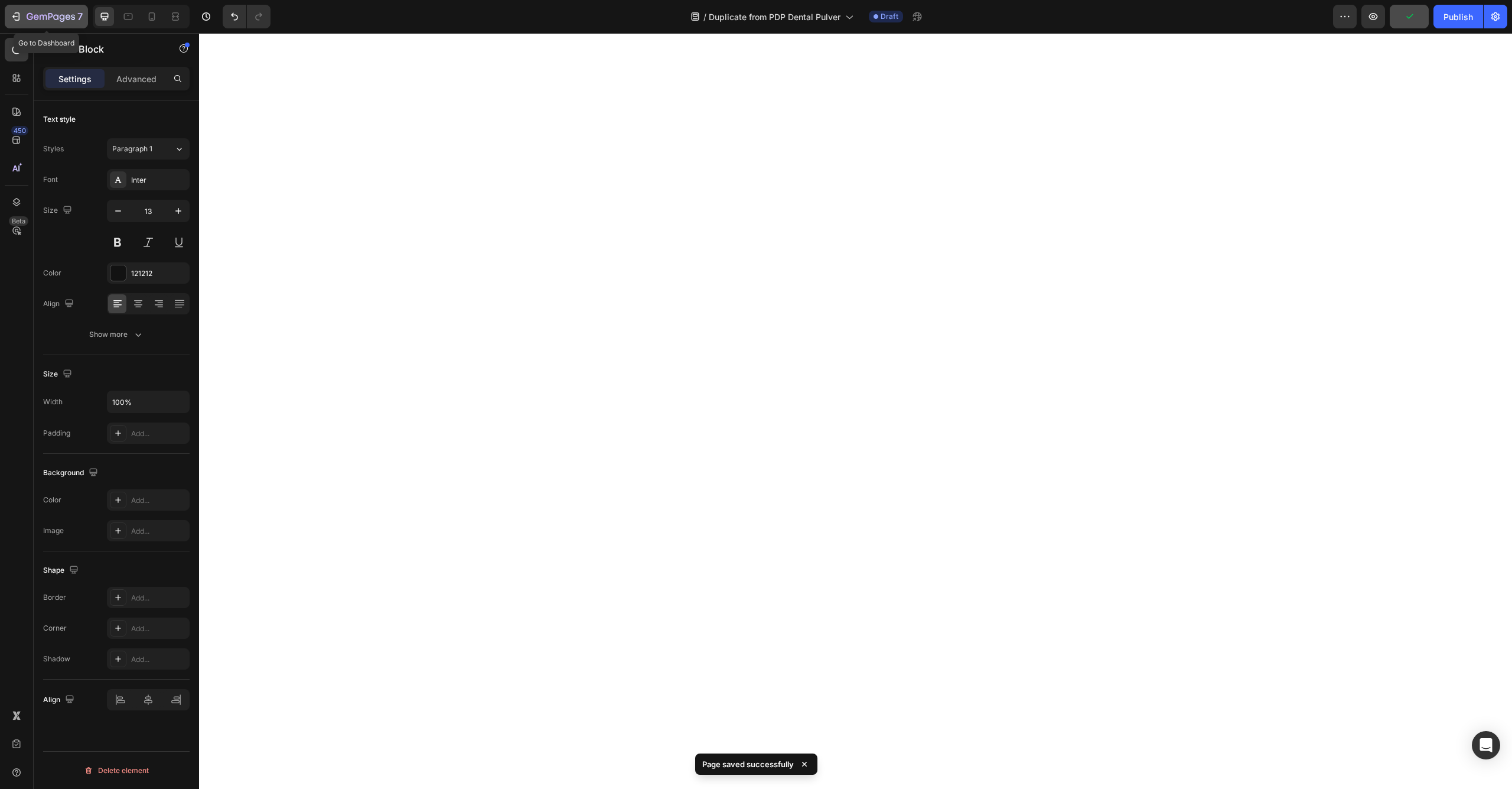
click at [29, 14] on icon "button" at bounding box center [30, 16] width 6 height 7
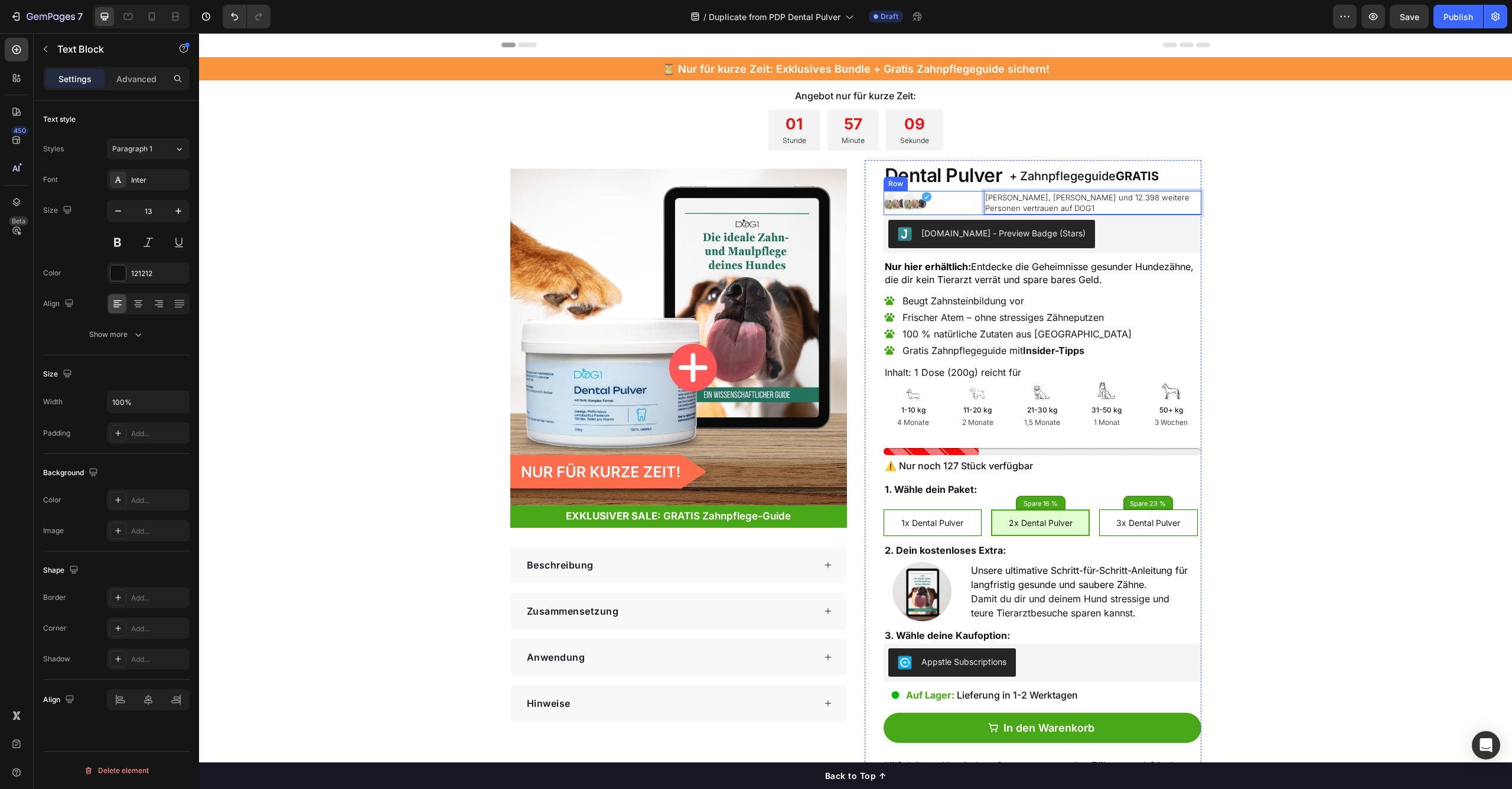
click at [968, 204] on div "Icon" at bounding box center [963, 203] width 24 height 24
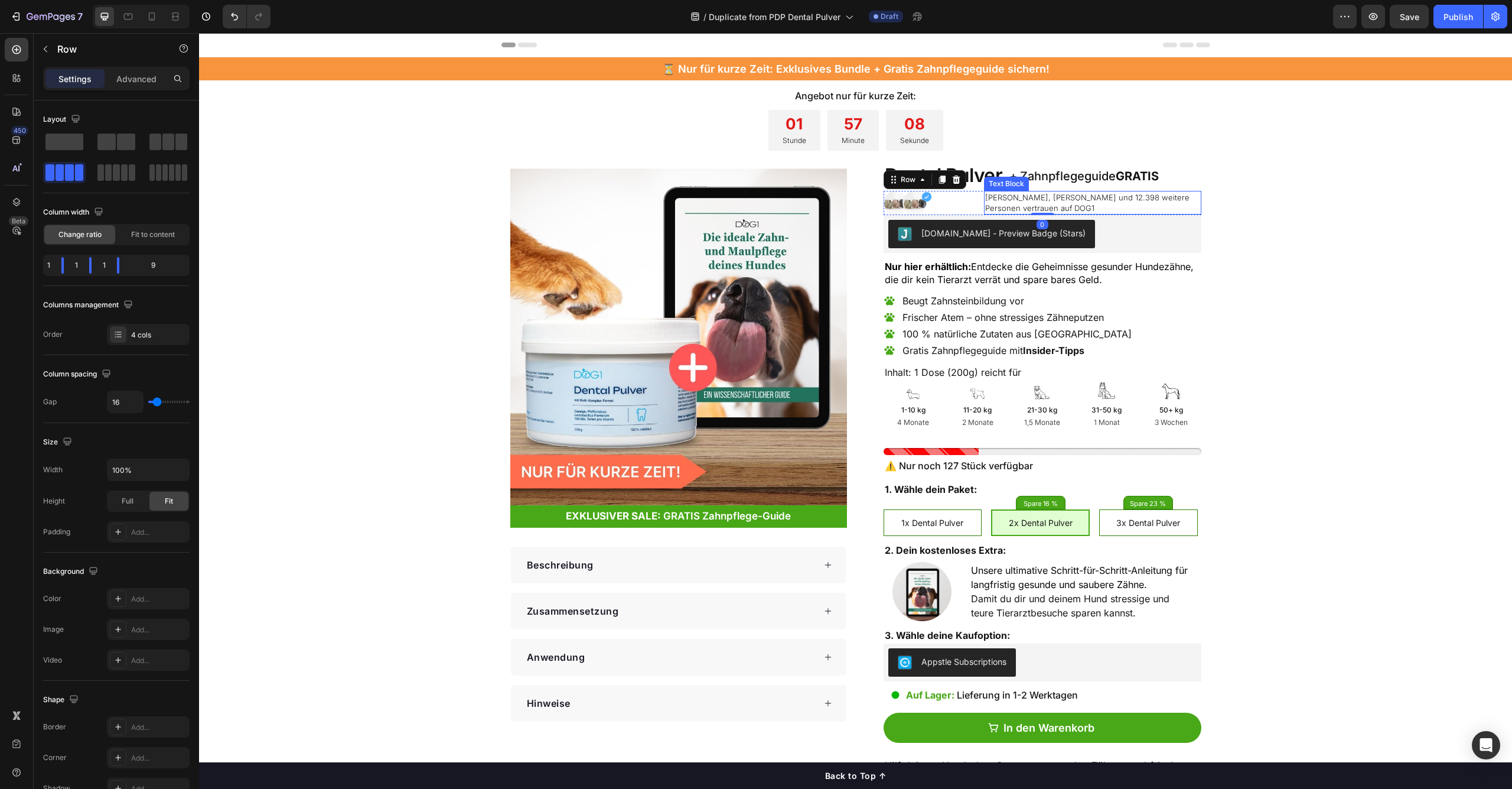
click at [1024, 203] on p "[PERSON_NAME], [PERSON_NAME] und 12.398 weitere Personen vertrauen auf DOG1" at bounding box center [1093, 203] width 215 height 22
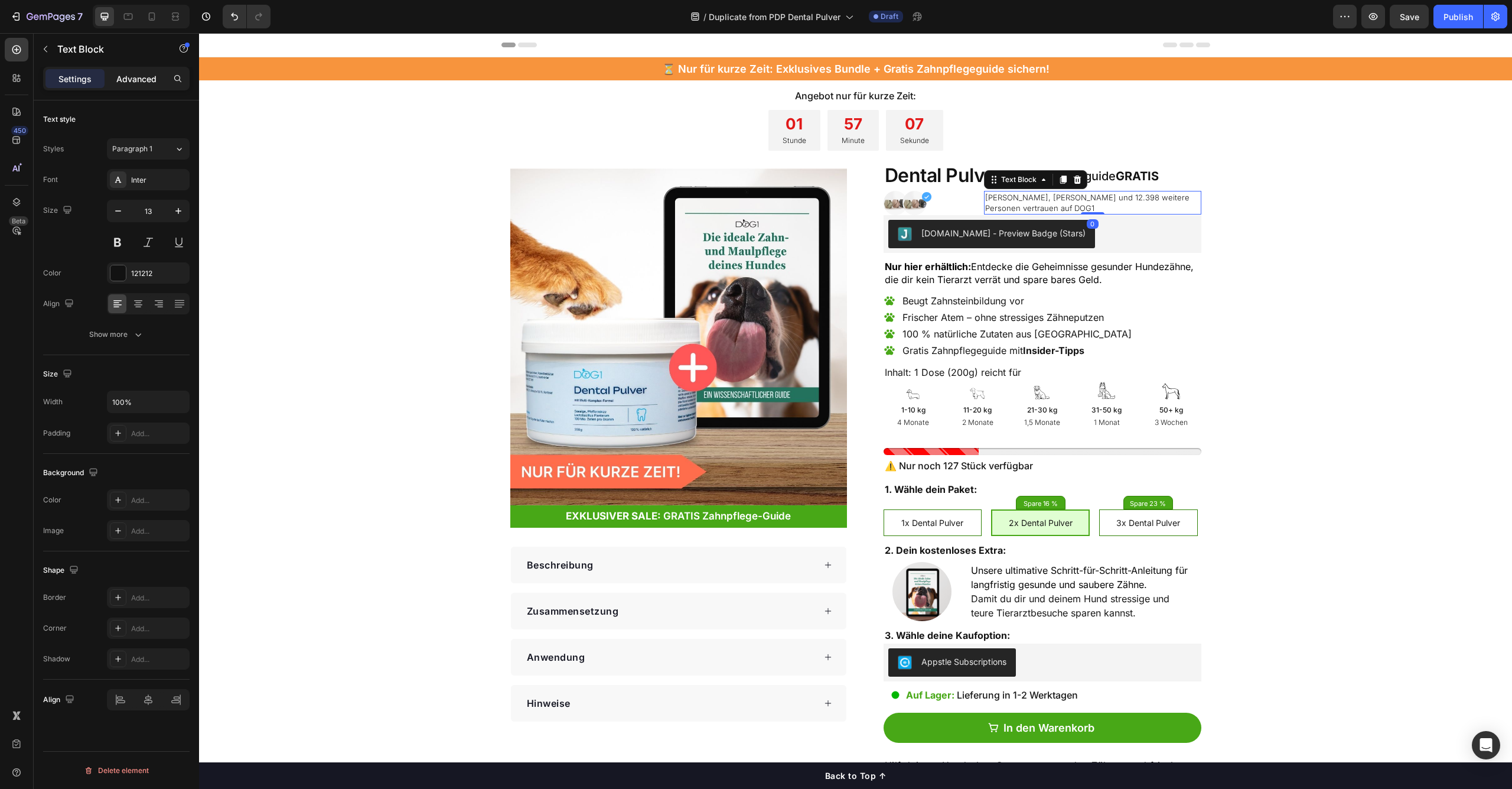
click at [140, 72] on div "Advanced" at bounding box center [136, 79] width 59 height 19
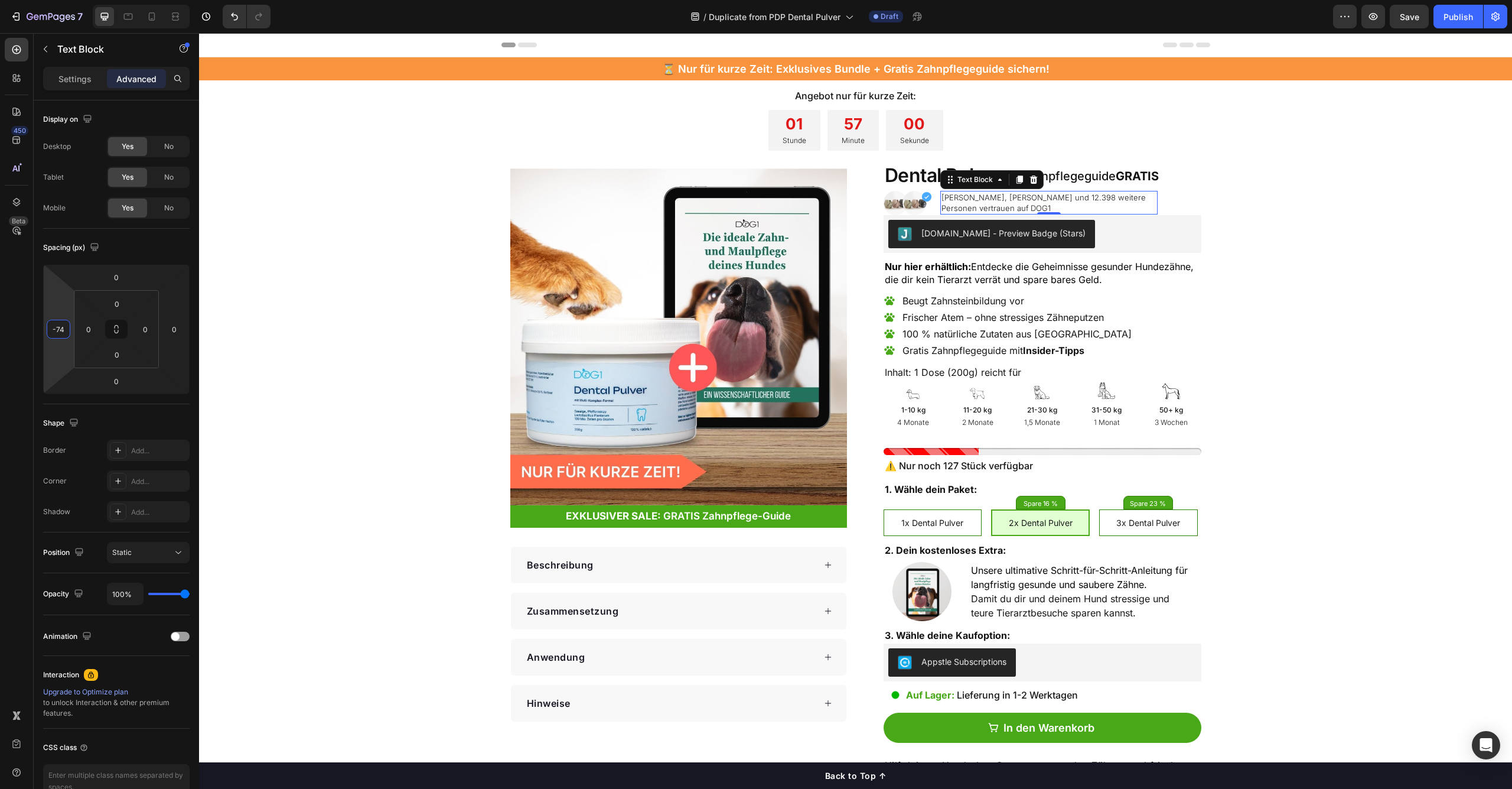
type input "-76"
drag, startPoint x: 65, startPoint y: 295, endPoint x: 57, endPoint y: 329, distance: 34.9
click at [57, 0] on html "7 Version history / Duplicate from PDP Dental Pulver Draft Preview Save Publish…" at bounding box center [756, 0] width 1512 height 0
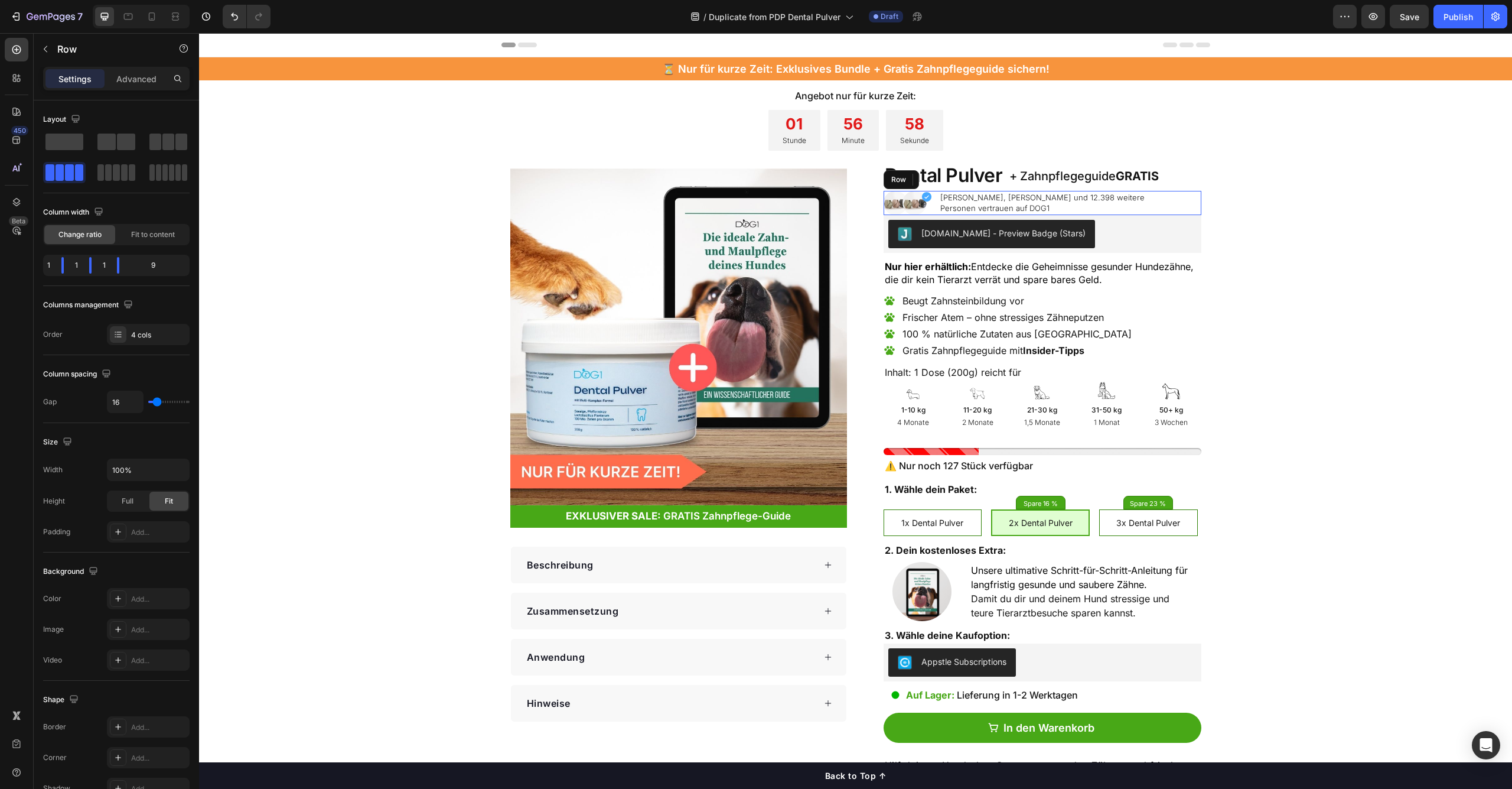
click at [1179, 204] on div "[PERSON_NAME] und 12.398 weitere Personen vertrauen auf DOG1 Text Block 0" at bounding box center [1093, 203] width 218 height 24
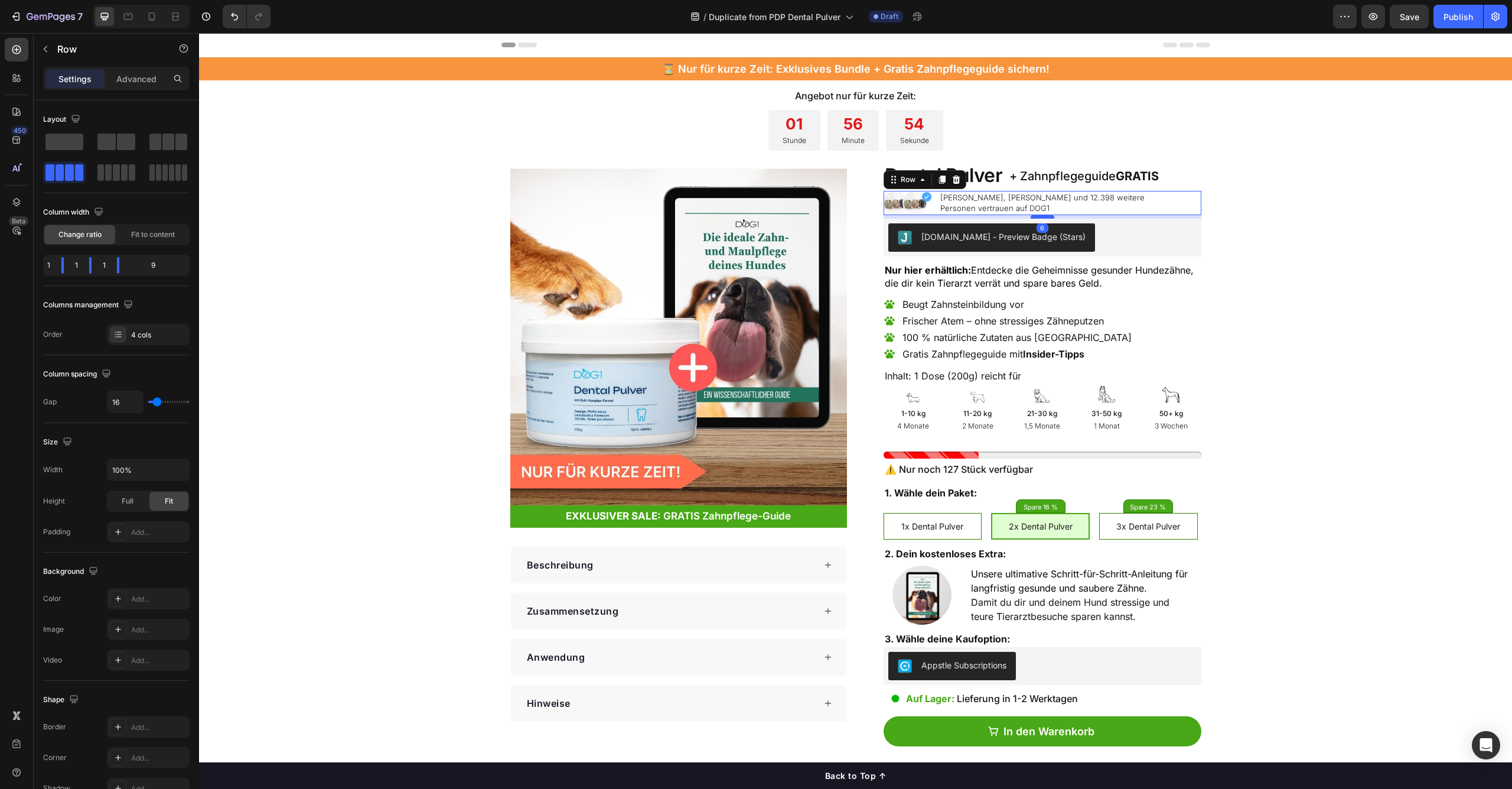
click at [1046, 217] on div at bounding box center [1042, 217] width 24 height 3
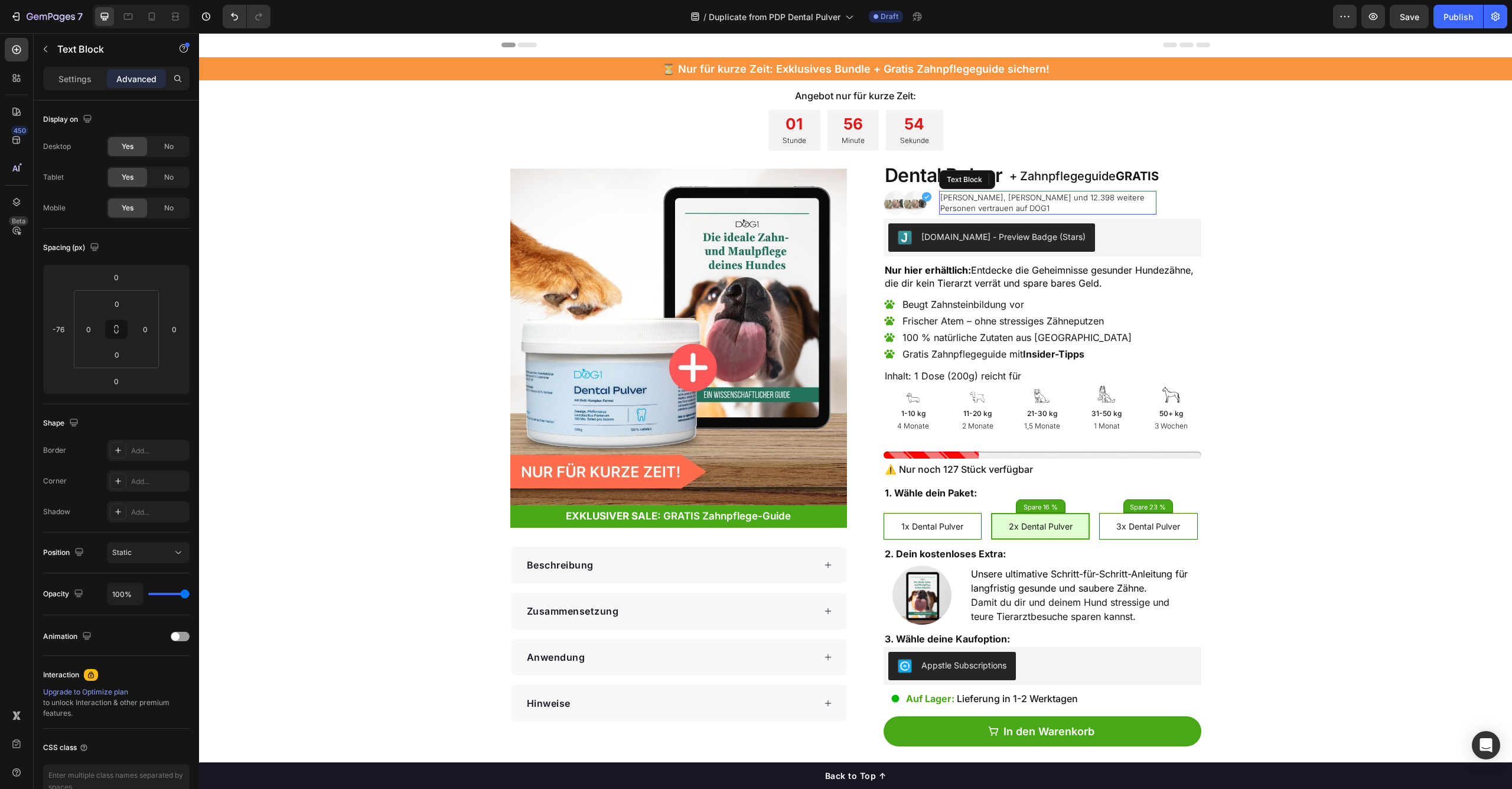
click at [1147, 196] on p "[PERSON_NAME], [PERSON_NAME] und 12.398 weitere Personen vertrauen auf DOG1" at bounding box center [1048, 203] width 215 height 22
click at [70, 74] on p "Settings" at bounding box center [74, 79] width 33 height 13
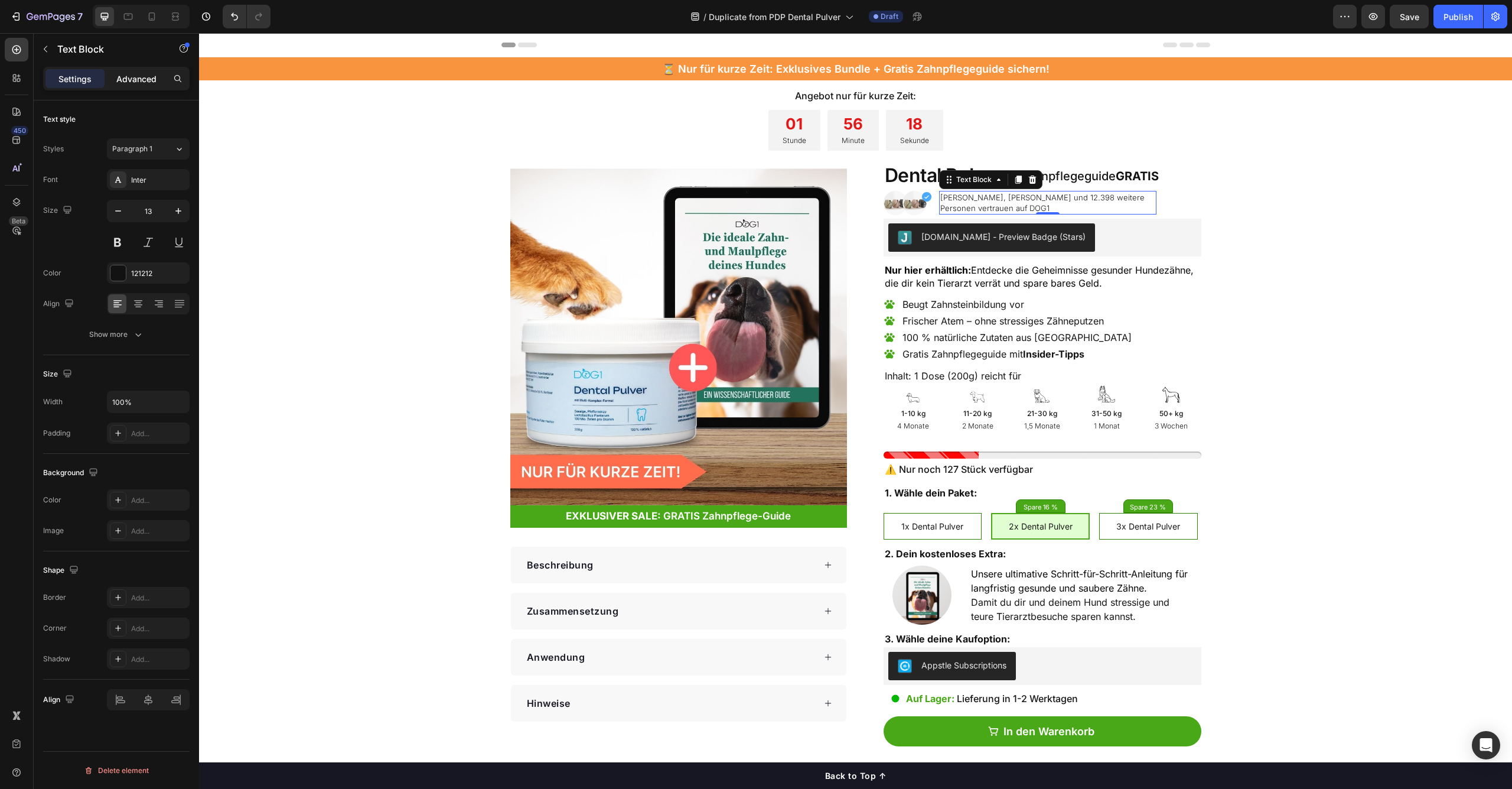
click at [136, 81] on p "Advanced" at bounding box center [136, 79] width 40 height 13
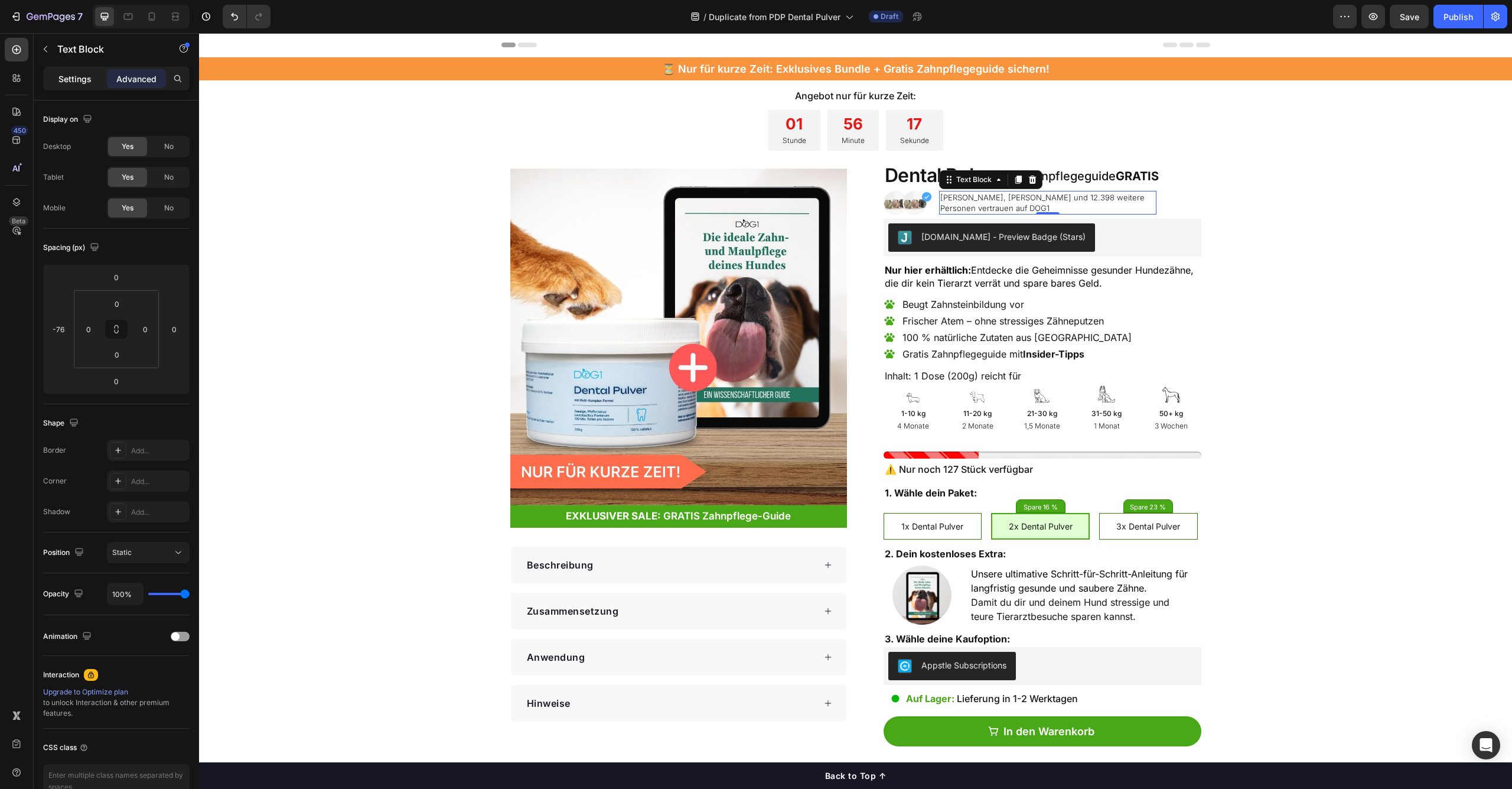
click at [66, 83] on p "Settings" at bounding box center [74, 79] width 33 height 13
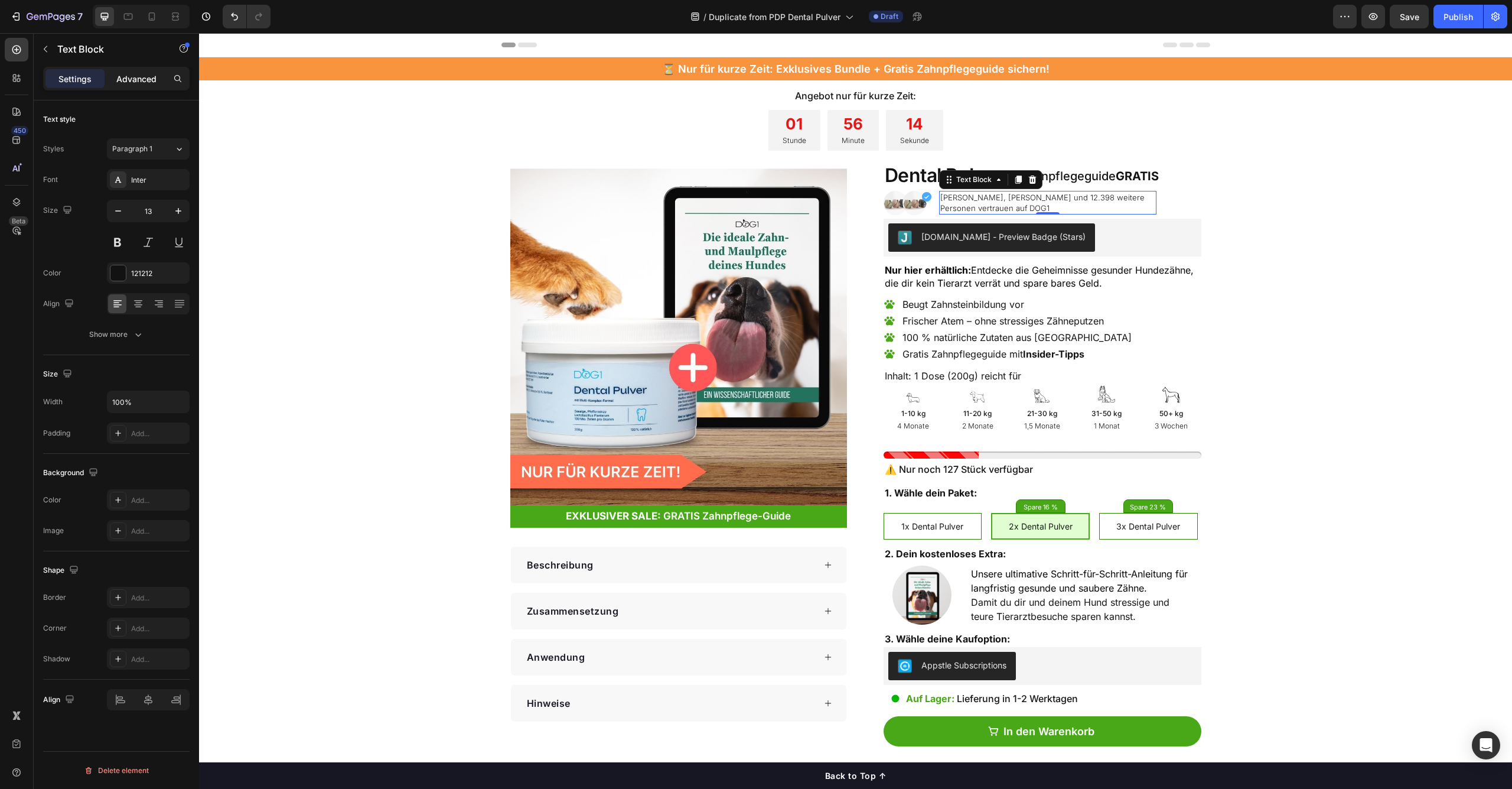
click at [128, 84] on p "Advanced" at bounding box center [136, 79] width 40 height 13
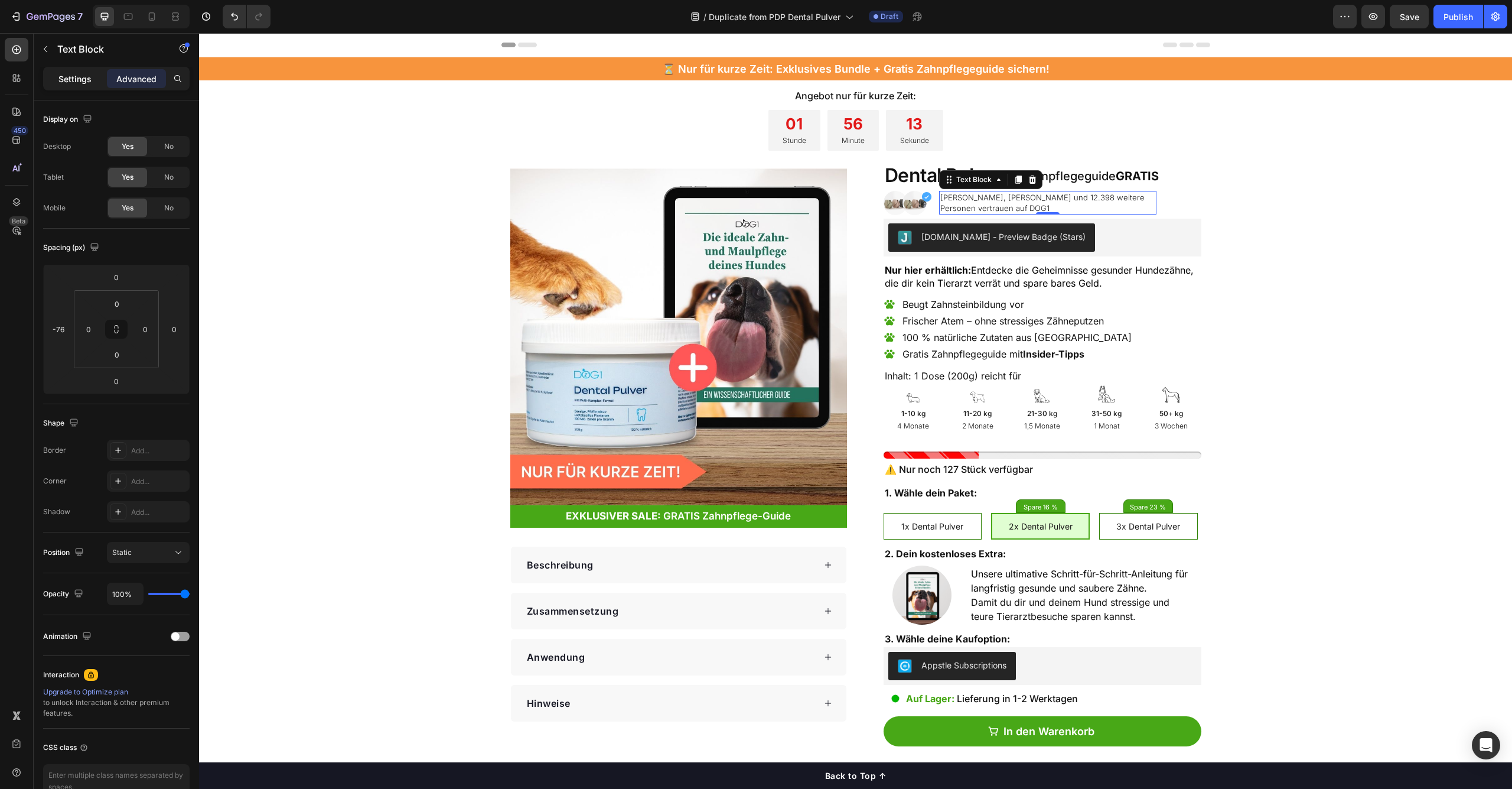
click at [75, 71] on div "Settings" at bounding box center [75, 79] width 59 height 19
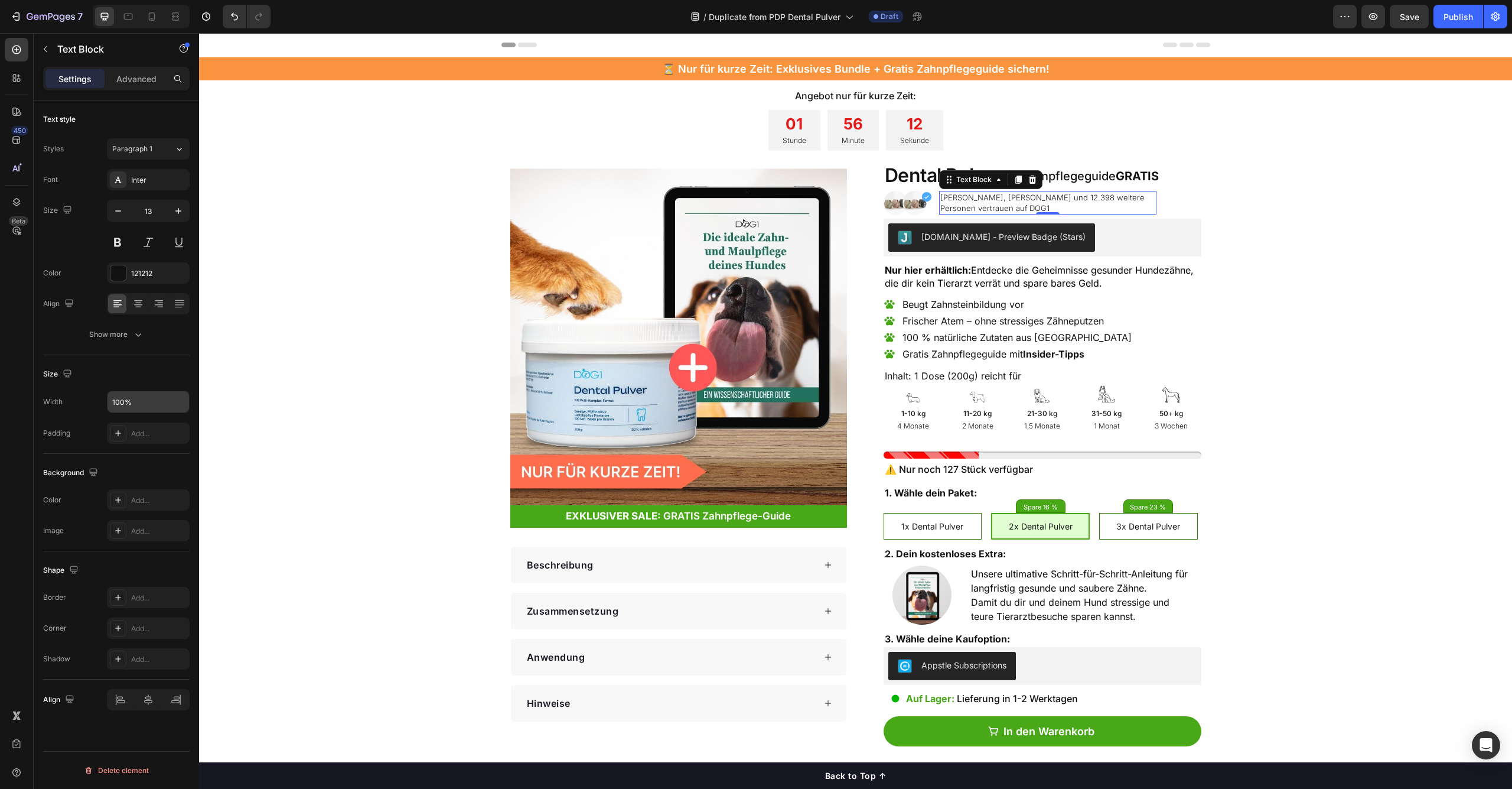
click at [133, 393] on input "100%" at bounding box center [148, 401] width 81 height 22
click at [133, 396] on input "100%" at bounding box center [148, 401] width 81 height 22
drag, startPoint x: 116, startPoint y: 402, endPoint x: 108, endPoint y: 402, distance: 8.0
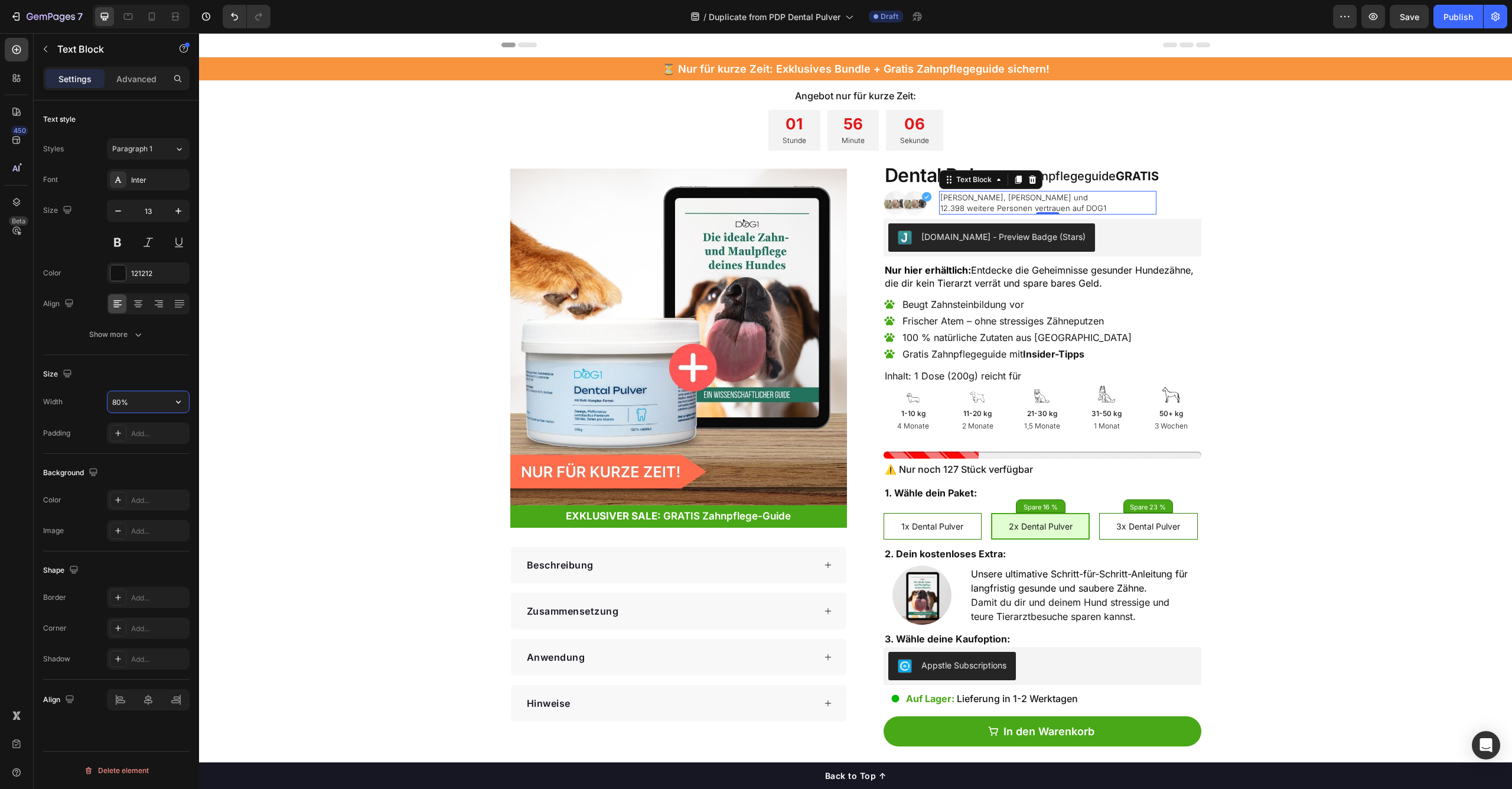
click at [108, 402] on input "80%" at bounding box center [148, 401] width 81 height 22
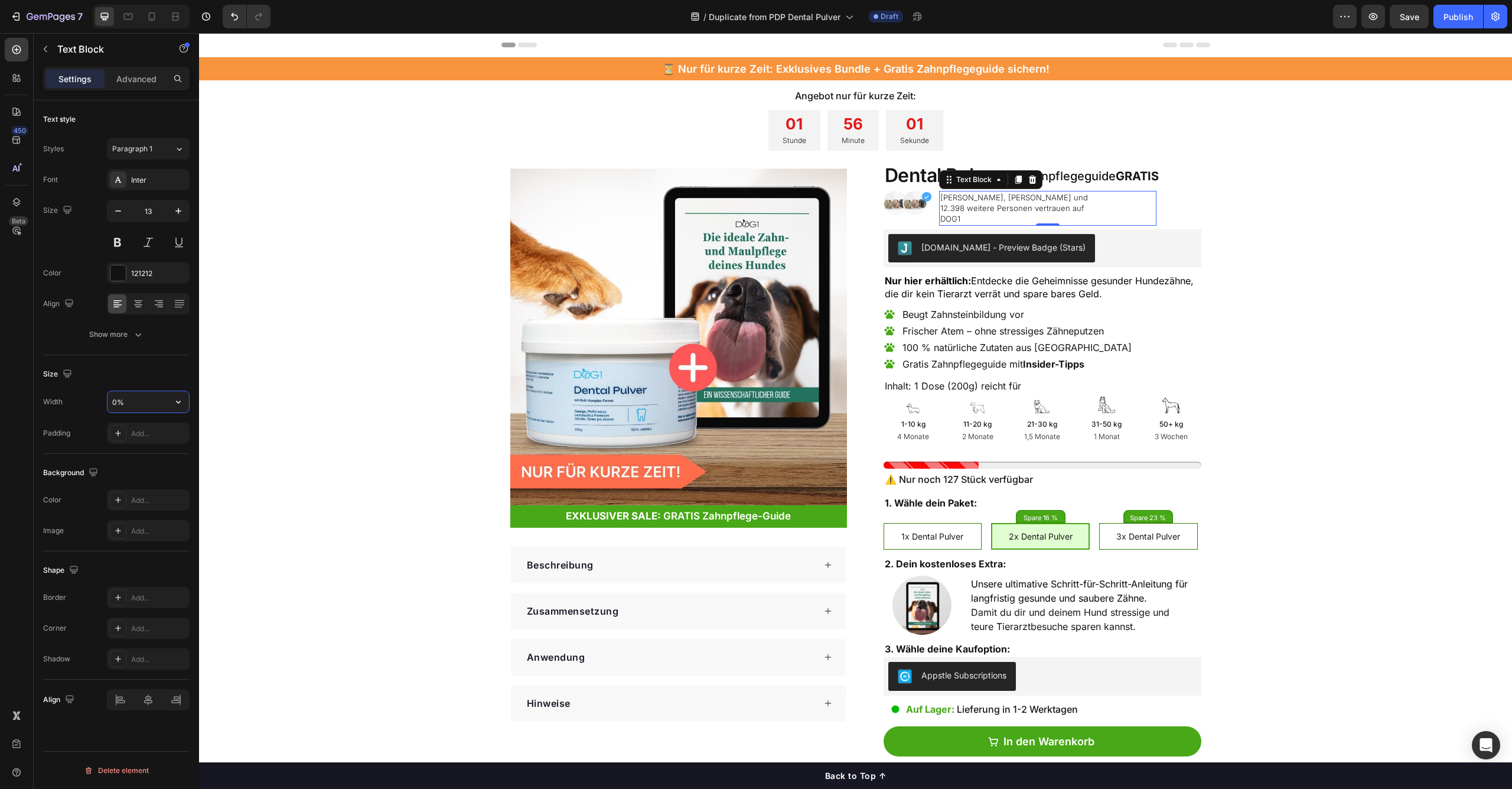
type input "90%"
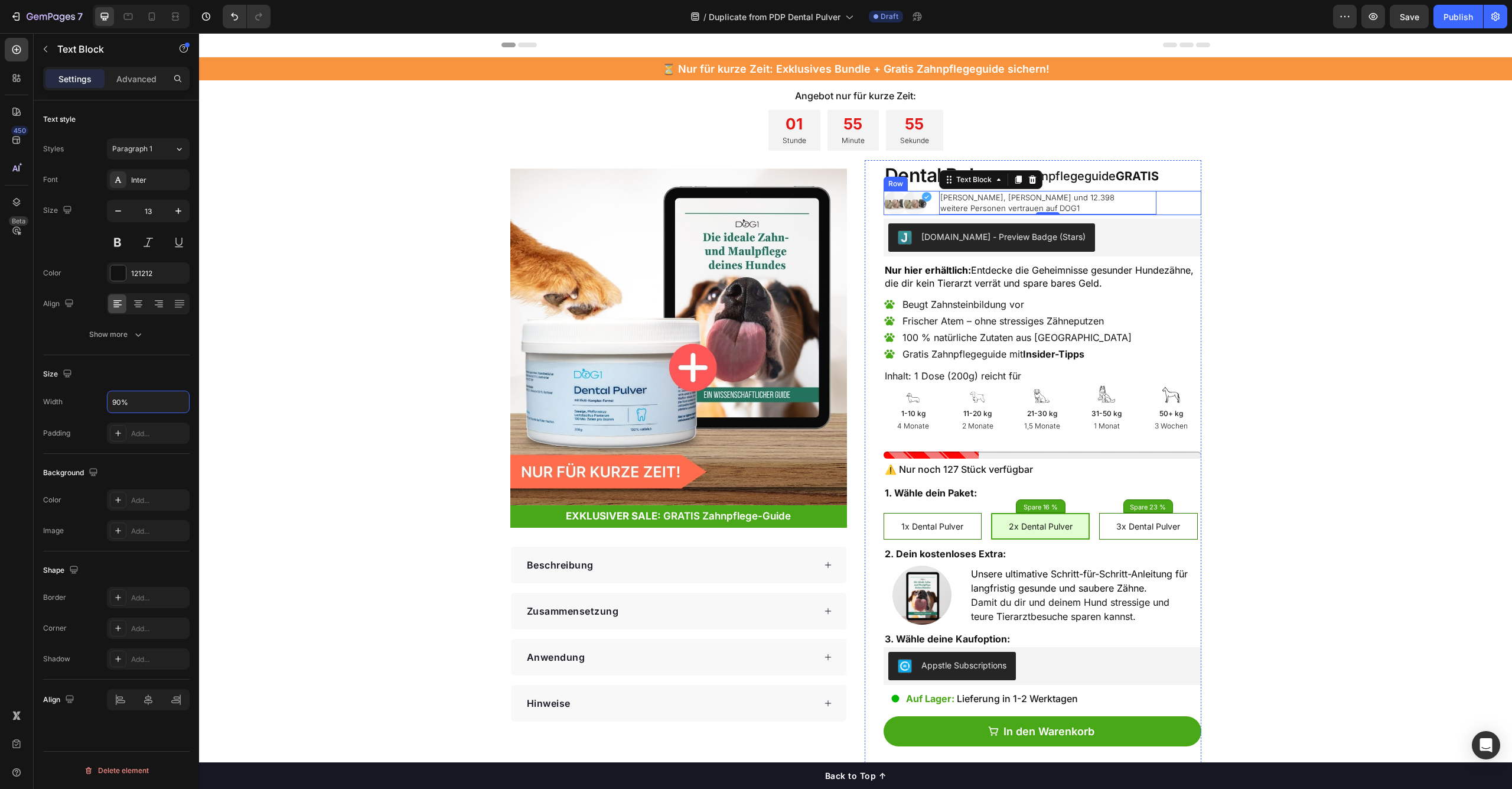
click at [1186, 197] on div "[PERSON_NAME] und 12.398 weitere Personen vertrauen auf DOG1 Text Block 0" at bounding box center [1093, 203] width 218 height 24
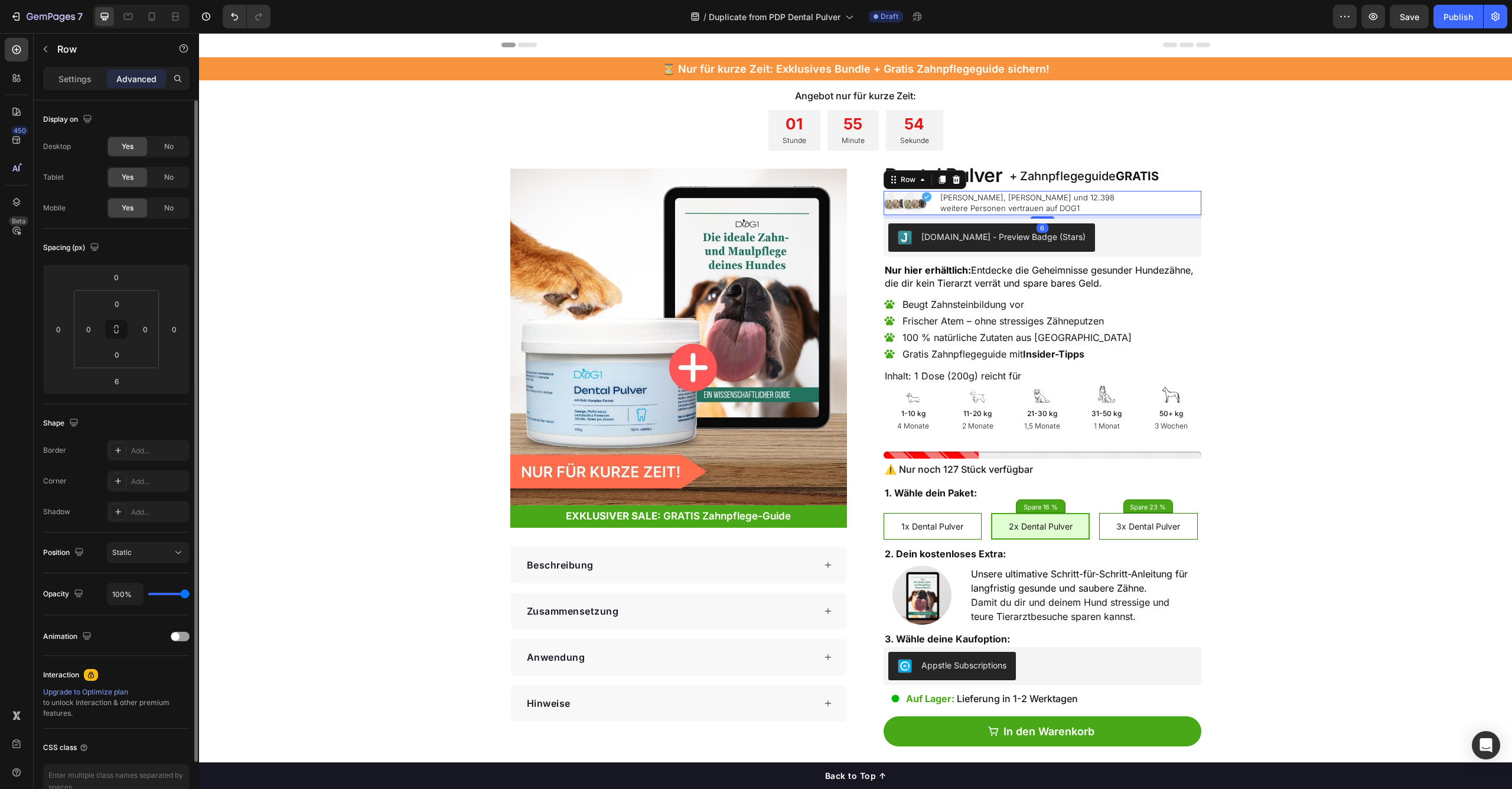
click at [78, 404] on div "Display on Desktop Yes No Tablet Yes No Mobile Yes No" at bounding box center [116, 468] width 147 height 128
click at [77, 81] on p "Settings" at bounding box center [74, 79] width 33 height 13
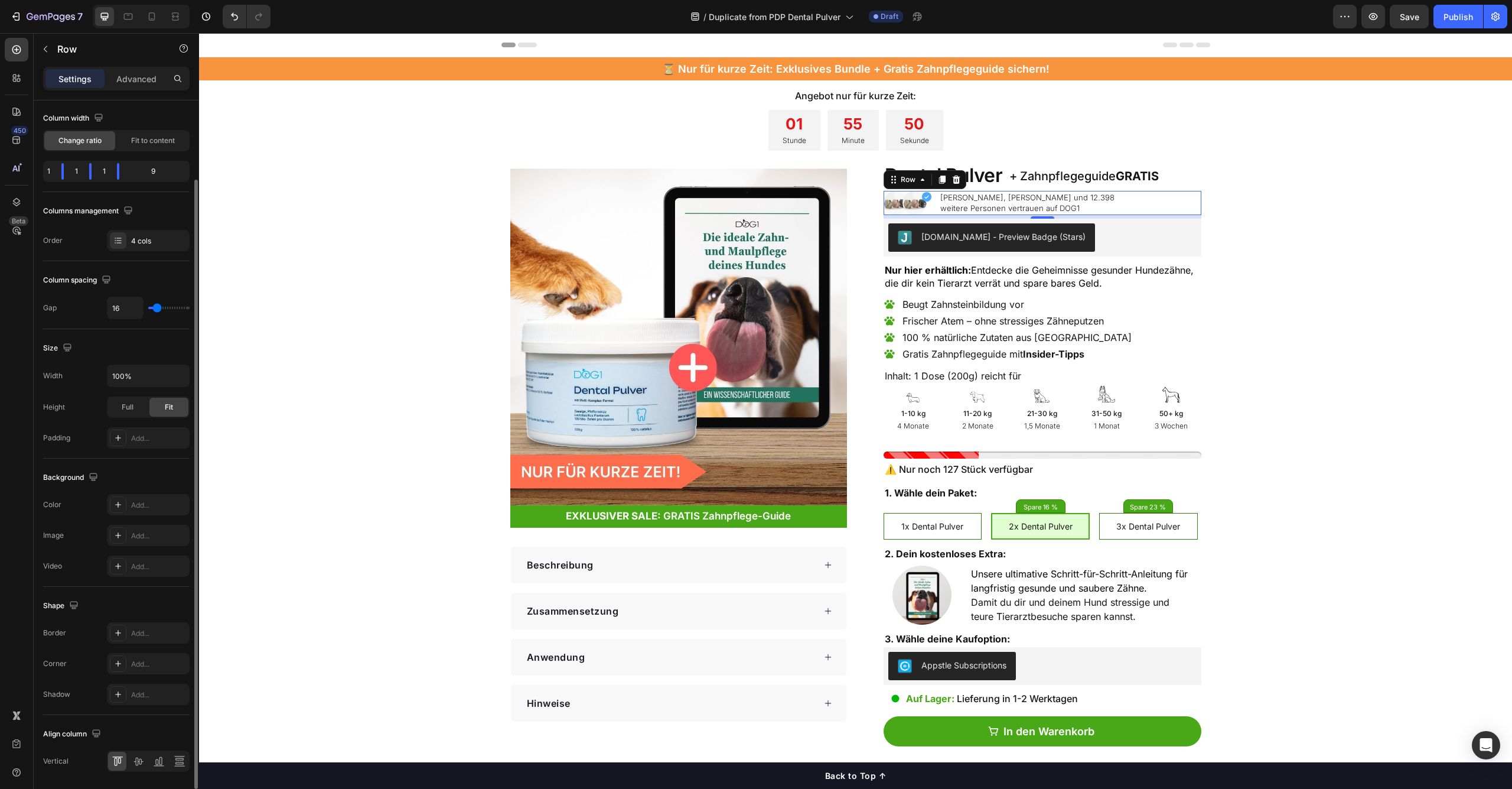
scroll to position [133, 0]
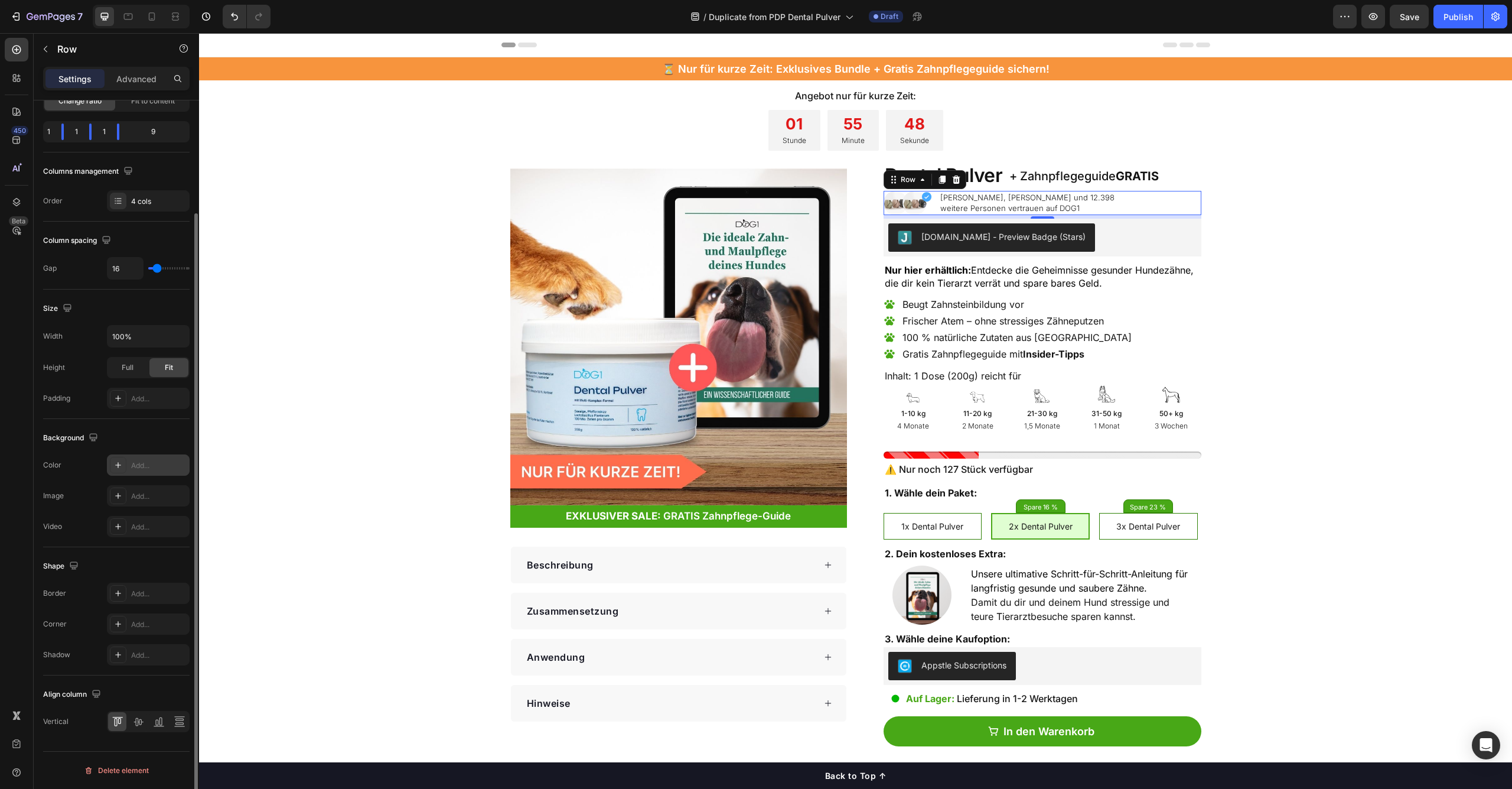
click at [136, 464] on div "Add..." at bounding box center [159, 465] width 56 height 10
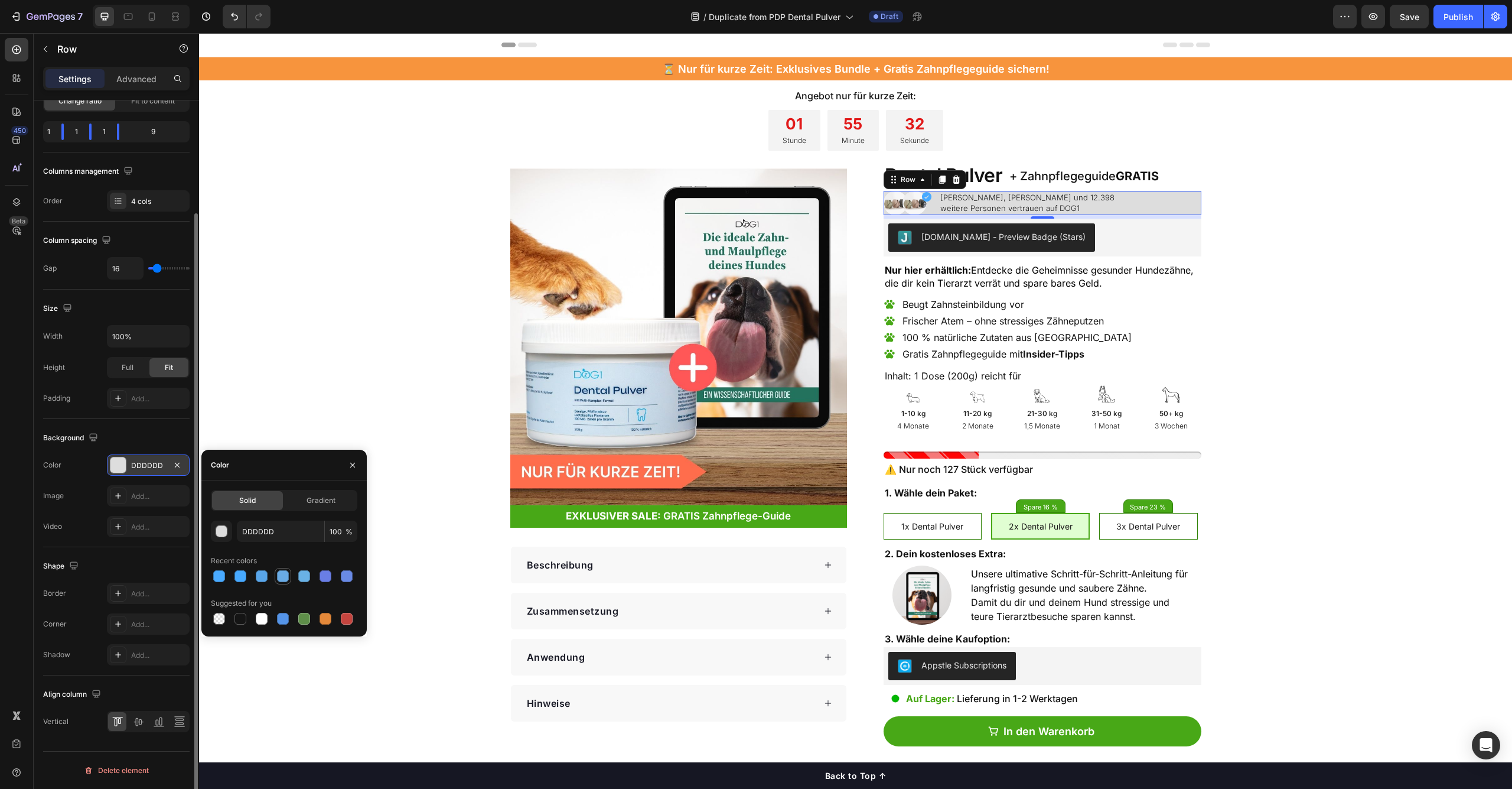
click at [282, 578] on div at bounding box center [282, 576] width 12 height 12
type input "69ABE5"
click at [222, 528] on div "button" at bounding box center [222, 531] width 12 height 12
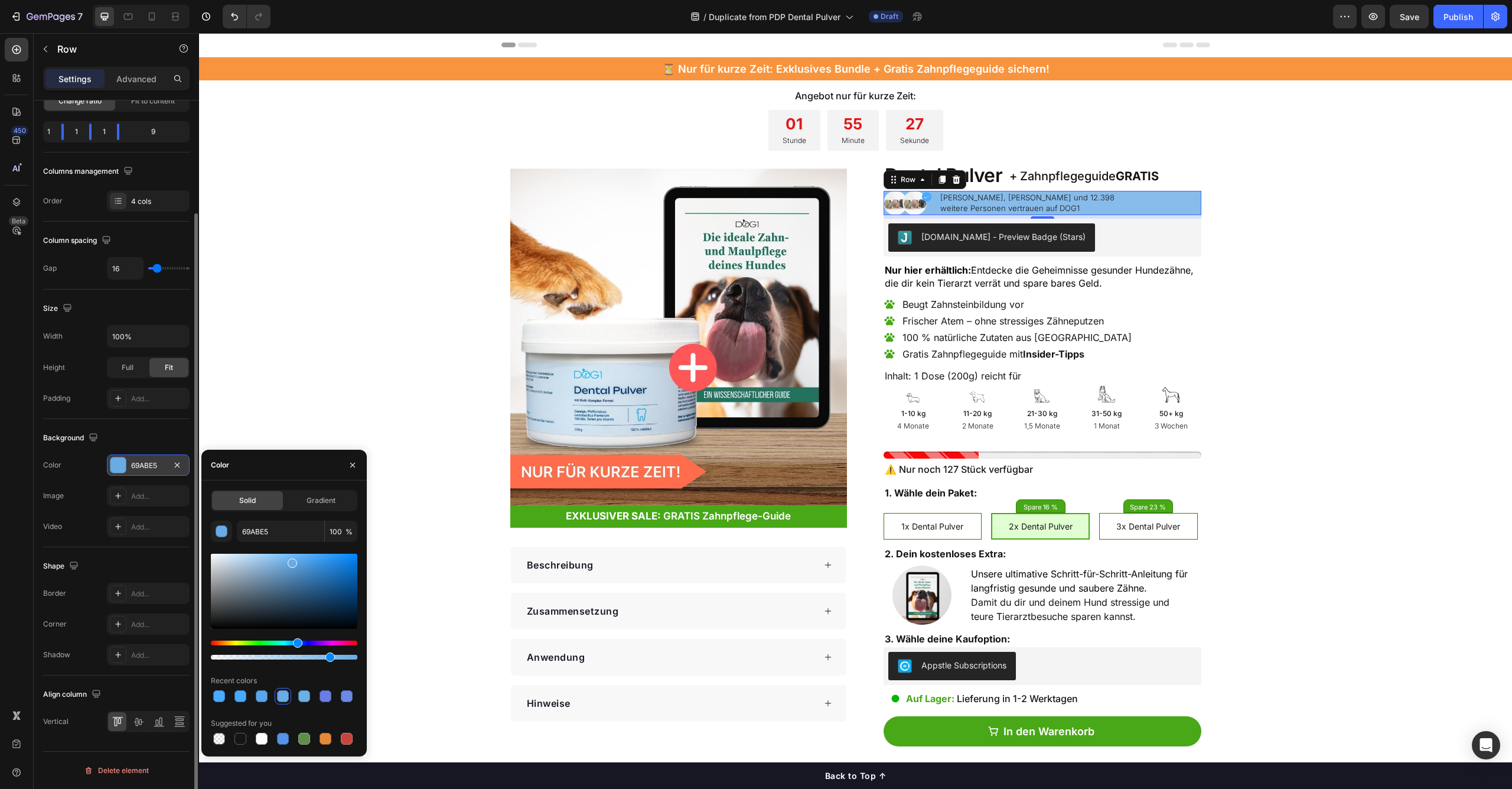
drag, startPoint x: 355, startPoint y: 660, endPoint x: 320, endPoint y: 657, distance: 35.1
click at [325, 657] on div at bounding box center [330, 657] width 10 height 10
drag, startPoint x: 320, startPoint y: 657, endPoint x: 284, endPoint y: 657, distance: 36.0
click at [284, 657] on div at bounding box center [286, 657] width 10 height 10
drag, startPoint x: 284, startPoint y: 657, endPoint x: 270, endPoint y: 654, distance: 14.3
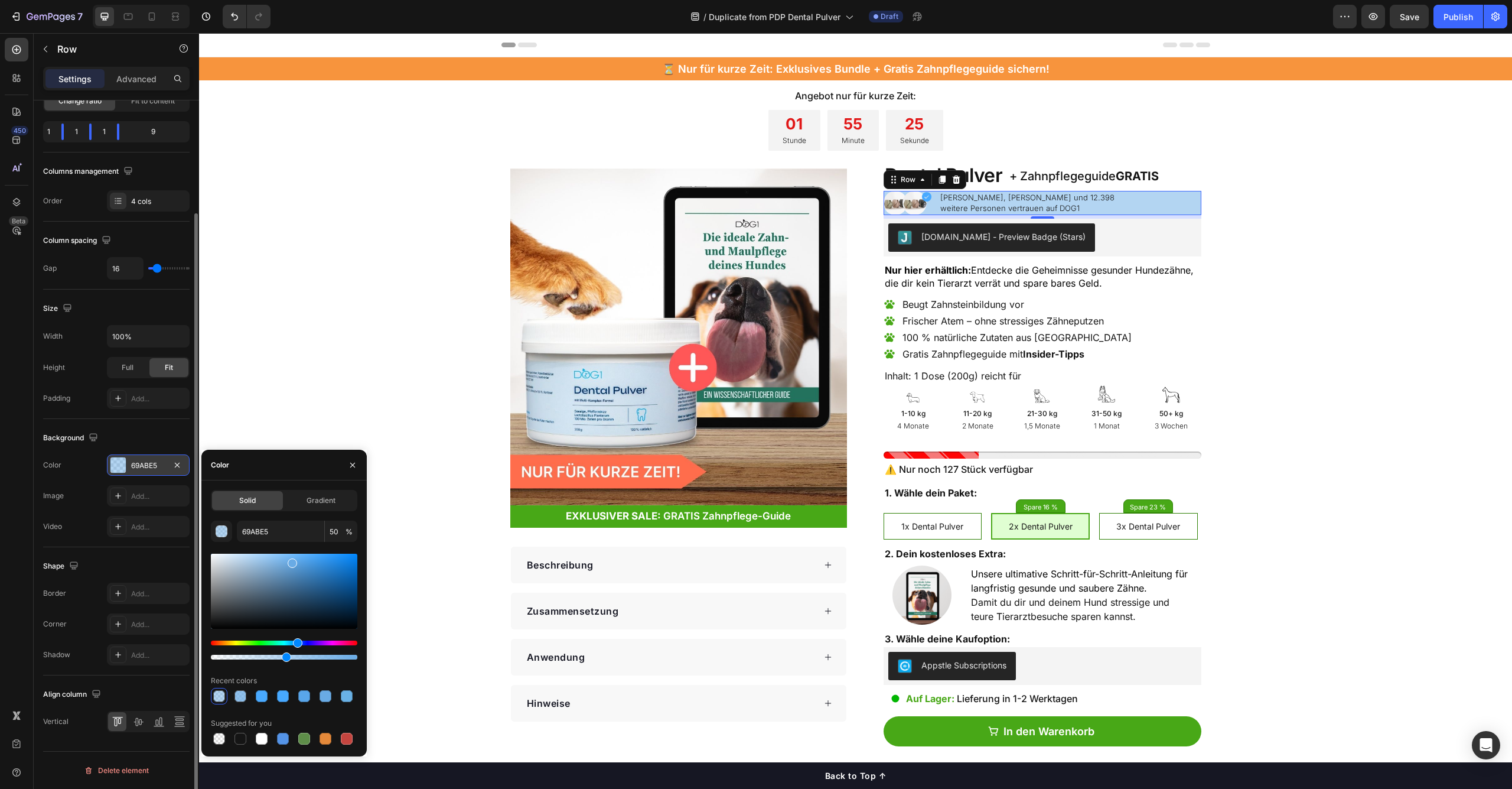
click at [282, 654] on div at bounding box center [286, 657] width 10 height 10
type input "40"
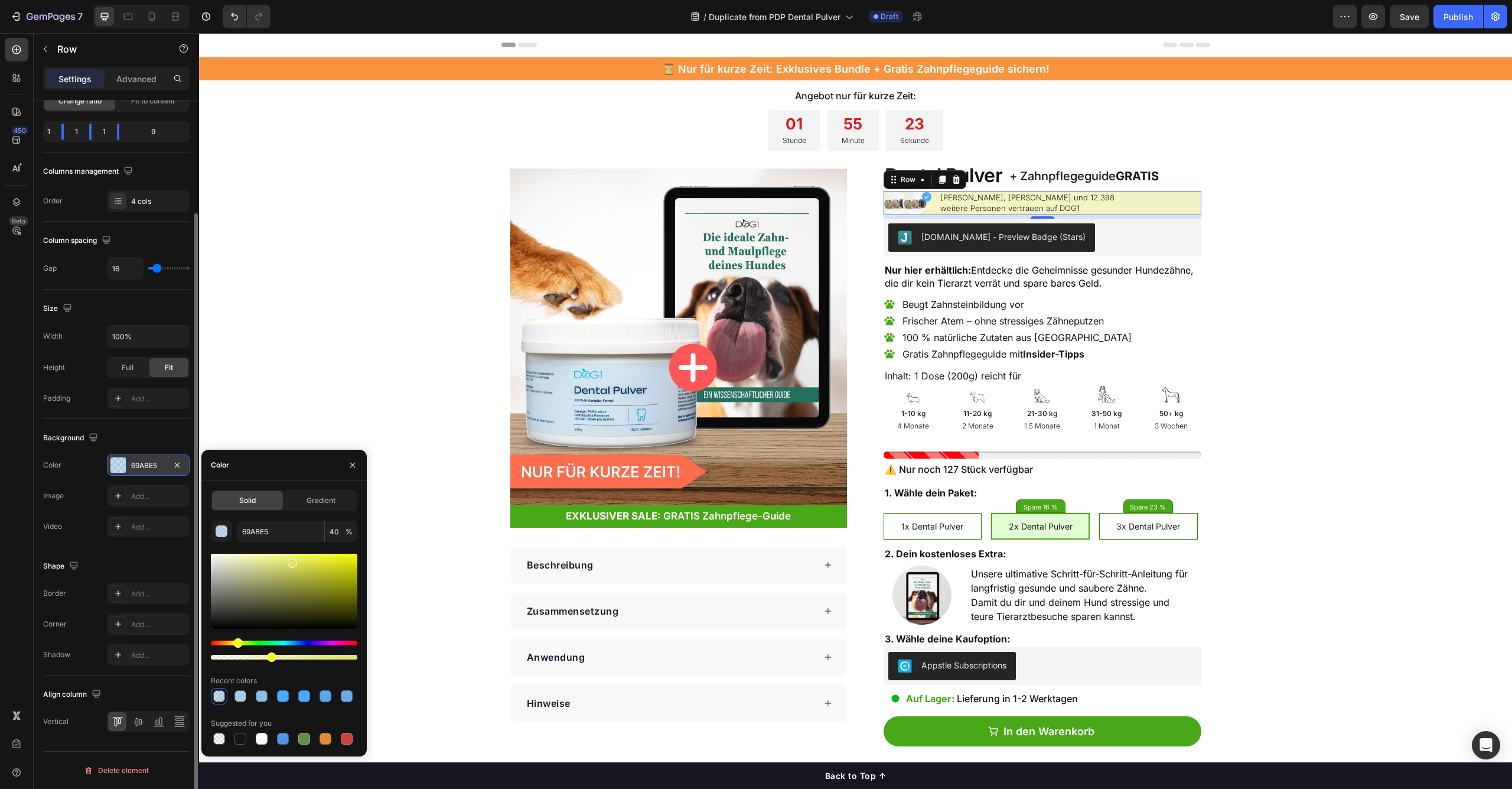
click at [236, 644] on div "Hue" at bounding box center [284, 643] width 147 height 5
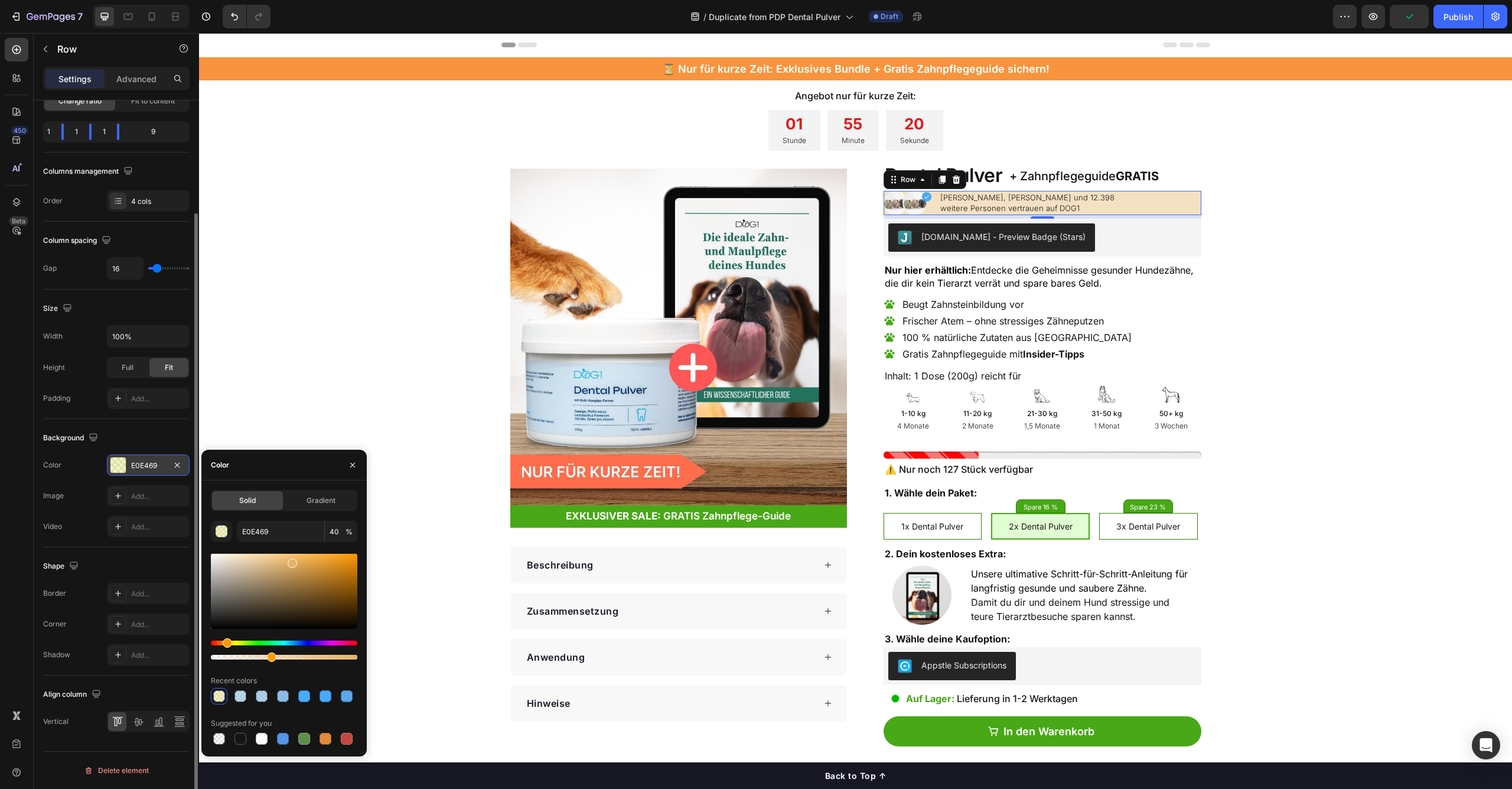
click at [226, 643] on div "Hue" at bounding box center [284, 643] width 147 height 5
click at [229, 642] on div "Hue" at bounding box center [231, 643] width 10 height 10
click at [287, 562] on div at bounding box center [284, 591] width 147 height 75
drag, startPoint x: 290, startPoint y: 559, endPoint x: 283, endPoint y: 555, distance: 8.1
click at [283, 555] on div at bounding box center [285, 558] width 10 height 10
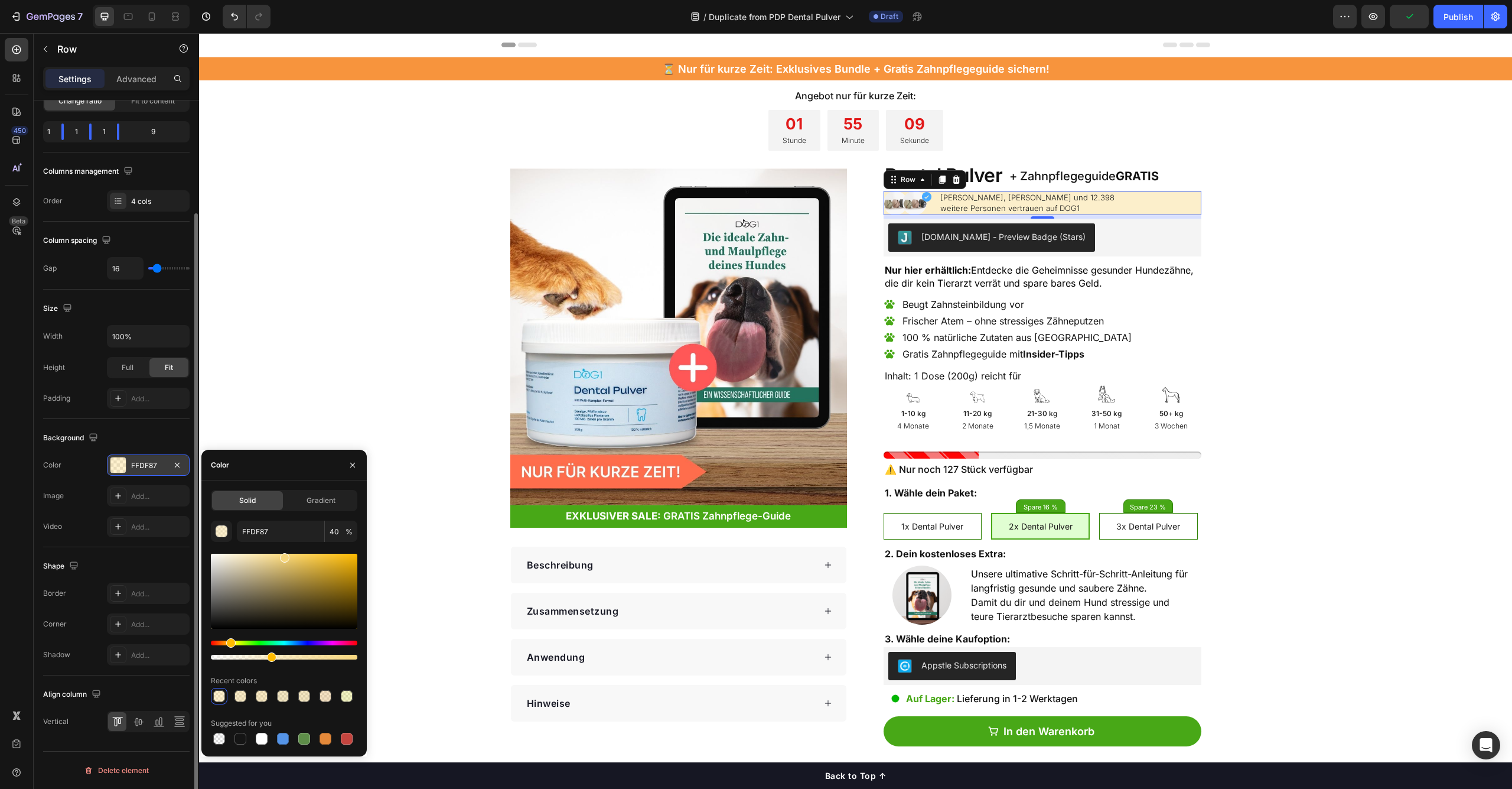
type input "F7D77E"
click at [259, 656] on div at bounding box center [284, 657] width 147 height 5
type input "33"
click at [93, 497] on div "Image Add..." at bounding box center [116, 495] width 147 height 22
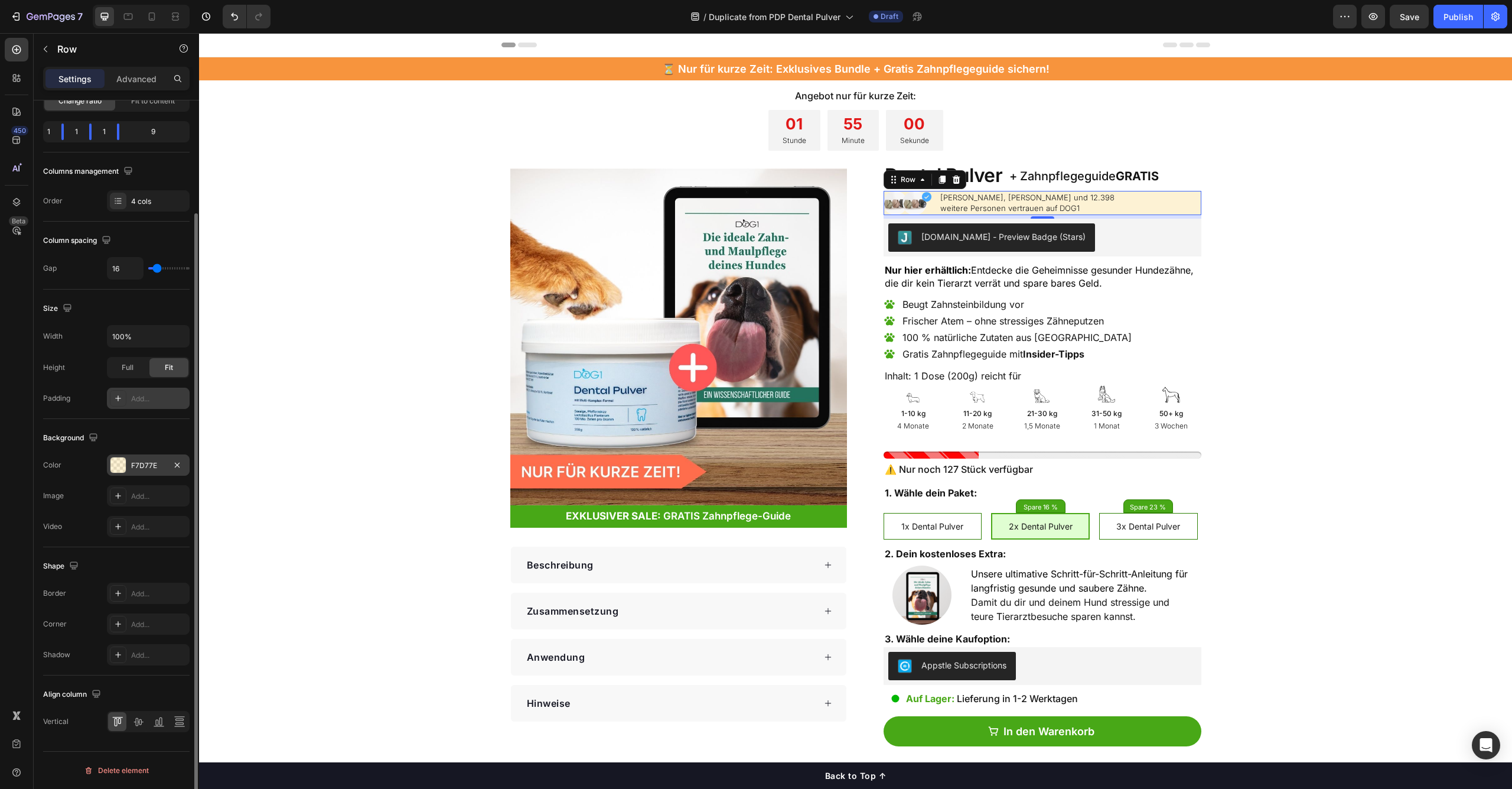
click at [138, 400] on div "Add..." at bounding box center [159, 398] width 56 height 10
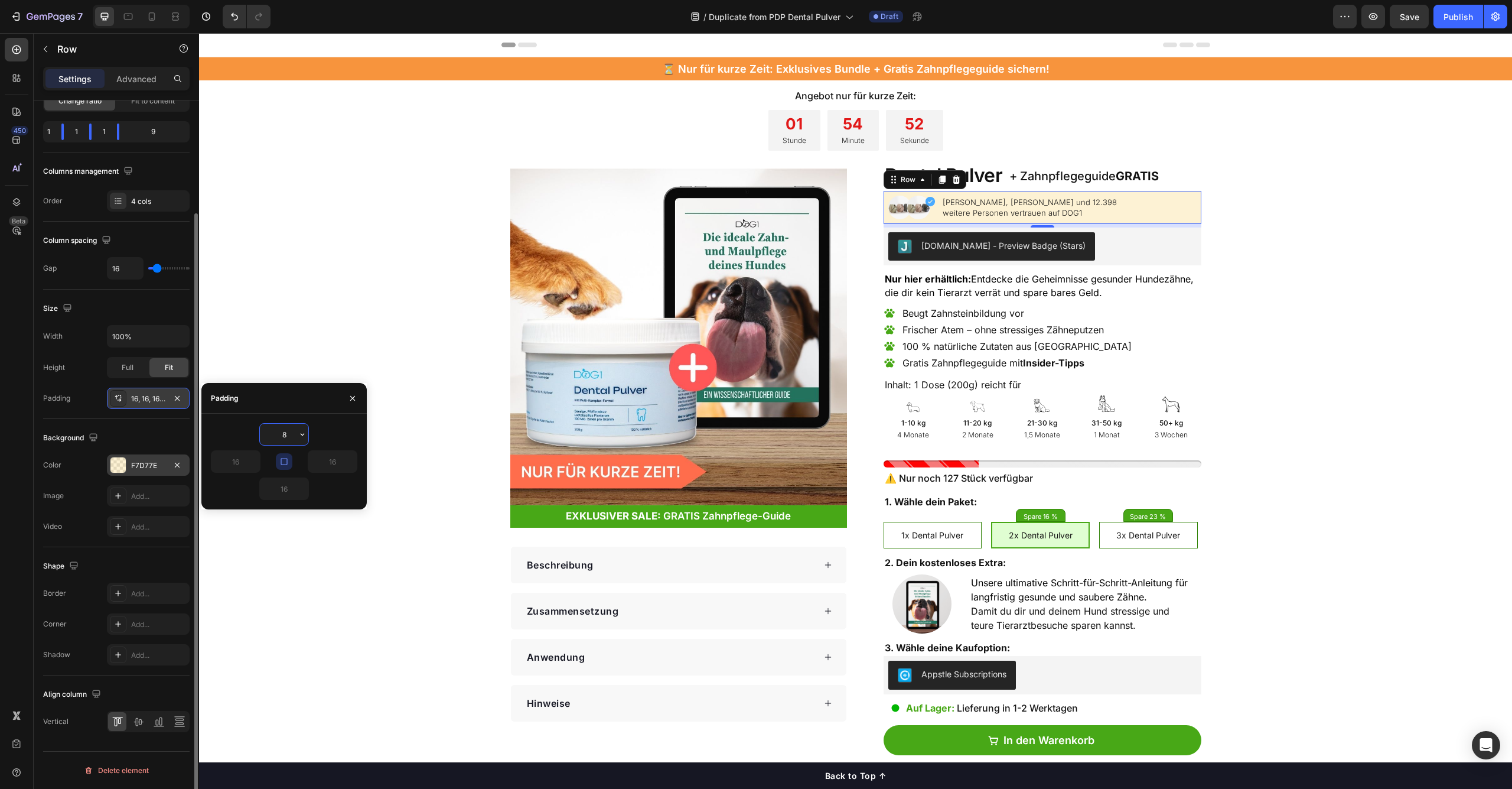
type input "7"
click at [283, 464] on icon "button" at bounding box center [284, 462] width 10 height 10
type input "7"
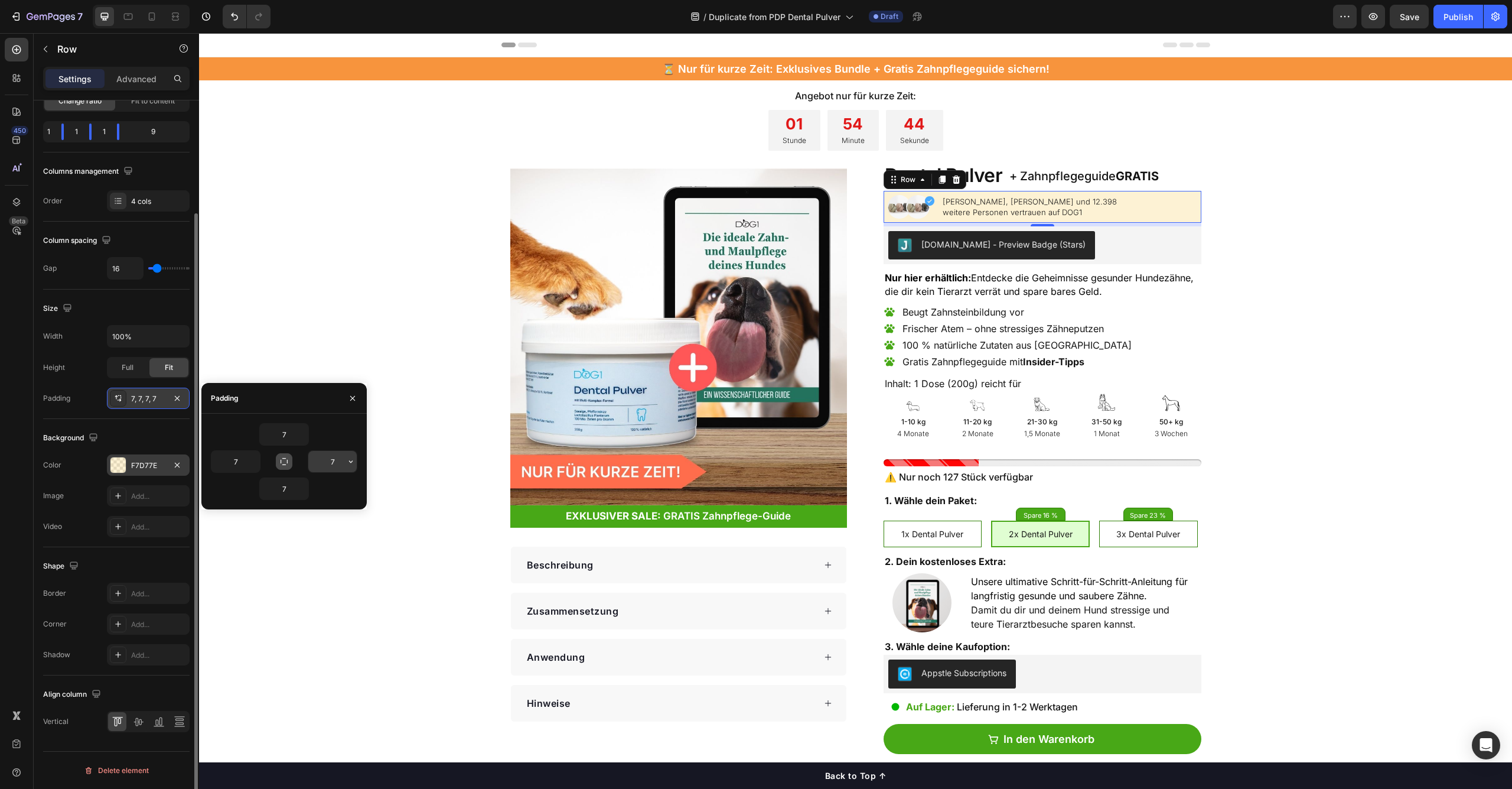
click at [336, 468] on input "7" at bounding box center [333, 461] width 49 height 22
click at [349, 462] on icon "button" at bounding box center [351, 462] width 10 height 10
click at [308, 581] on p "M 12px" at bounding box center [310, 581] width 63 height 10
click at [287, 464] on icon "button" at bounding box center [284, 462] width 10 height 10
type input "7"
